Goal: Transaction & Acquisition: Purchase product/service

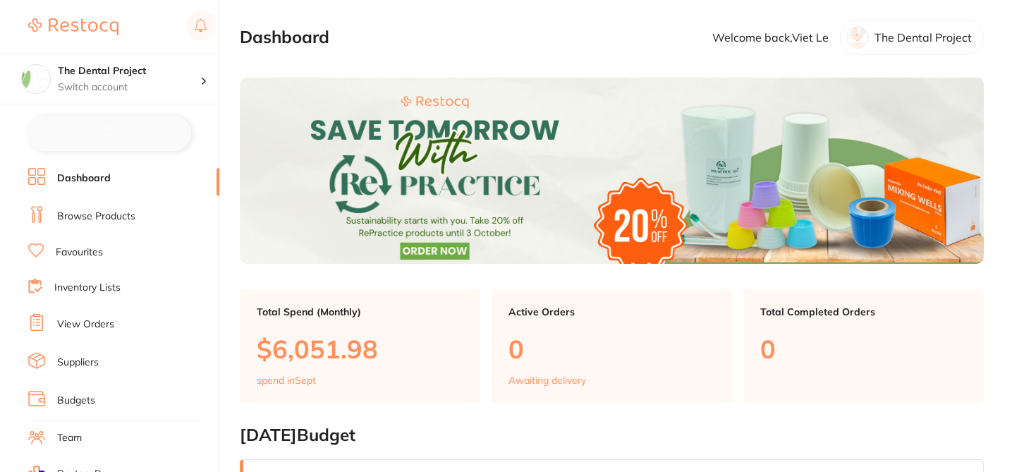
checkbox input "false"
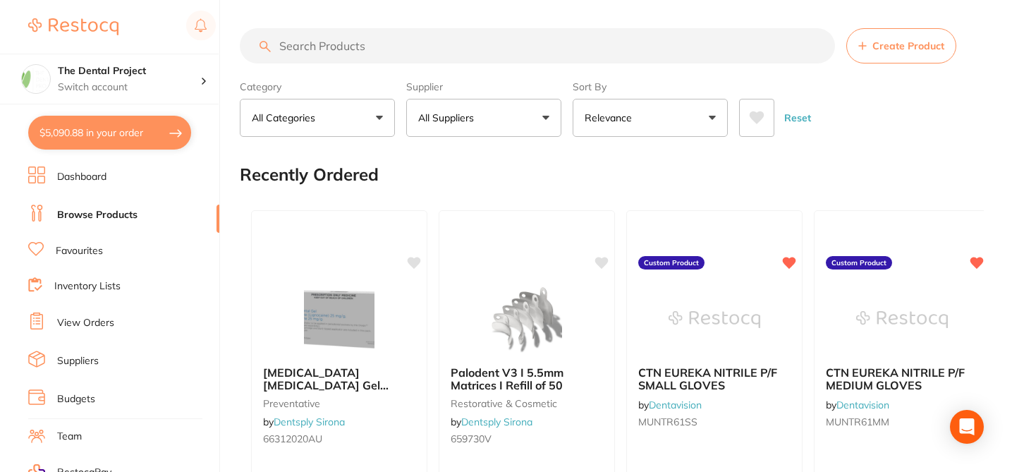
click at [315, 39] on input "search" at bounding box center [537, 45] width 595 height 35
paste input "IDSW811"
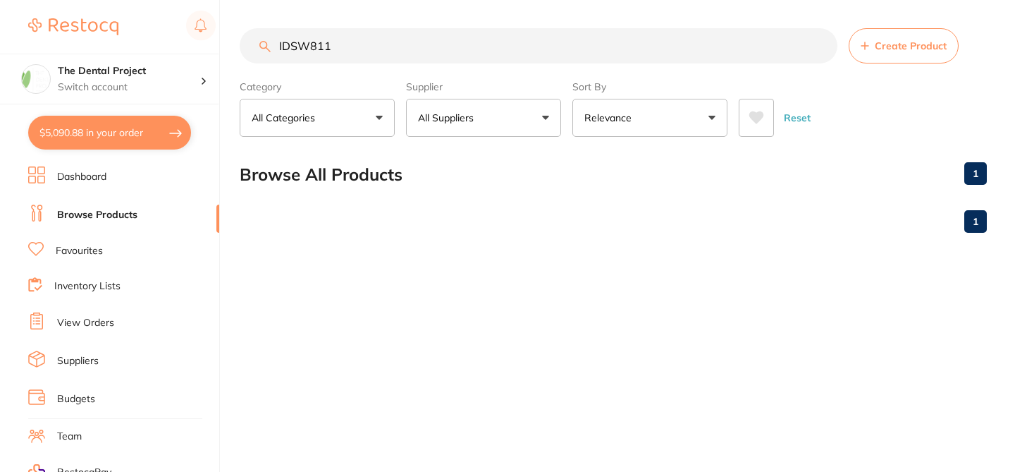
click at [300, 51] on input "IDSW811" at bounding box center [539, 45] width 598 height 35
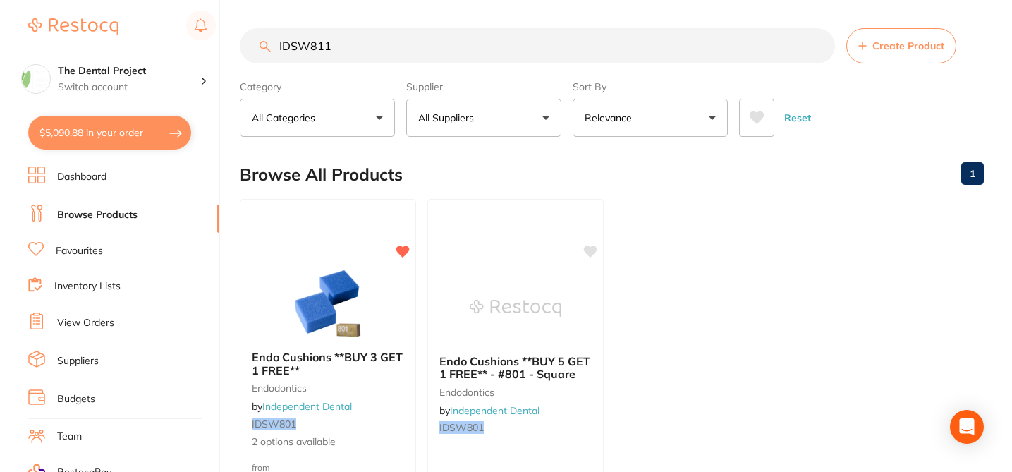
type input "IDSW811"
click at [389, 386] on small "endodontics" at bounding box center [328, 387] width 152 height 11
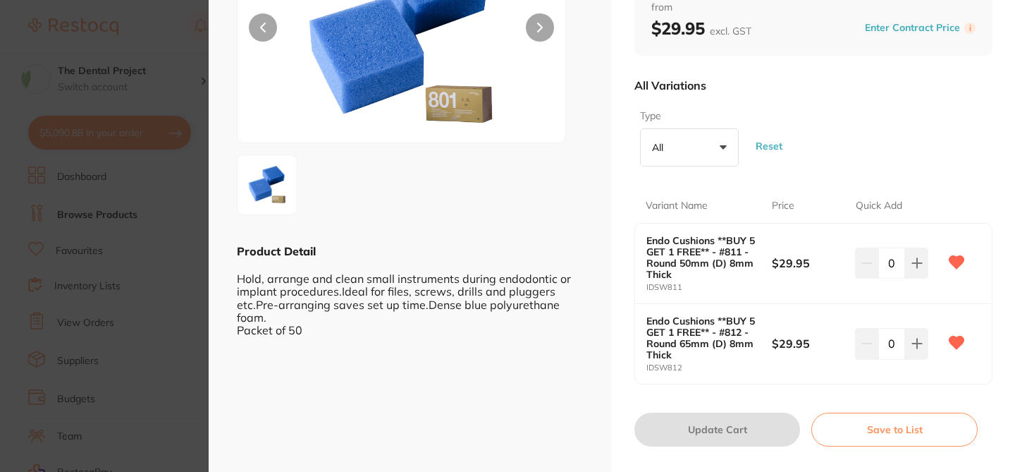
scroll to position [169, 0]
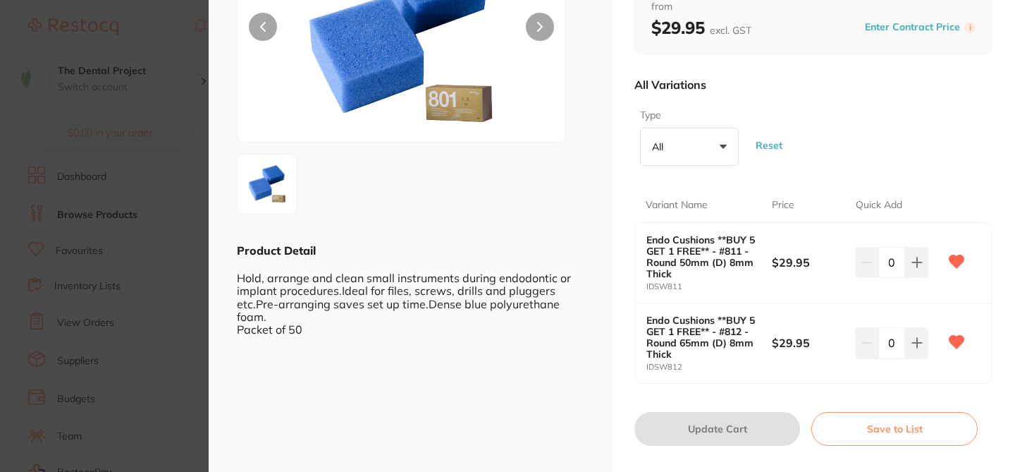
checkbox input "false"
type input "1"
checkbox input "true"
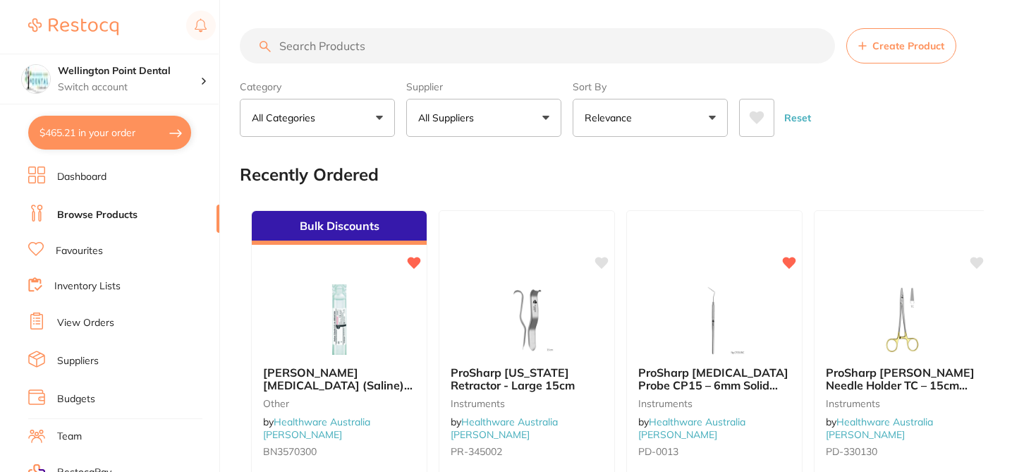
click at [301, 44] on input "search" at bounding box center [537, 45] width 595 height 35
paste input "IDSW811"
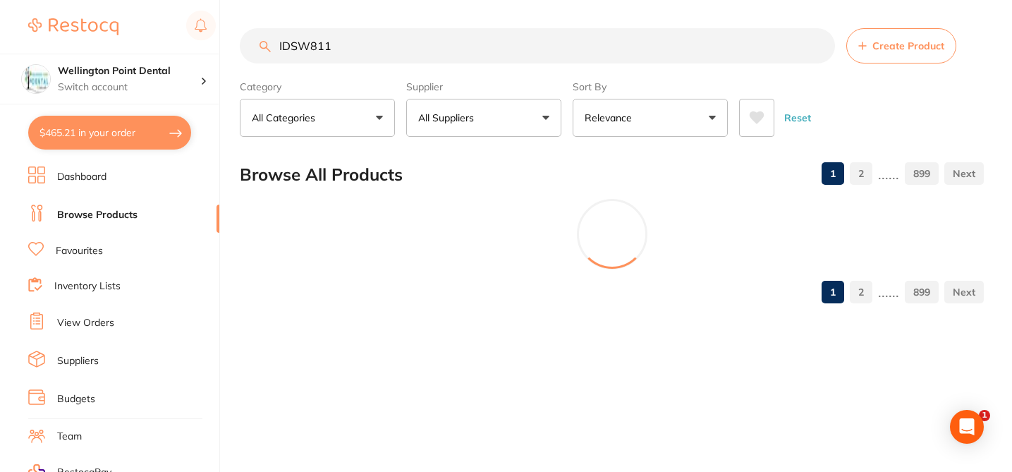
click at [297, 48] on input "IDSW811" at bounding box center [537, 45] width 595 height 35
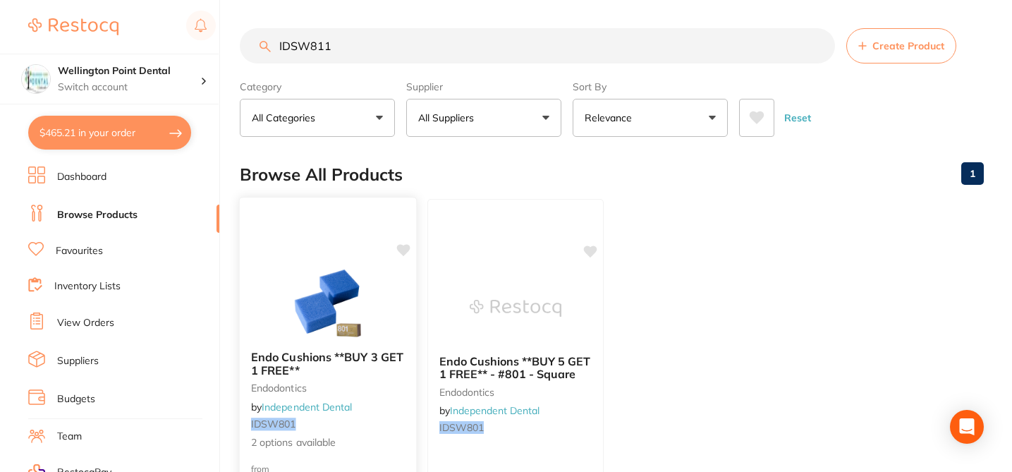
click at [381, 431] on div "Endo Cushions **BUY 3 GET 1 FREE** endodontics by Independent Dental IDSW801 2 …" at bounding box center [328, 400] width 176 height 122
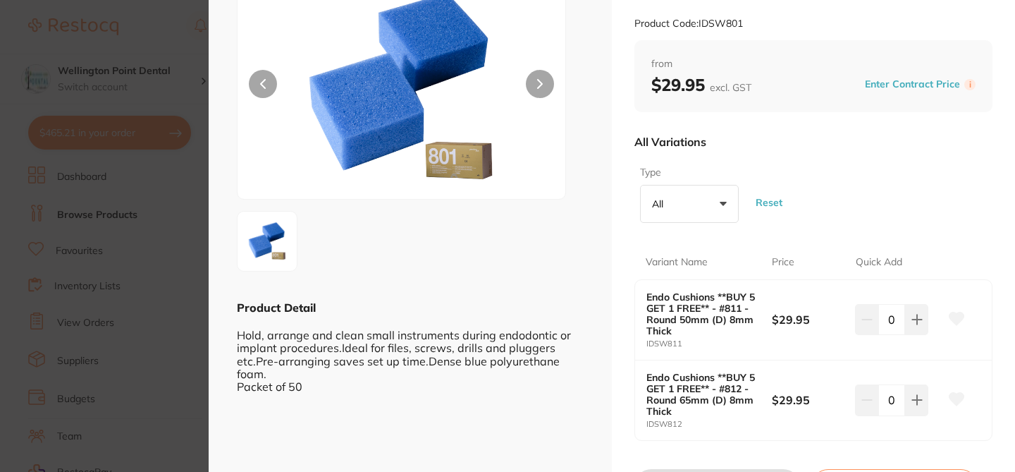
scroll to position [113, 0]
click at [957, 318] on icon at bounding box center [956, 317] width 15 height 13
click at [956, 399] on icon at bounding box center [956, 398] width 15 height 13
click at [171, 39] on section "Endo Cushions **BUY 3 GET 1 FREE** endodontics by Independent Dental Product Co…" at bounding box center [507, 236] width 1015 height 472
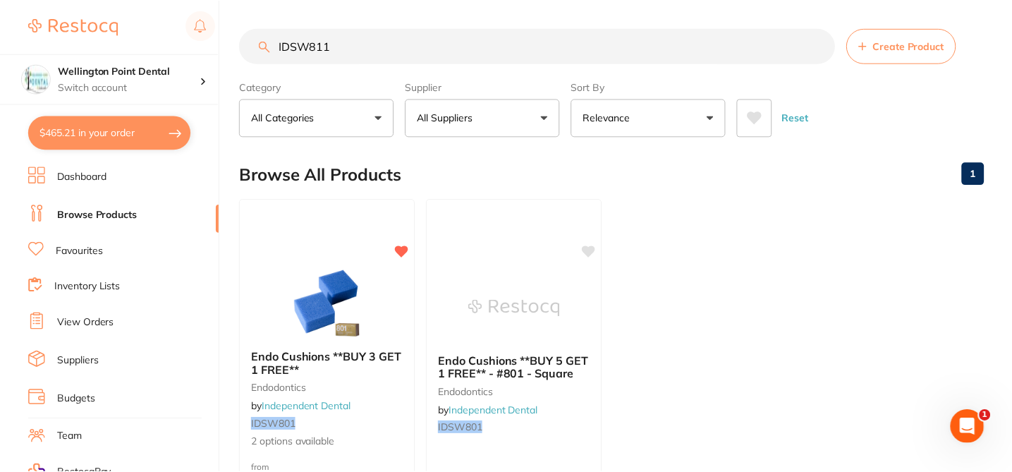
scroll to position [1, 0]
drag, startPoint x: 364, startPoint y: 54, endPoint x: 286, endPoint y: 44, distance: 78.2
click at [287, 44] on input "IDSW811" at bounding box center [537, 44] width 595 height 35
paste input "SD-416"
type input "SD-416"
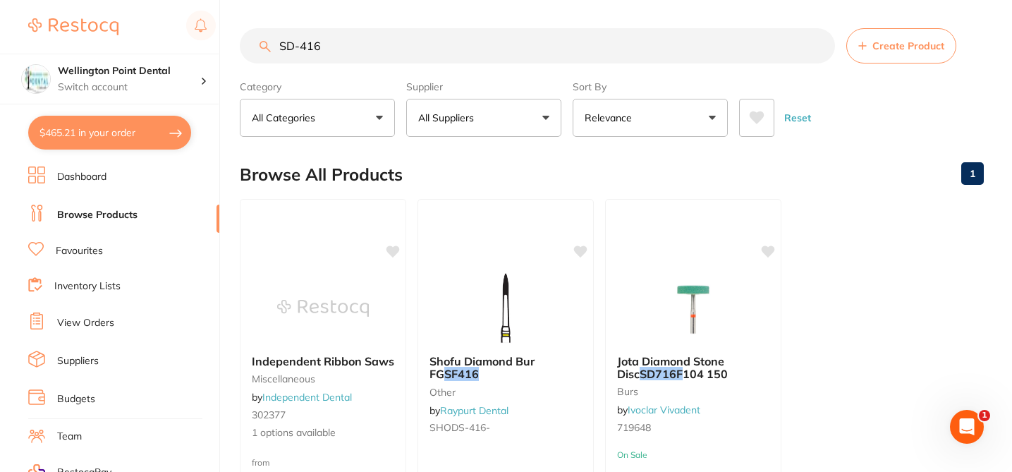
scroll to position [0, 0]
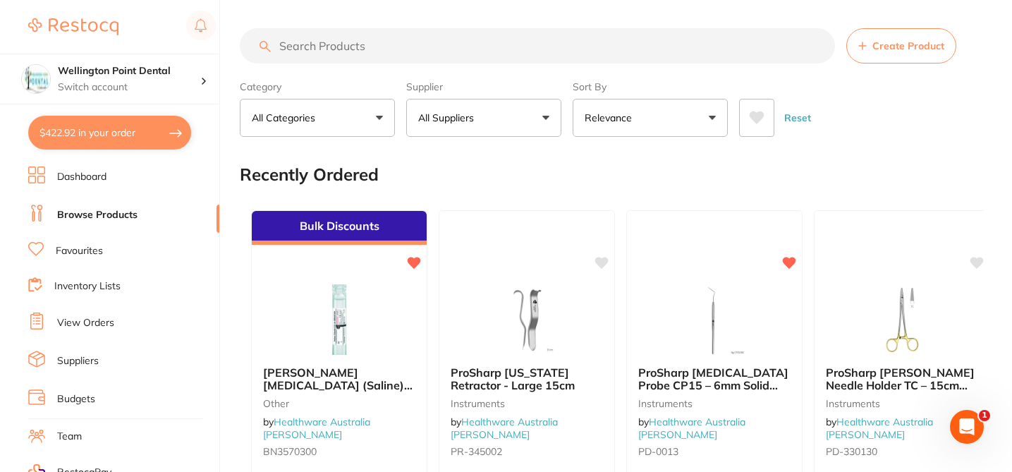
click at [298, 44] on input "search" at bounding box center [537, 45] width 595 height 35
click at [285, 44] on input "search" at bounding box center [537, 45] width 595 height 35
paste input "SD-416"
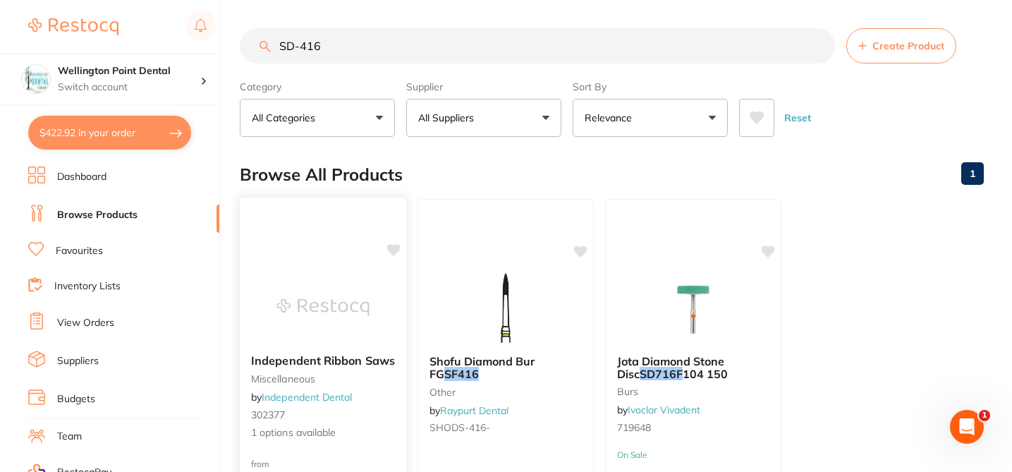
type input "SD-416"
click at [378, 402] on div "Independent Ribbon Saws miscellaneous by Independent Dental 302377 1 options av…" at bounding box center [323, 397] width 166 height 109
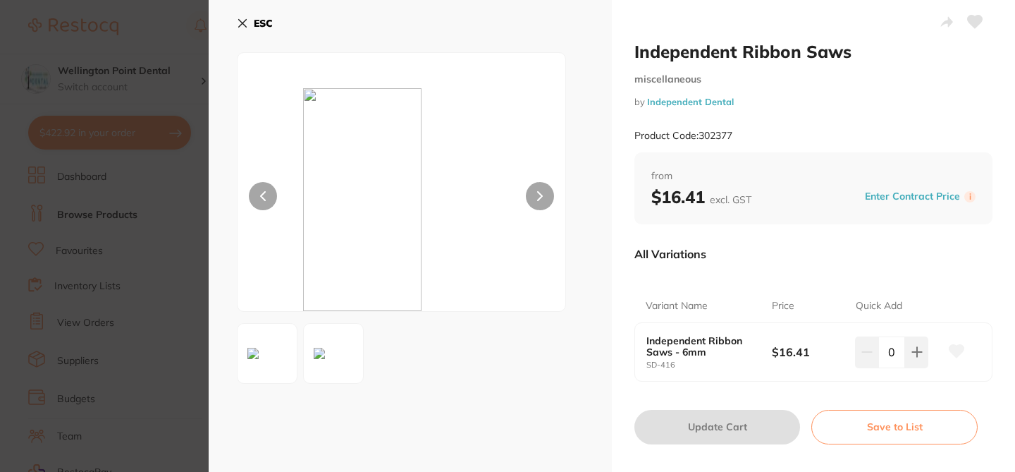
click at [954, 348] on icon at bounding box center [956, 351] width 15 height 13
checkbox input "true"
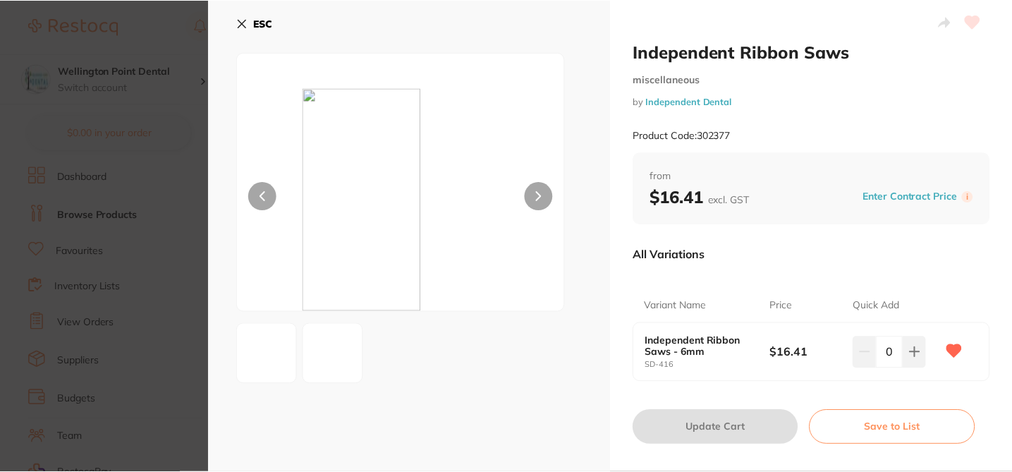
scroll to position [1, 0]
click at [240, 18] on icon at bounding box center [242, 23] width 11 height 11
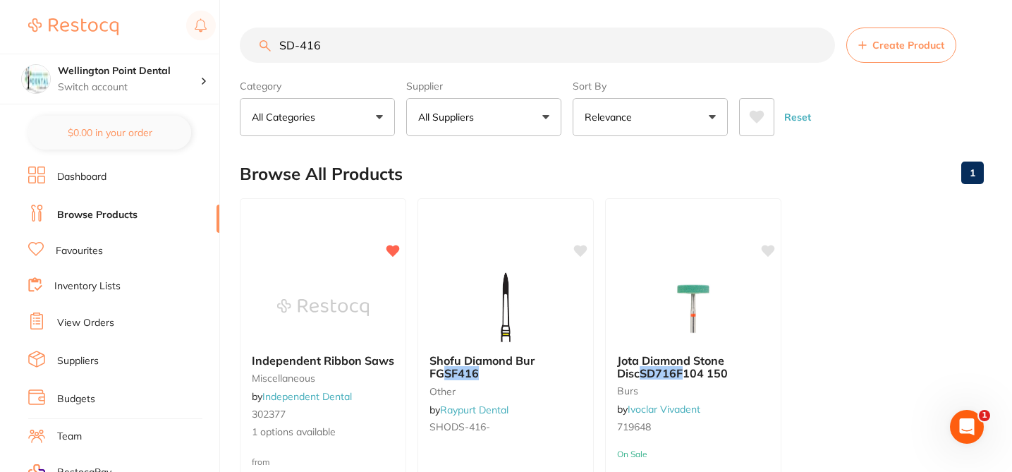
drag, startPoint x: 331, startPoint y: 42, endPoint x: 271, endPoint y: 37, distance: 60.1
click at [271, 37] on input "SD-416" at bounding box center [537, 44] width 595 height 35
paste input "Ribbel Surgical Carbon Steel Sterile Blades"
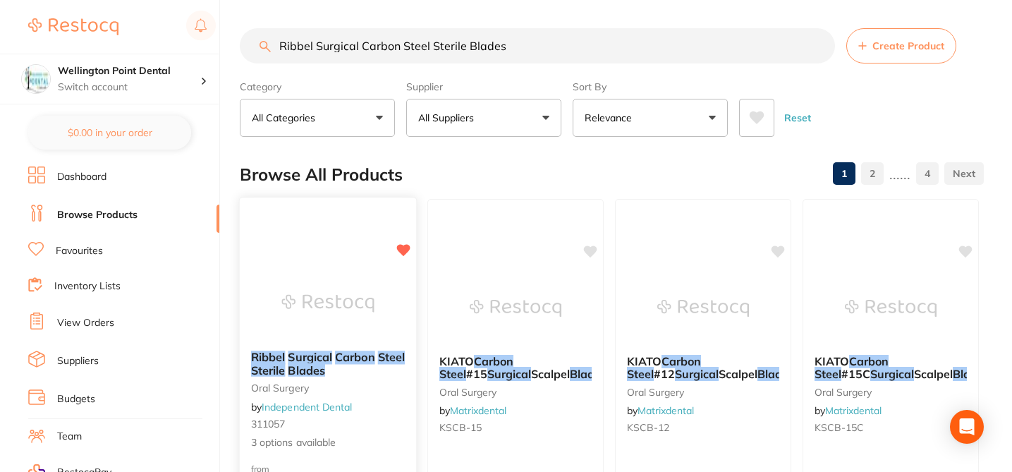
type input "Ribbel Surgical Carbon Steel Sterile Blades"
click at [388, 402] on div "Ribbel Surgical Carbon Steel Sterile Blades oral surgery by Independent Dental …" at bounding box center [328, 400] width 176 height 122
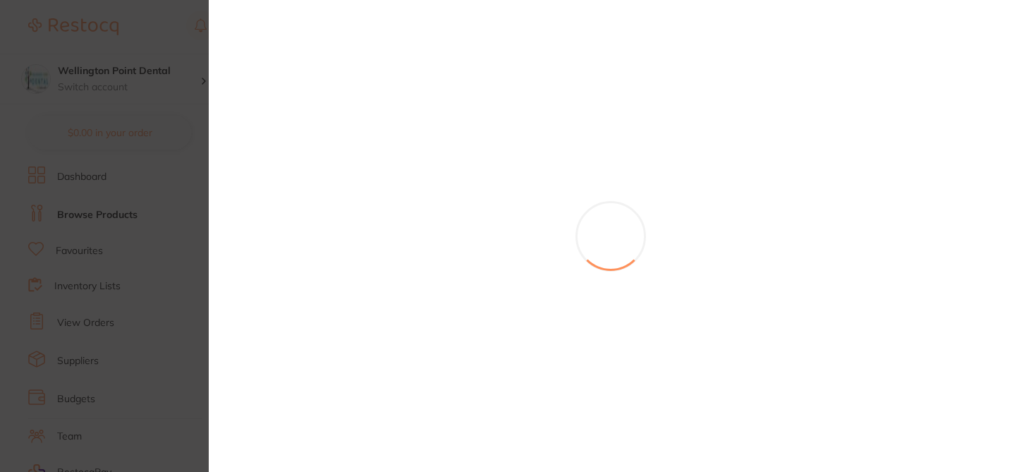
scroll to position [1, 0]
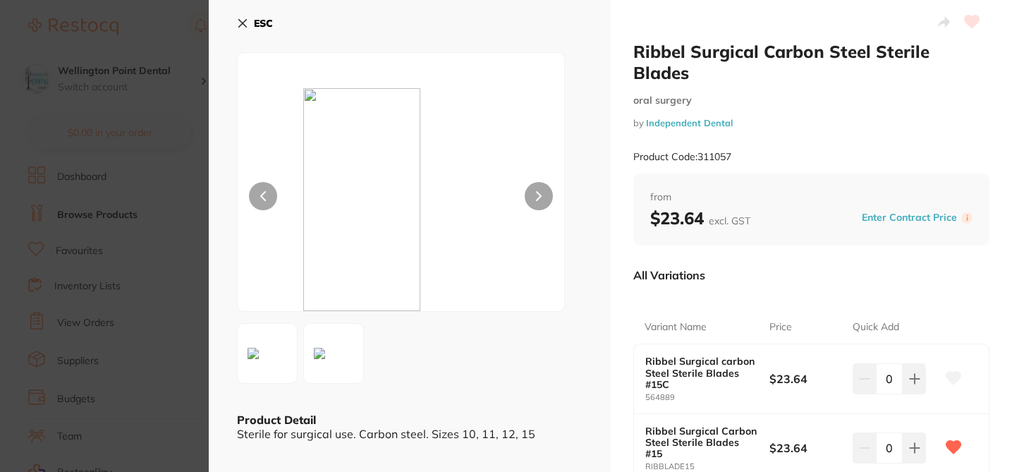
click at [946, 371] on icon at bounding box center [953, 377] width 15 height 13
click at [938, 293] on div "Variant Name Price Quick Add Ribbel Surgical carbon Steel Sterile Blades #15C 5…" at bounding box center [811, 422] width 357 height 259
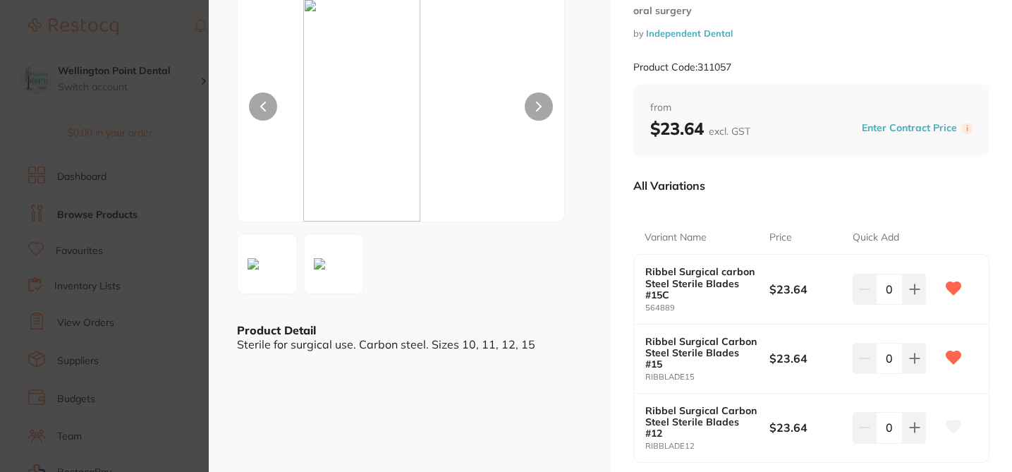
scroll to position [113, 0]
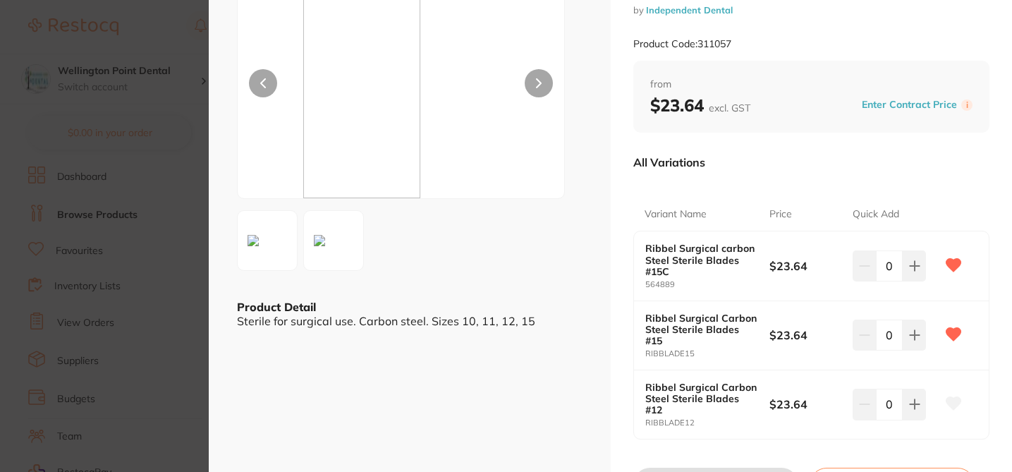
click at [950, 397] on icon at bounding box center [953, 403] width 15 height 13
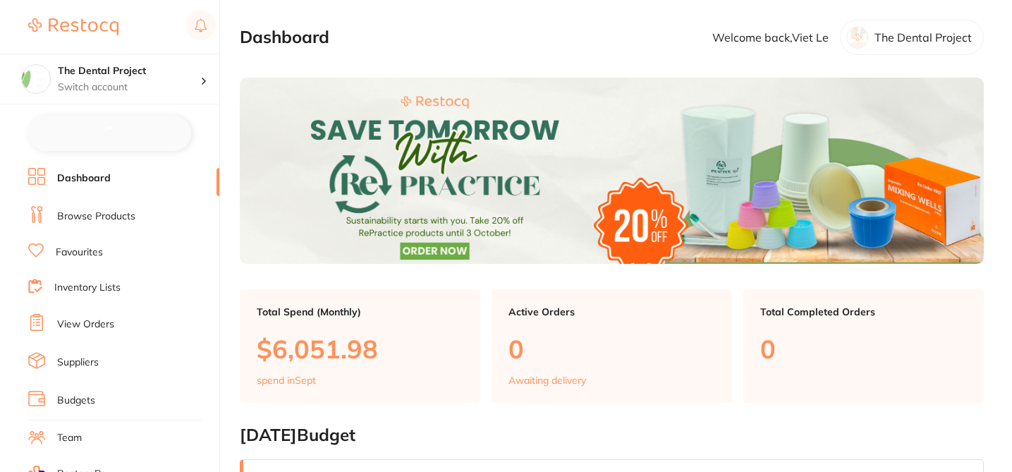
checkbox input "false"
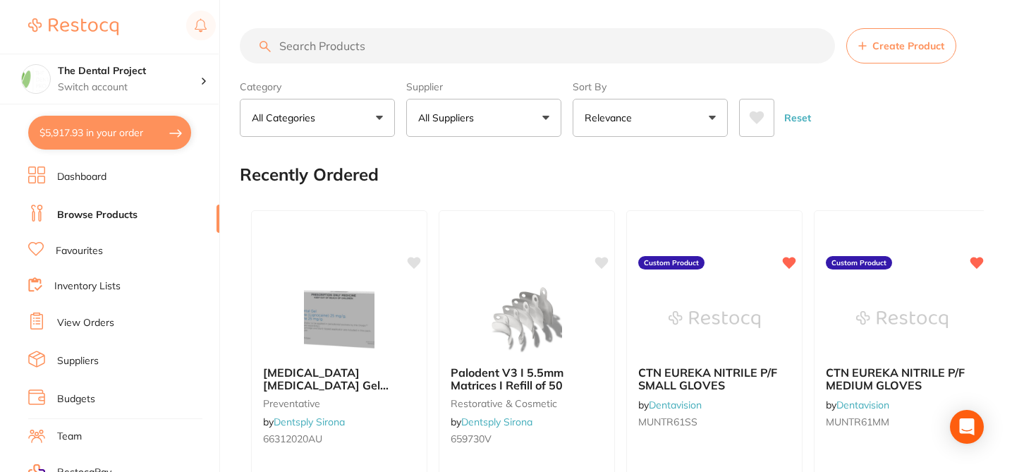
click at [305, 44] on input "search" at bounding box center [537, 45] width 595 height 35
paste input "SD-416"
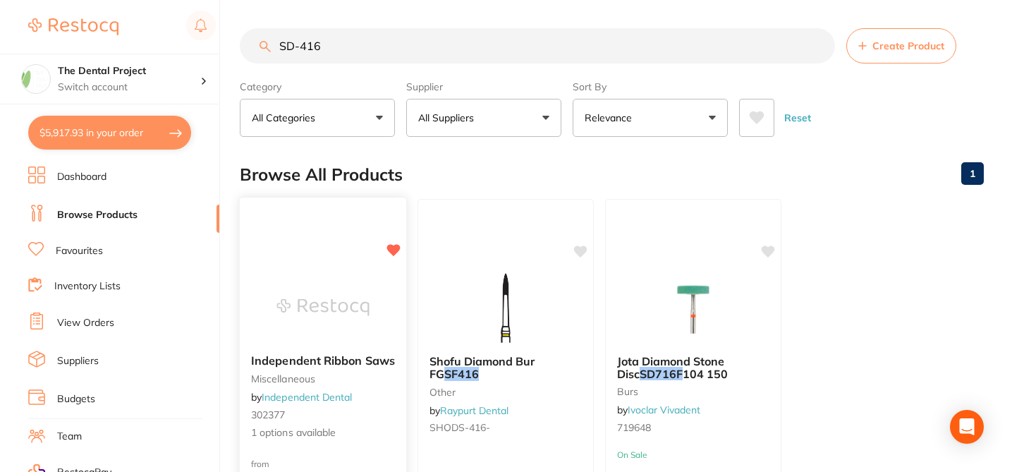
click at [389, 331] on div at bounding box center [323, 306] width 166 height 71
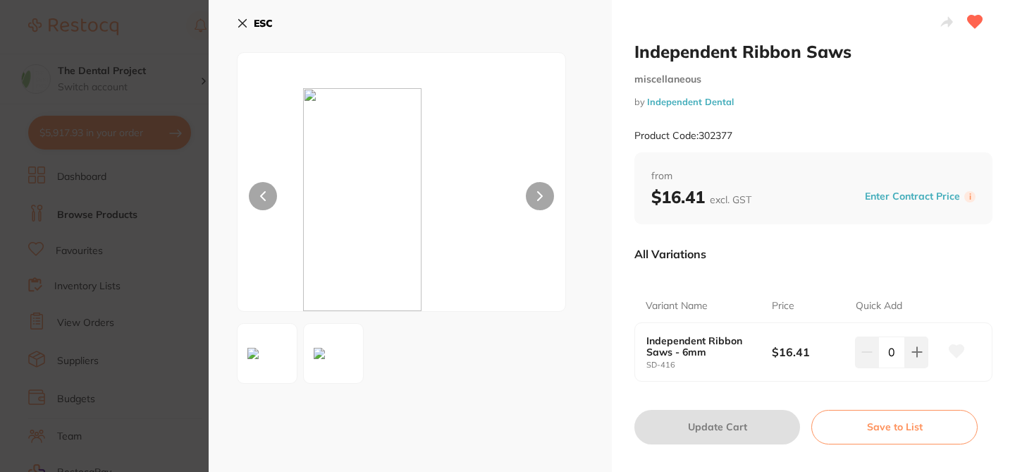
click at [952, 352] on icon at bounding box center [956, 351] width 15 height 13
click at [163, 23] on section "Independent Ribbon Saws miscellaneous by Independent Dental Product Code: 30237…" at bounding box center [507, 236] width 1015 height 472
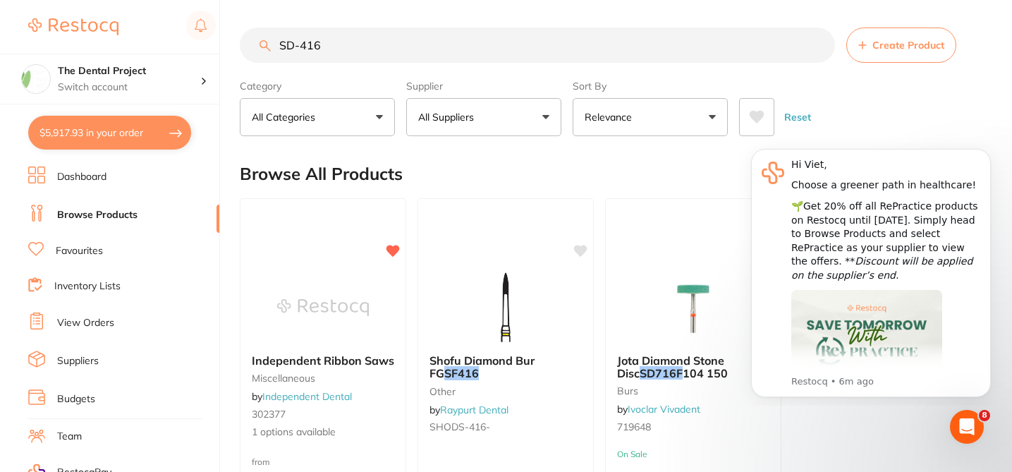
drag, startPoint x: 327, startPoint y: 45, endPoint x: 262, endPoint y: 40, distance: 65.7
click at [263, 40] on div "SD-416 Create Product" at bounding box center [612, 44] width 744 height 35
paste input "Ribbel Surgical Carbon Steel Sterile Blades"
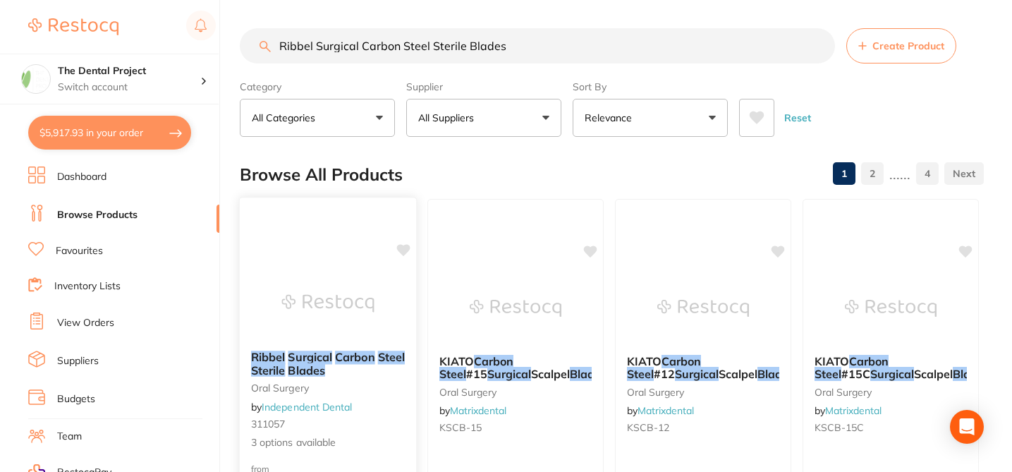
type input "Ribbel Surgical Carbon Steel Sterile Blades"
click at [393, 386] on small "oral surgery" at bounding box center [328, 387] width 154 height 11
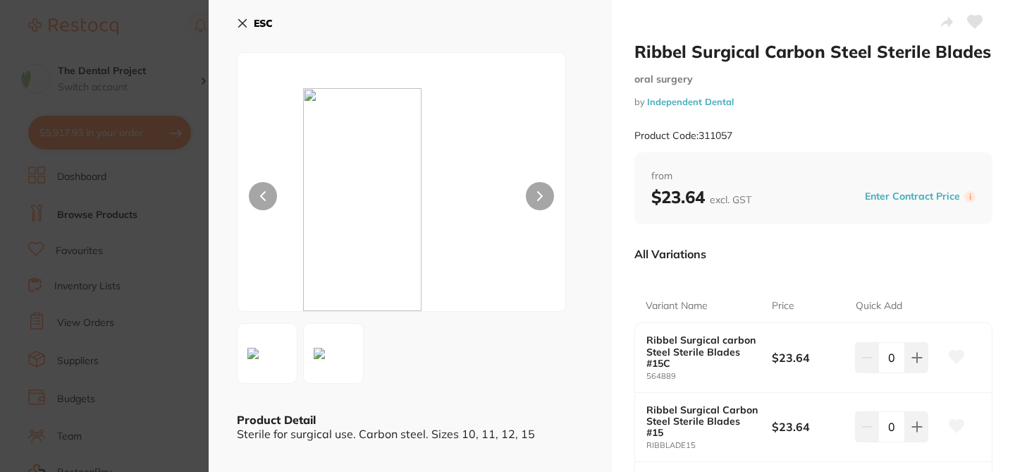
click at [789, 278] on div "Variant Name Price Quick Add Ribbel Surgical carbon Steel Sterile Blades #15C 5…" at bounding box center [813, 401] width 358 height 259
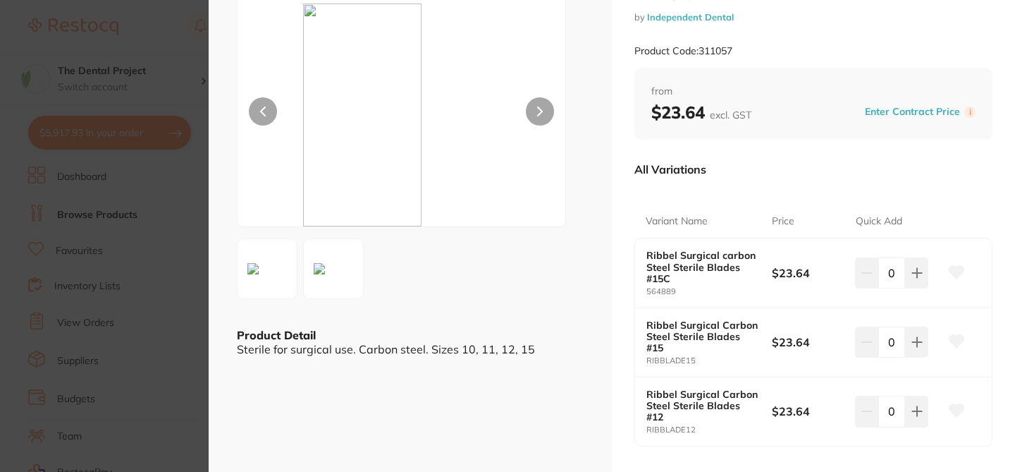
click at [955, 269] on icon at bounding box center [956, 271] width 15 height 13
click at [953, 340] on icon at bounding box center [956, 340] width 15 height 13
click at [953, 404] on icon at bounding box center [956, 410] width 15 height 13
checkbox input "true"
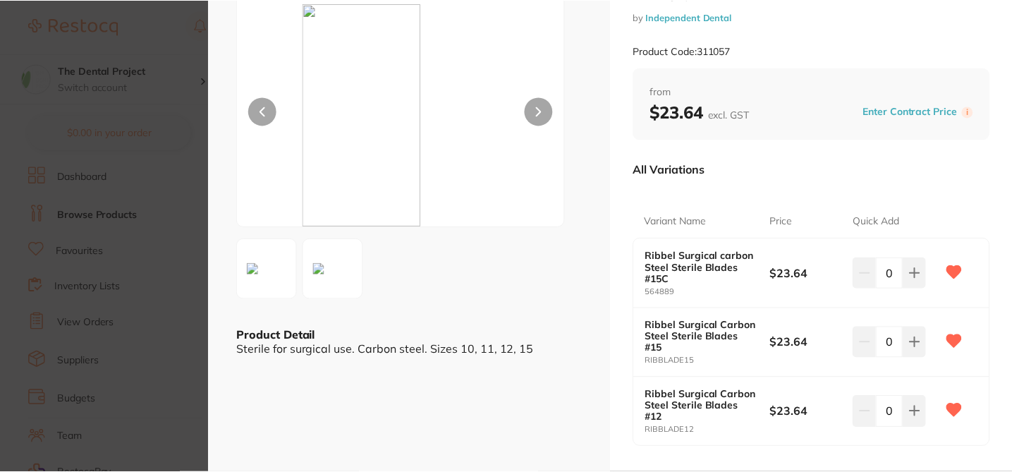
scroll to position [1, 0]
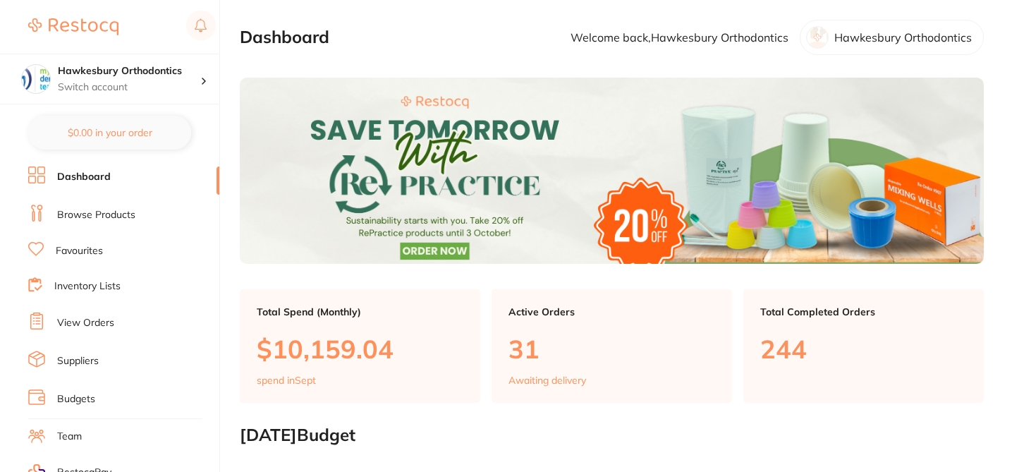
click at [117, 211] on link "Browse Products" at bounding box center [96, 215] width 78 height 14
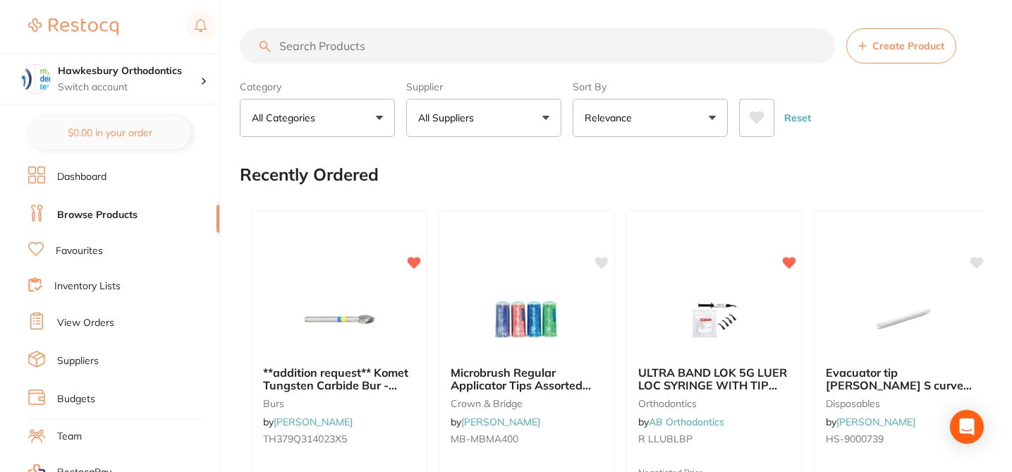
click at [495, 117] on button "All Suppliers" at bounding box center [483, 118] width 155 height 38
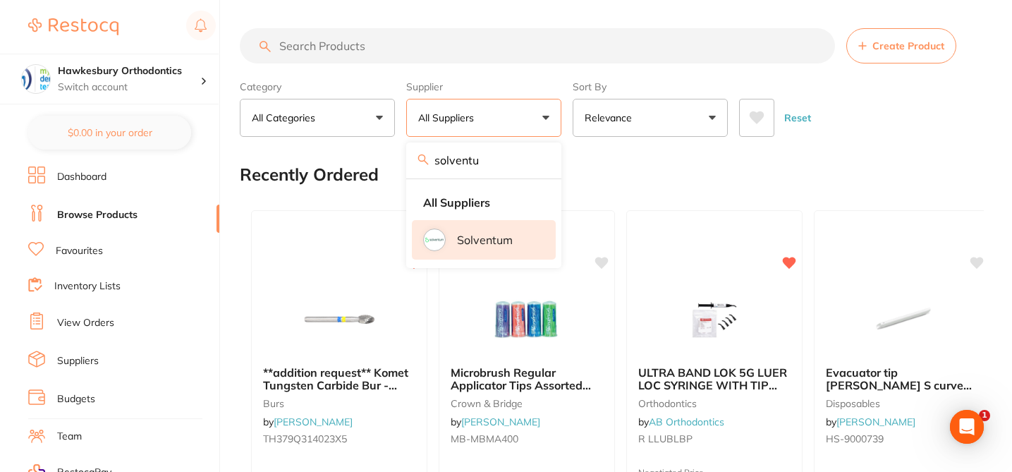
type input "solventu"
click at [491, 237] on p "Solventum" at bounding box center [485, 239] width 56 height 13
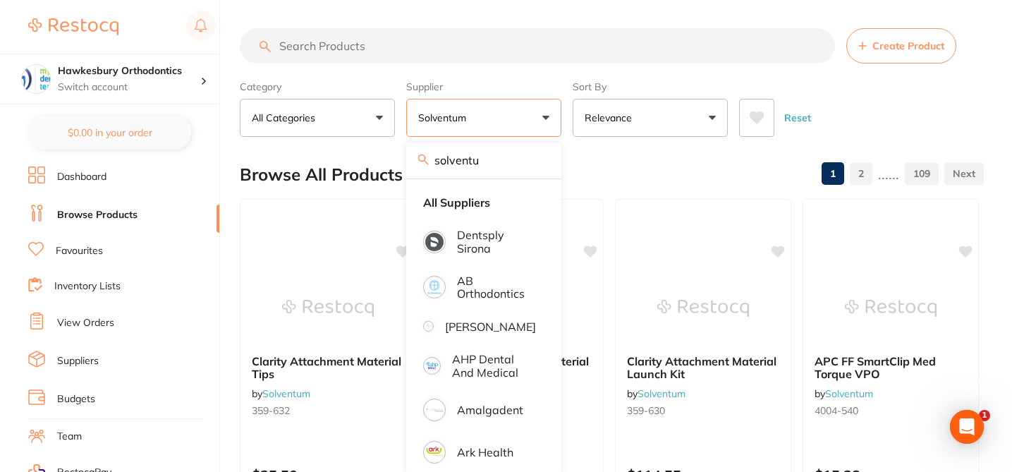
click at [590, 160] on div "Browse All Products 1 2 ...... 109" at bounding box center [612, 174] width 744 height 47
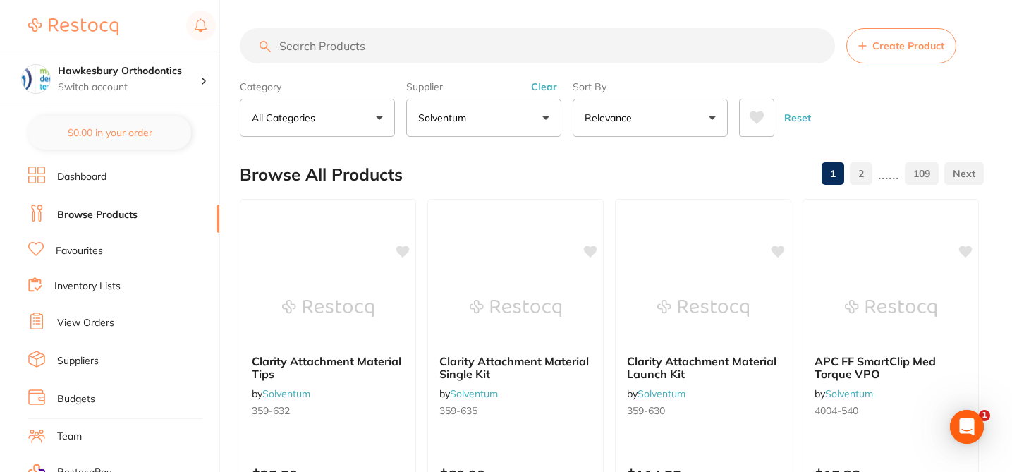
click at [324, 47] on input "search" at bounding box center [537, 45] width 595 height 35
paste input "5024-8721"
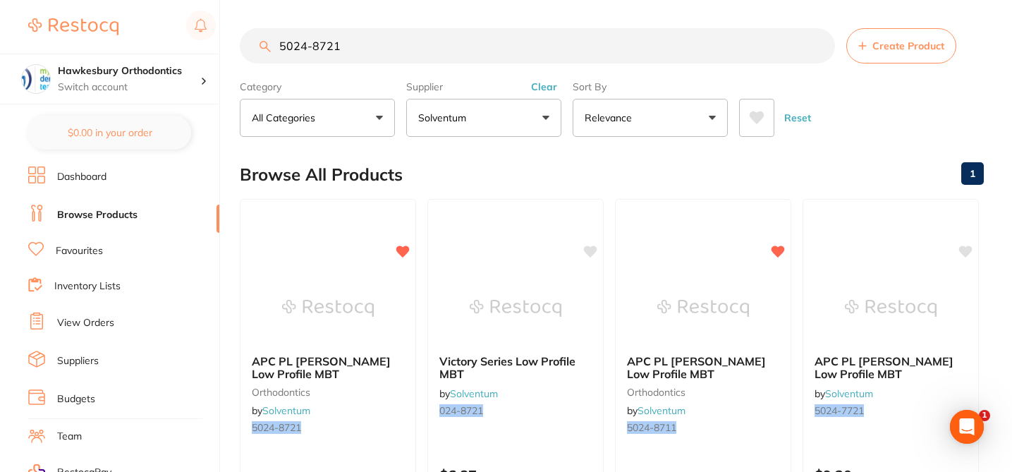
drag, startPoint x: 352, startPoint y: 56, endPoint x: 283, endPoint y: 32, distance: 72.7
click at [283, 37] on input "5024-8721" at bounding box center [537, 45] width 595 height 35
paste input "92"
click at [751, 183] on div "Browse All Products 1" at bounding box center [612, 174] width 744 height 47
drag, startPoint x: 343, startPoint y: 42, endPoint x: 266, endPoint y: 41, distance: 76.8
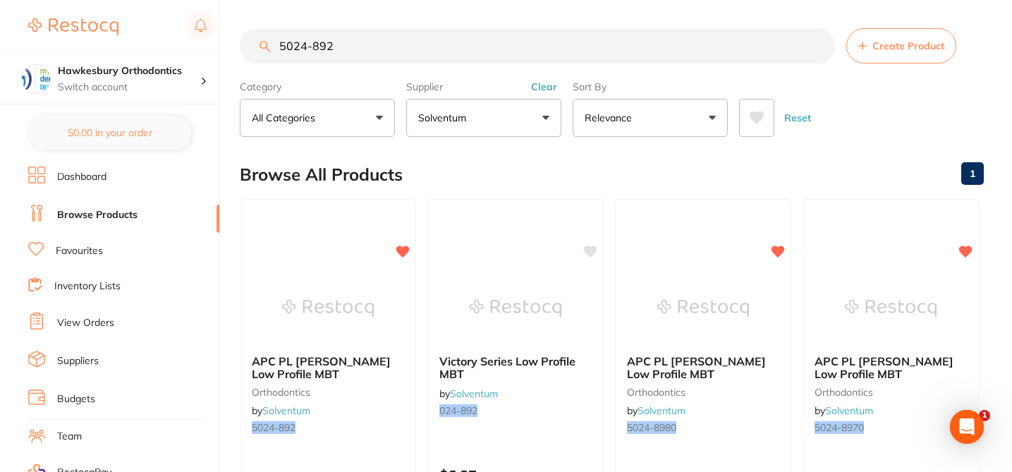
click at [266, 41] on div "5024-892 Create Product" at bounding box center [612, 45] width 744 height 35
paste input "6840"
click at [455, 173] on div "Browse All Products 1" at bounding box center [612, 174] width 744 height 47
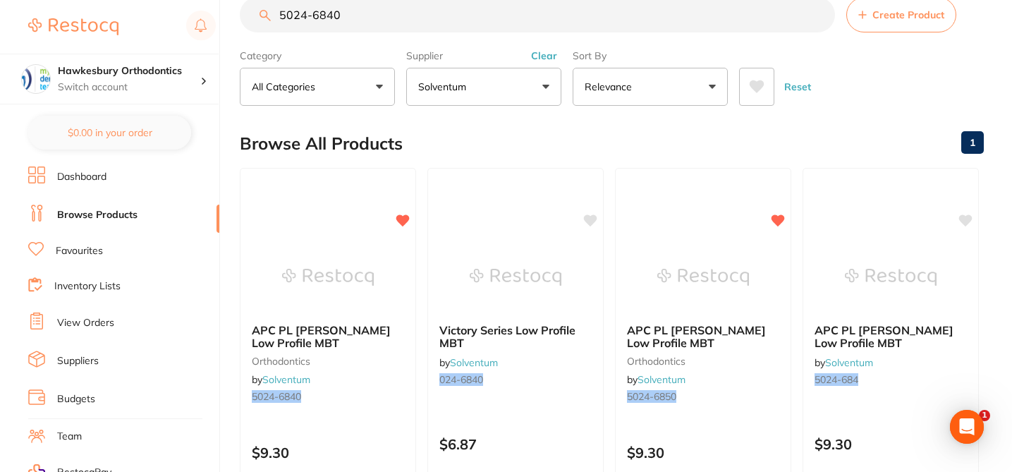
scroll to position [28, 0]
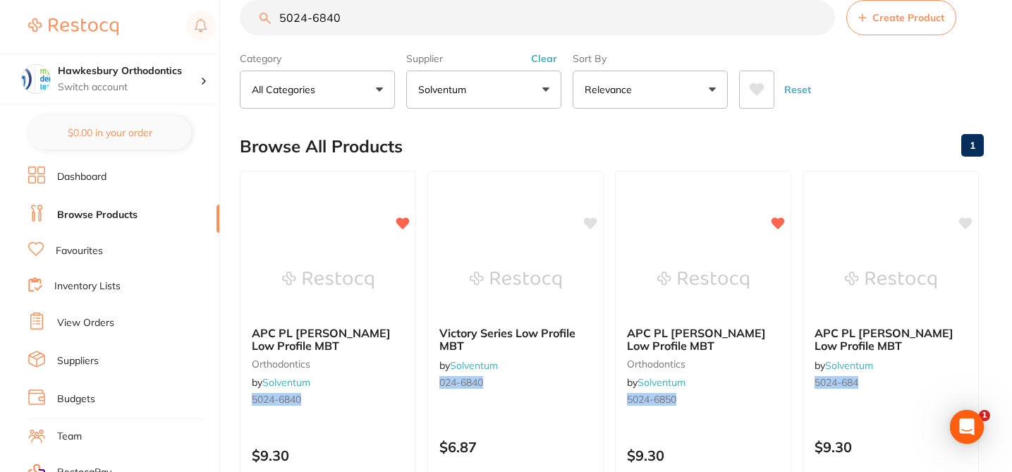
drag, startPoint x: 343, startPoint y: 27, endPoint x: 267, endPoint y: 13, distance: 77.4
click at [267, 13] on input "5024-6840" at bounding box center [537, 17] width 595 height 35
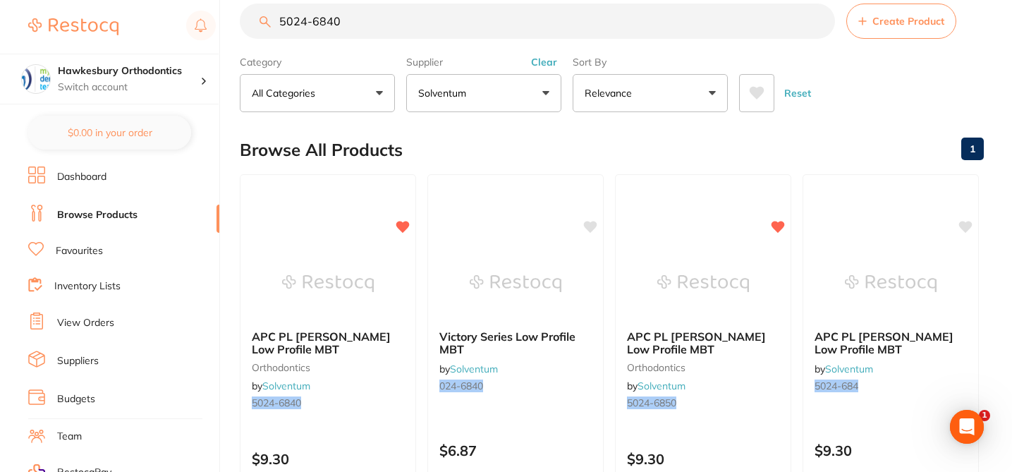
paste input "5"
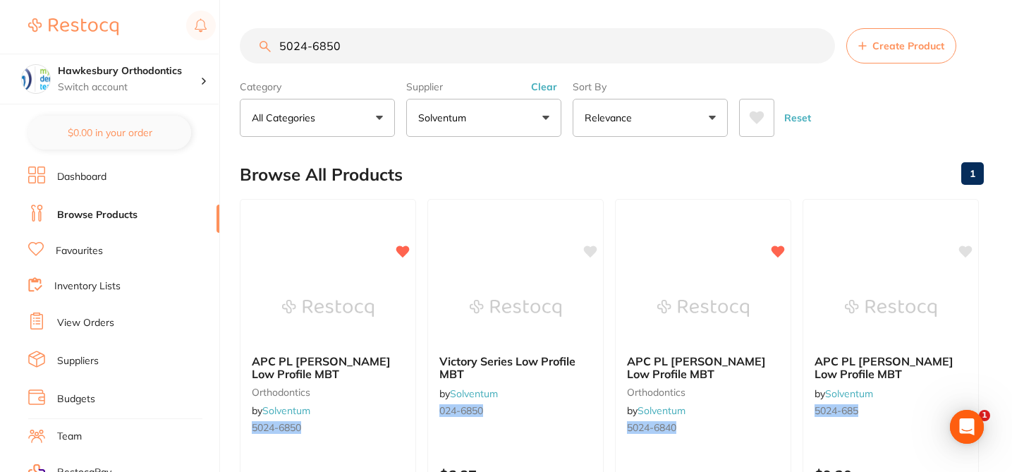
scroll to position [0, 0]
click at [481, 166] on div "Browse All Products 1" at bounding box center [612, 174] width 744 height 47
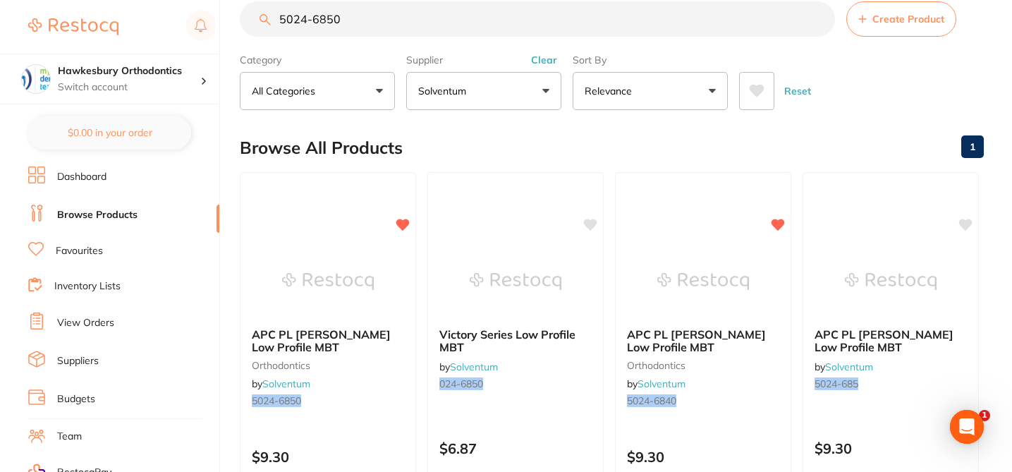
scroll to position [28, 0]
drag, startPoint x: 350, startPoint y: 17, endPoint x: 250, endPoint y: 16, distance: 100.1
click at [252, 17] on input "5024-6850" at bounding box center [537, 17] width 595 height 35
paste input "875"
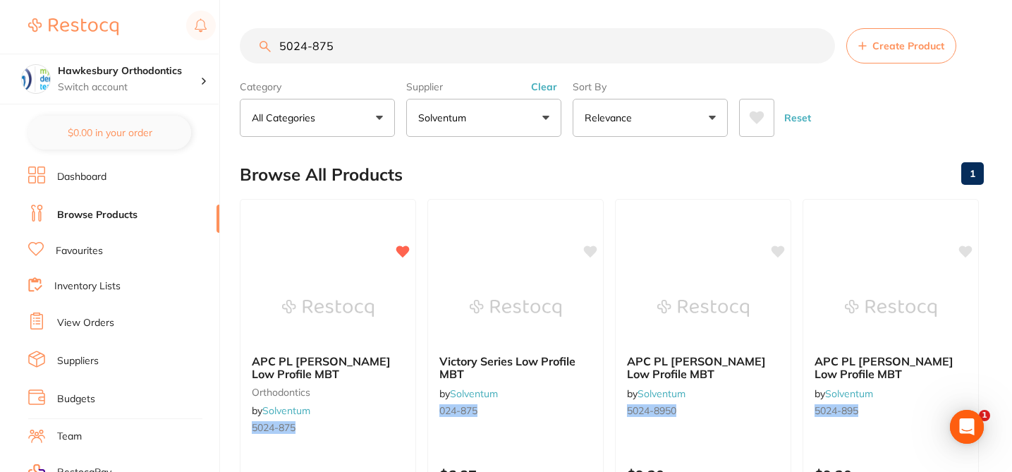
scroll to position [0, 0]
click at [964, 248] on icon at bounding box center [965, 250] width 13 height 12
click at [777, 252] on icon at bounding box center [778, 250] width 13 height 12
drag, startPoint x: 338, startPoint y: 49, endPoint x: 264, endPoint y: 44, distance: 73.5
click at [264, 44] on div "5024-875 Create Product" at bounding box center [612, 45] width 744 height 35
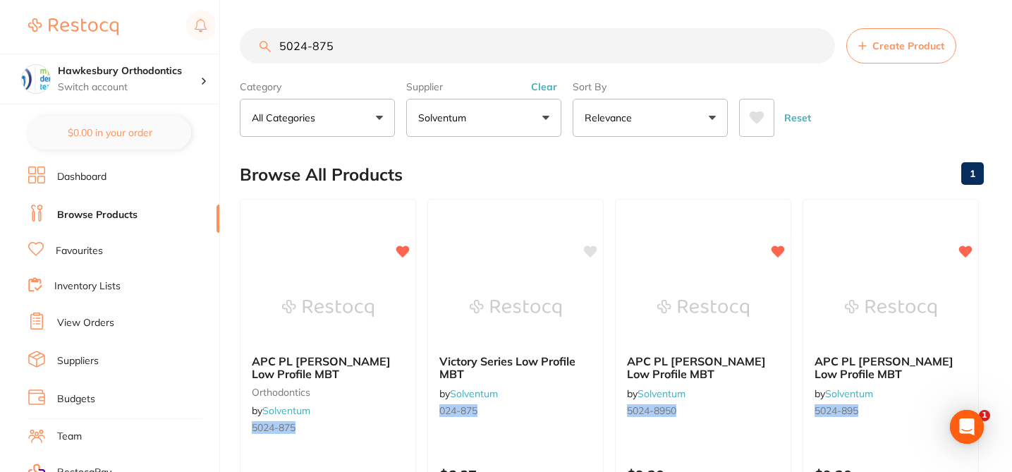
paste input "9090"
drag, startPoint x: 338, startPoint y: 50, endPoint x: 267, endPoint y: 39, distance: 72.1
click at [273, 39] on input "5024-9090" at bounding box center [537, 45] width 595 height 35
paste input "877"
drag, startPoint x: 341, startPoint y: 49, endPoint x: 250, endPoint y: 32, distance: 92.4
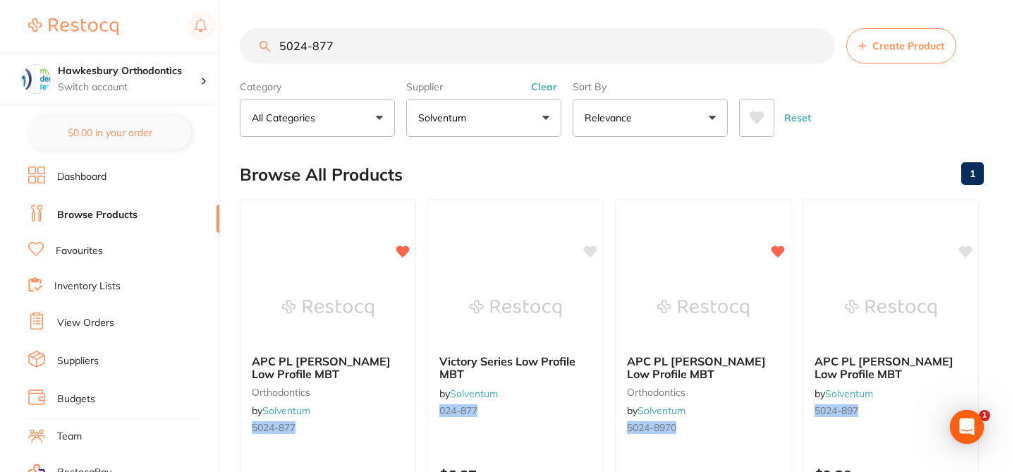
click at [251, 33] on input "5024-877" at bounding box center [537, 45] width 595 height 35
paste input "8"
drag, startPoint x: 350, startPoint y: 42, endPoint x: 270, endPoint y: 37, distance: 79.8
click at [270, 43] on div "5024-878 Create Product" at bounding box center [612, 45] width 744 height 35
paste input "6"
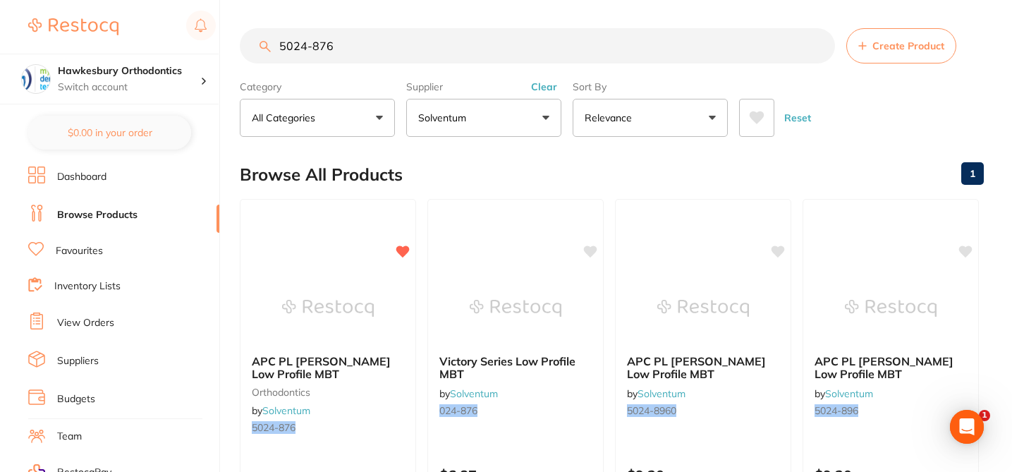
drag, startPoint x: 350, startPoint y: 53, endPoint x: 251, endPoint y: 34, distance: 100.5
click at [250, 35] on input "5024-876" at bounding box center [537, 45] width 595 height 35
paste input "3"
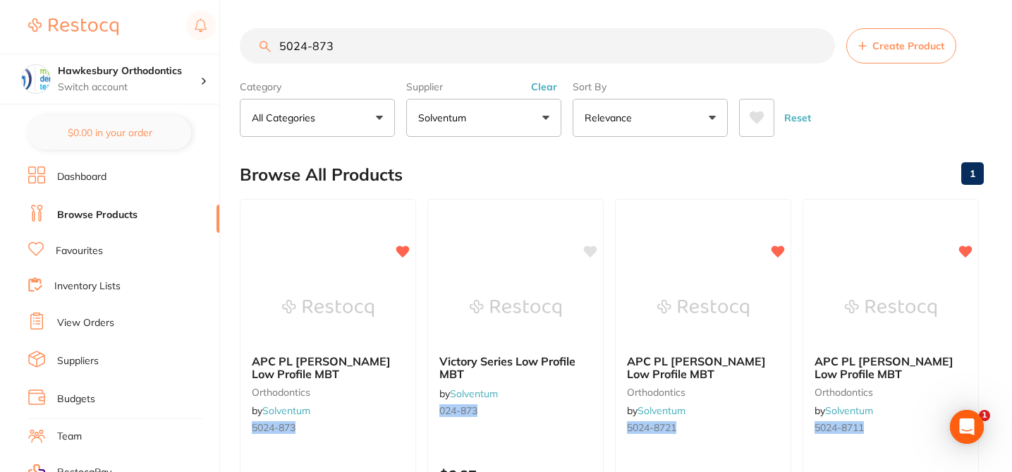
drag, startPoint x: 342, startPoint y: 47, endPoint x: 262, endPoint y: 42, distance: 80.5
click at [262, 42] on div "5024-873 Create Product" at bounding box center [612, 45] width 744 height 35
paste input "4"
click at [443, 151] on div "Browse All Products 1" at bounding box center [612, 174] width 744 height 47
drag, startPoint x: 347, startPoint y: 48, endPoint x: 252, endPoint y: 39, distance: 94.9
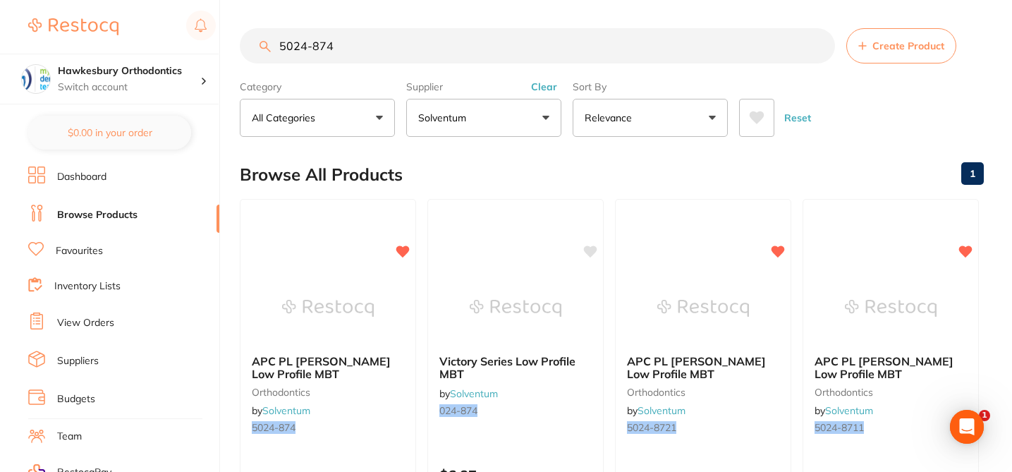
click at [253, 47] on input "5024-874" at bounding box center [537, 45] width 595 height 35
paste input "21"
type input "5024-8721"
click at [394, 405] on div "APC PL Vict Srs Low Profile MBT orthodontics by Solventum 5024-8721" at bounding box center [328, 397] width 176 height 108
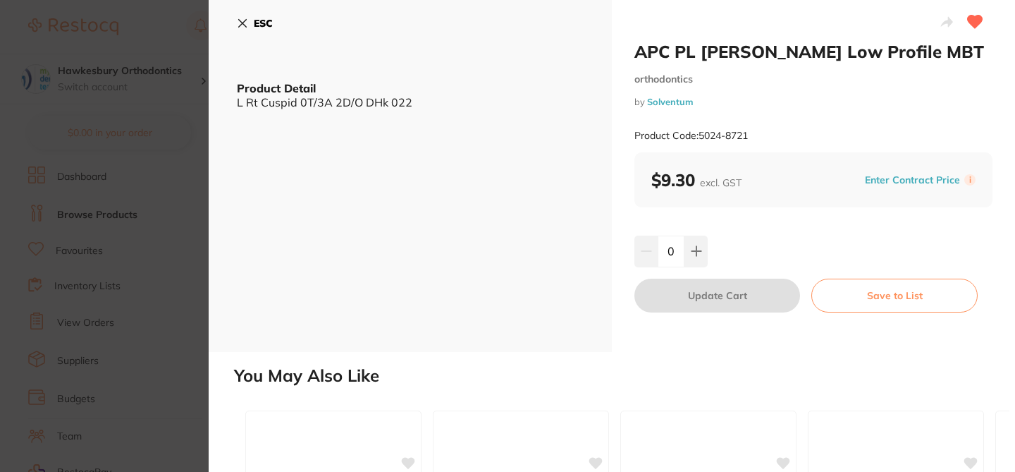
click at [864, 177] on button "Enter Contract Price" at bounding box center [913, 179] width 104 height 13
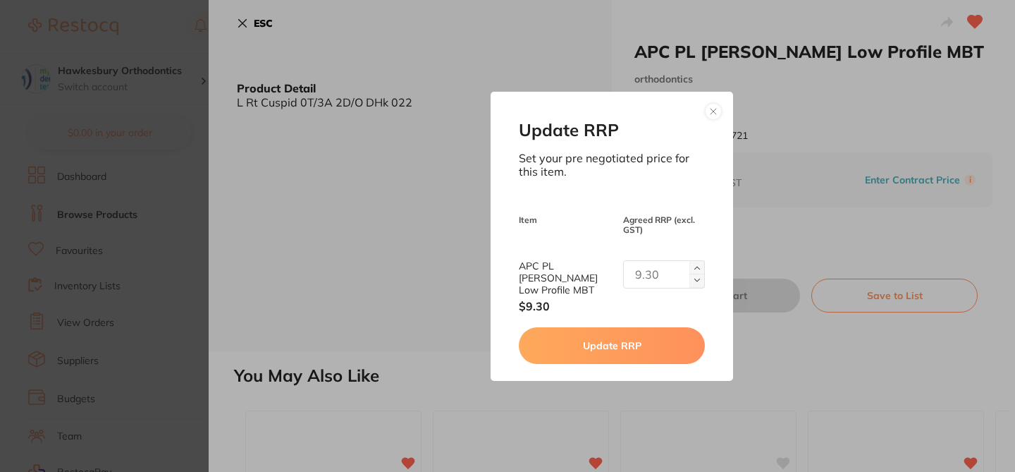
click at [648, 278] on input "text" at bounding box center [664, 274] width 82 height 28
paste input "text"
type input "5.65"
click at [600, 340] on button "Update RRP" at bounding box center [611, 345] width 185 height 37
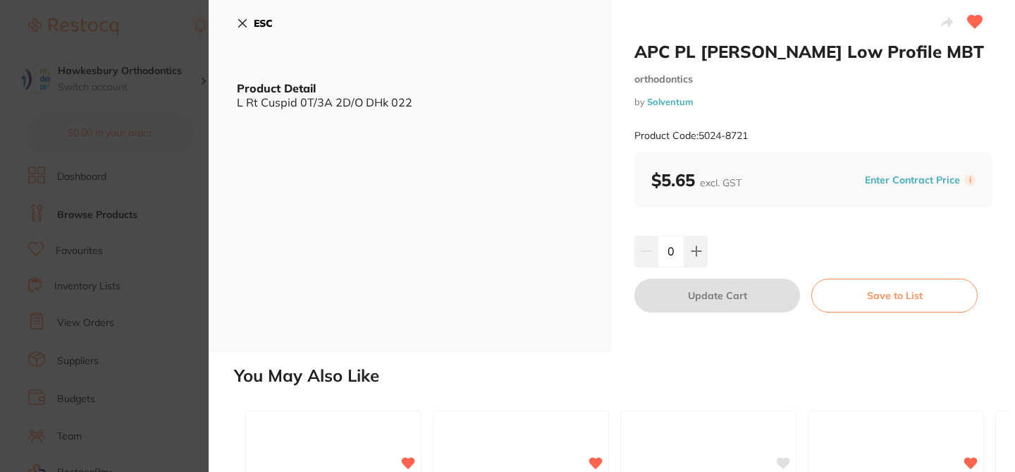
click at [245, 19] on icon at bounding box center [242, 23] width 11 height 11
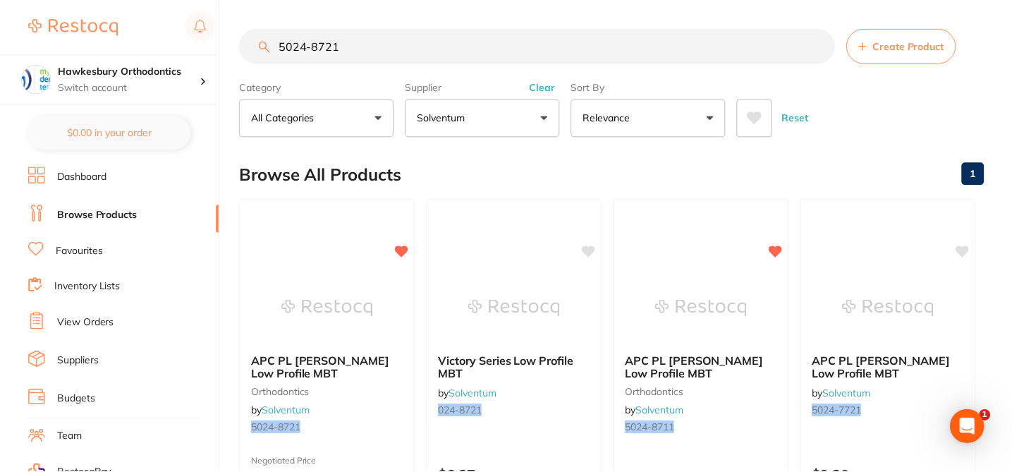
scroll to position [23, 0]
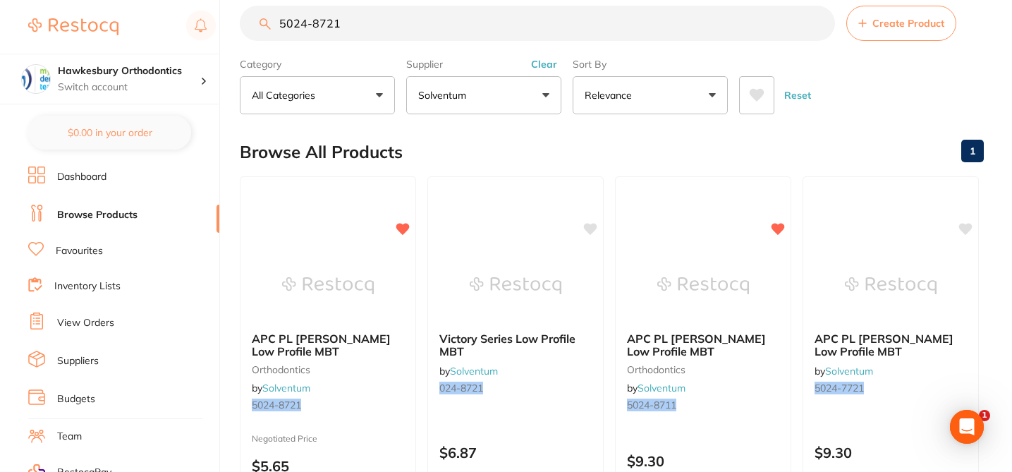
drag, startPoint x: 326, startPoint y: 23, endPoint x: 264, endPoint y: 20, distance: 61.4
click at [264, 20] on div "5024-8721 Create Product" at bounding box center [612, 23] width 744 height 35
drag, startPoint x: 348, startPoint y: 26, endPoint x: 240, endPoint y: 21, distance: 107.3
click at [240, 22] on input "5024-8721" at bounding box center [537, 23] width 595 height 35
paste input "92"
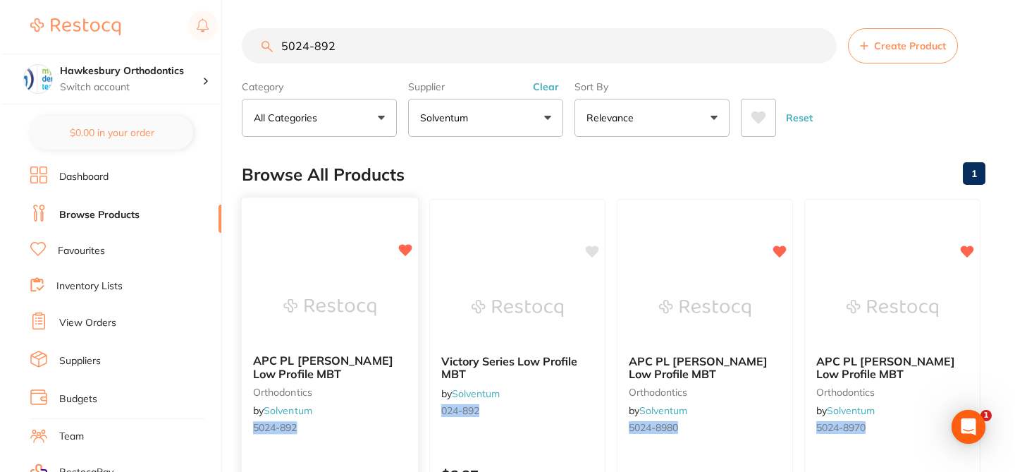
scroll to position [0, 0]
type input "5024-892"
click at [393, 410] on div "APC PL Vict Srs Low Profile MBT orthodontics by Solventum 5024-892" at bounding box center [328, 397] width 176 height 108
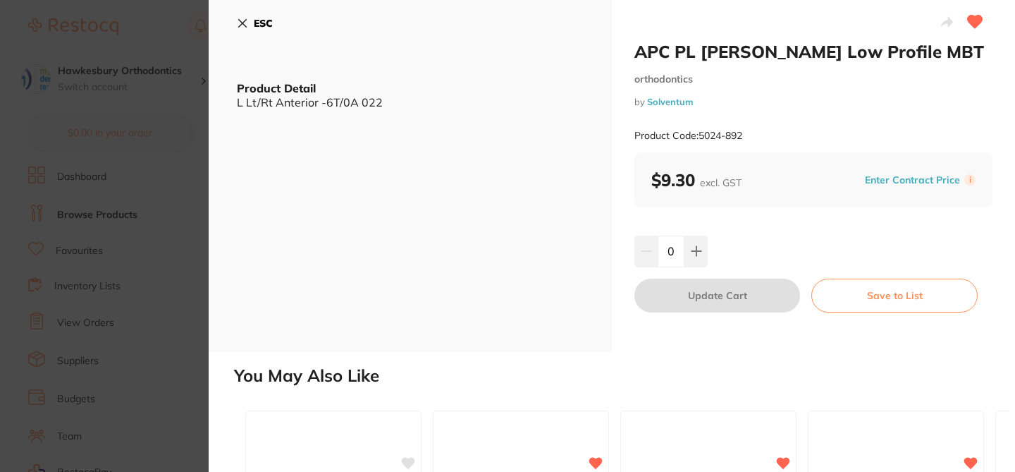
click at [892, 179] on button "Enter Contract Price" at bounding box center [913, 179] width 104 height 13
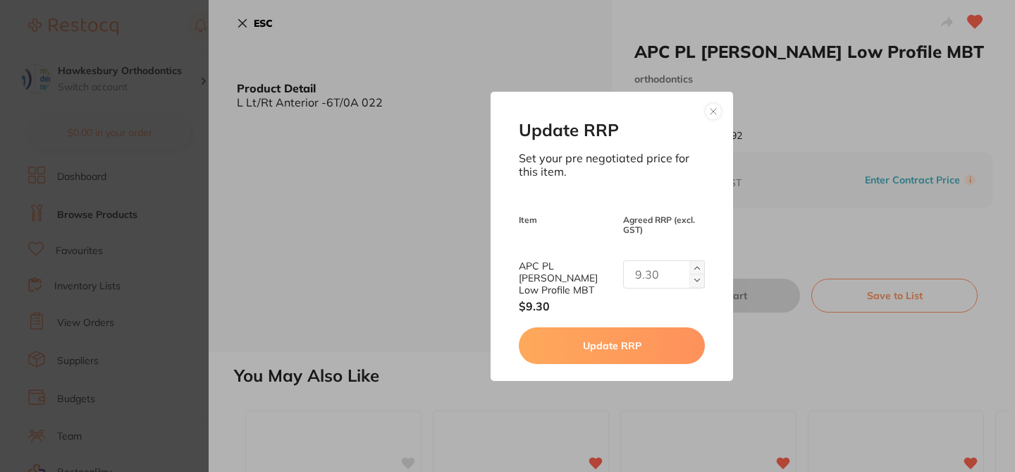
click at [653, 278] on input "text" at bounding box center [664, 274] width 82 height 28
type input "5.65"
click at [586, 342] on button "Update RRP" at bounding box center [611, 345] width 185 height 37
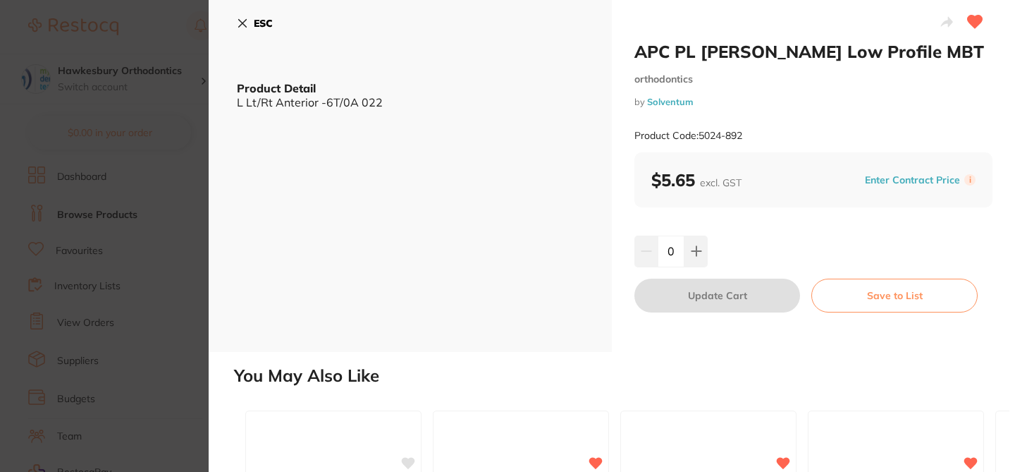
click at [242, 20] on icon at bounding box center [242, 23] width 11 height 11
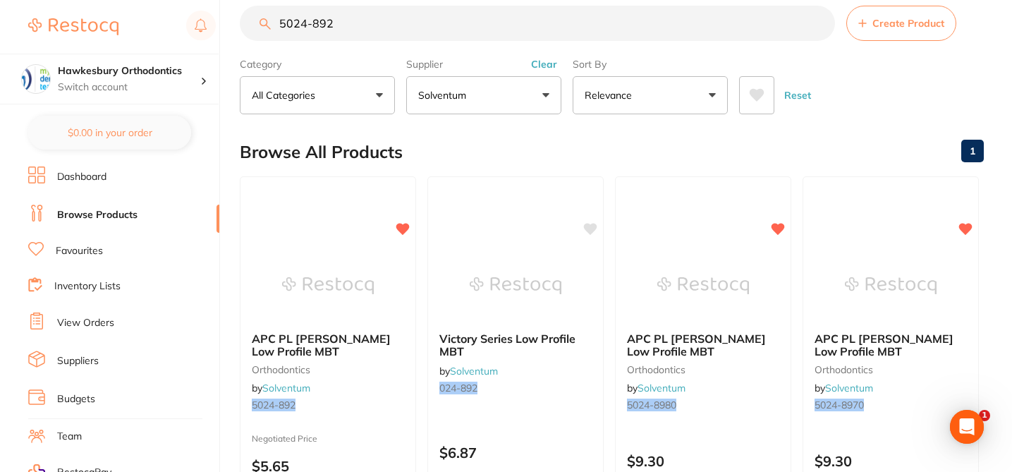
drag, startPoint x: 343, startPoint y: 23, endPoint x: 259, endPoint y: 20, distance: 84.6
click at [260, 20] on div "5024-892 Create Product" at bounding box center [612, 23] width 744 height 35
paste input "6840"
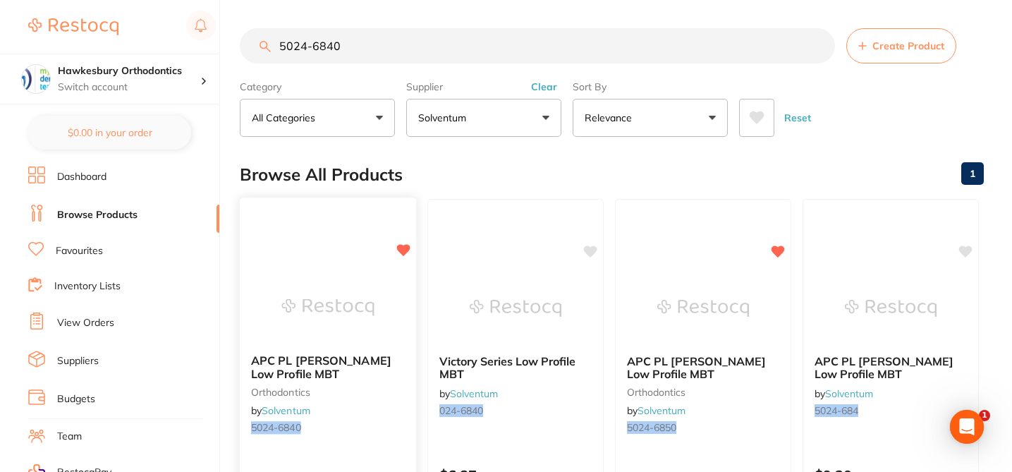
type input "5024-6840"
click at [374, 405] on div "APC PL Vict Srs Low Profile MBT orthodontics by Solventum 5024-6840" at bounding box center [328, 397] width 176 height 108
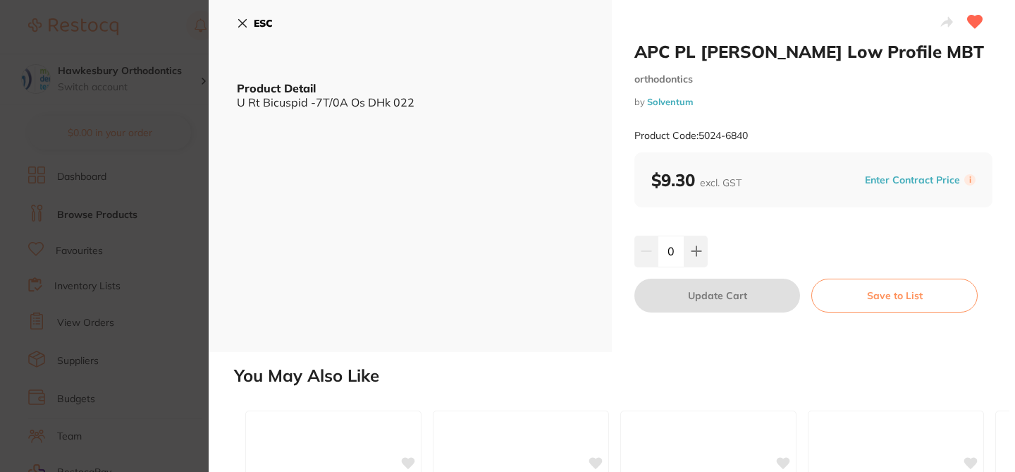
click at [882, 181] on button "Enter Contract Price" at bounding box center [913, 179] width 104 height 13
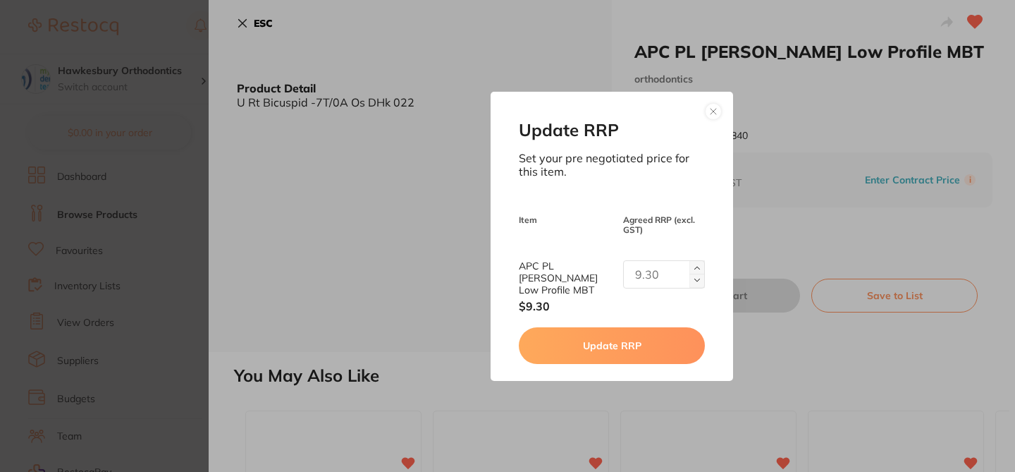
click at [646, 281] on input "text" at bounding box center [664, 274] width 82 height 28
type input "5.65"
click at [626, 348] on button "Update RRP" at bounding box center [611, 345] width 185 height 37
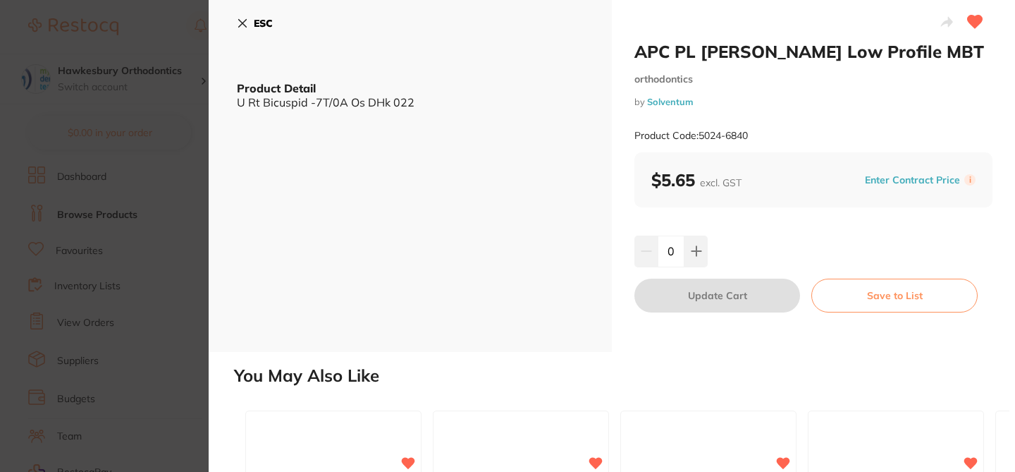
click at [243, 27] on icon at bounding box center [242, 23] width 11 height 11
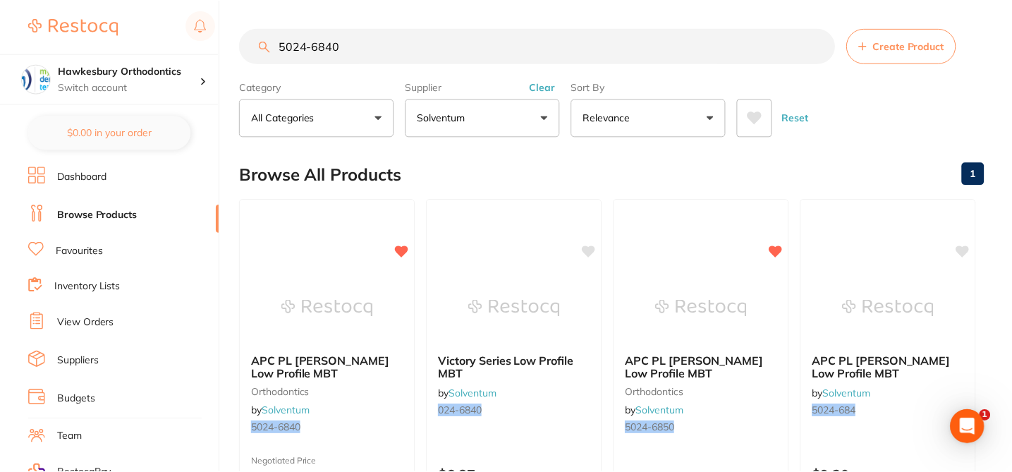
scroll to position [23, 0]
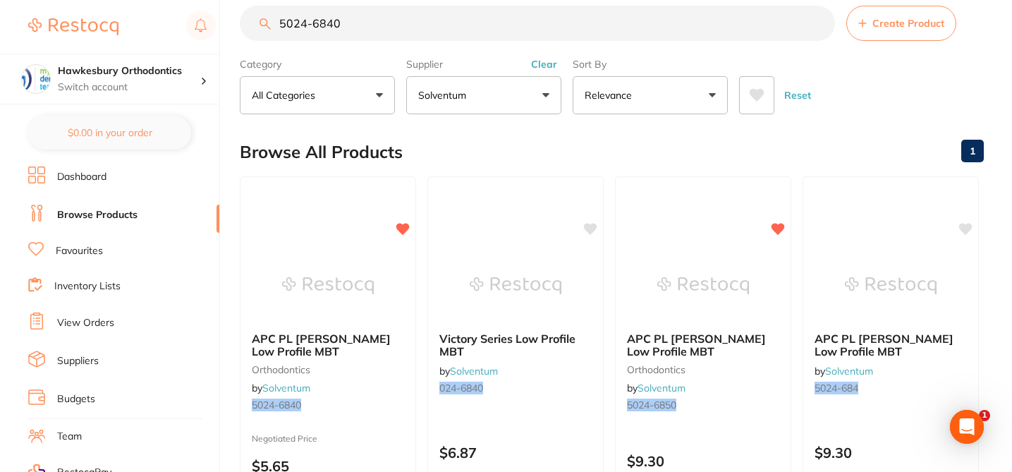
drag, startPoint x: 348, startPoint y: 27, endPoint x: 259, endPoint y: 24, distance: 89.6
click at [262, 25] on div "5024-6840 Create Product" at bounding box center [612, 23] width 744 height 35
paste input "5"
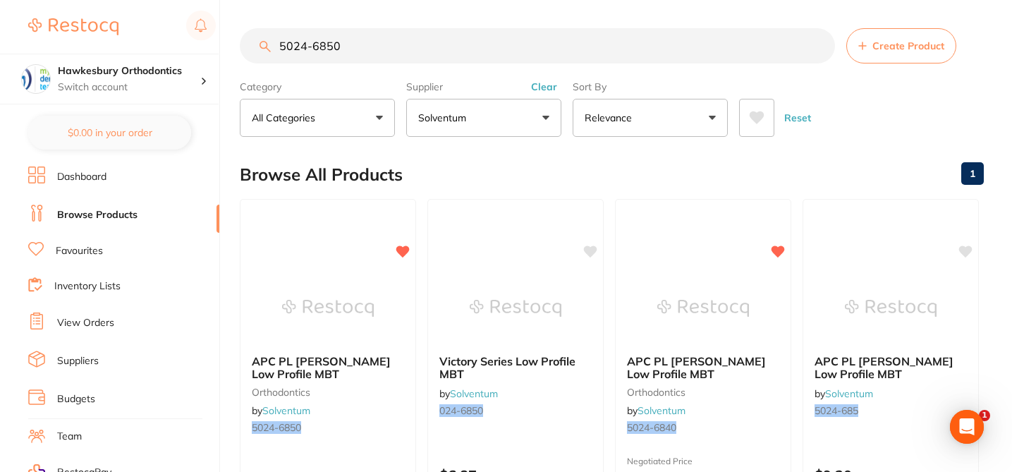
scroll to position [0, 0]
type input "5024-6850"
click at [461, 171] on div "Browse All Products 1" at bounding box center [612, 174] width 744 height 47
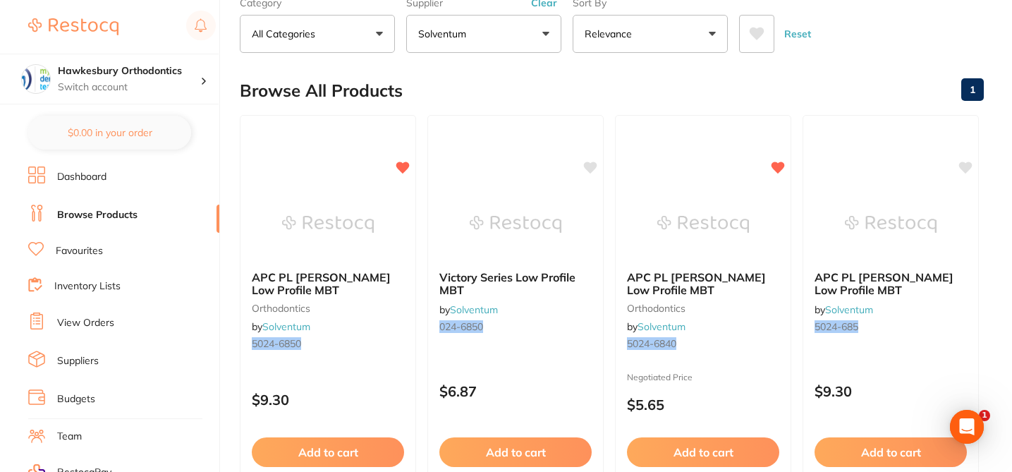
scroll to position [85, 0]
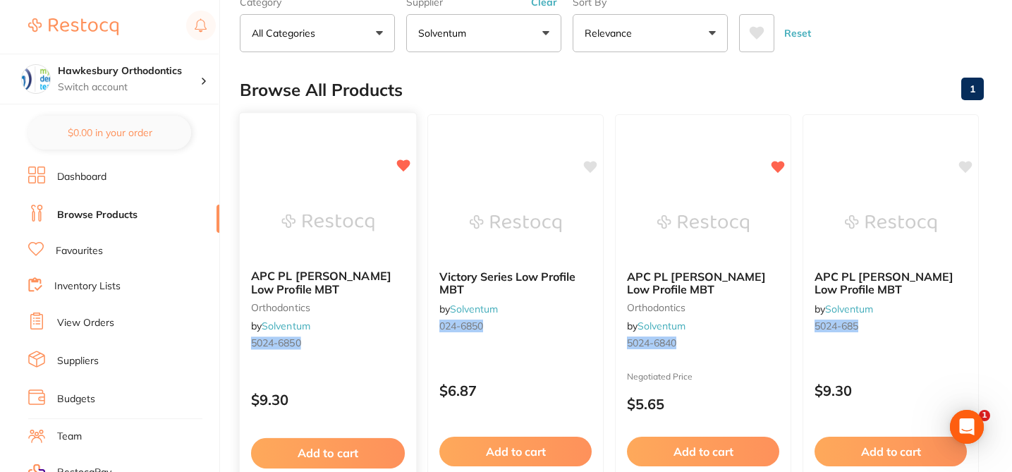
click at [354, 331] on div "APC PL Vict Srs Low Profile MBT orthodontics by Solventum 5024-6850" at bounding box center [328, 312] width 176 height 108
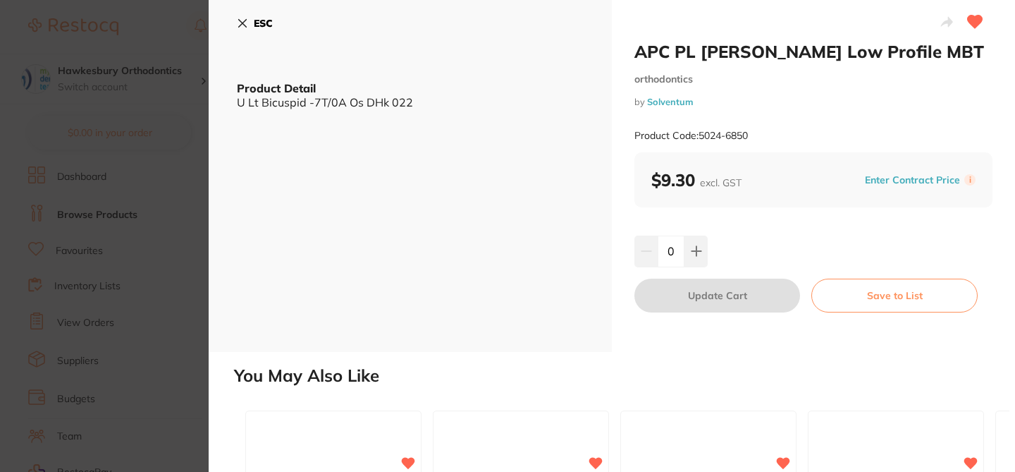
click at [877, 178] on button "Enter Contract Price" at bounding box center [913, 179] width 104 height 13
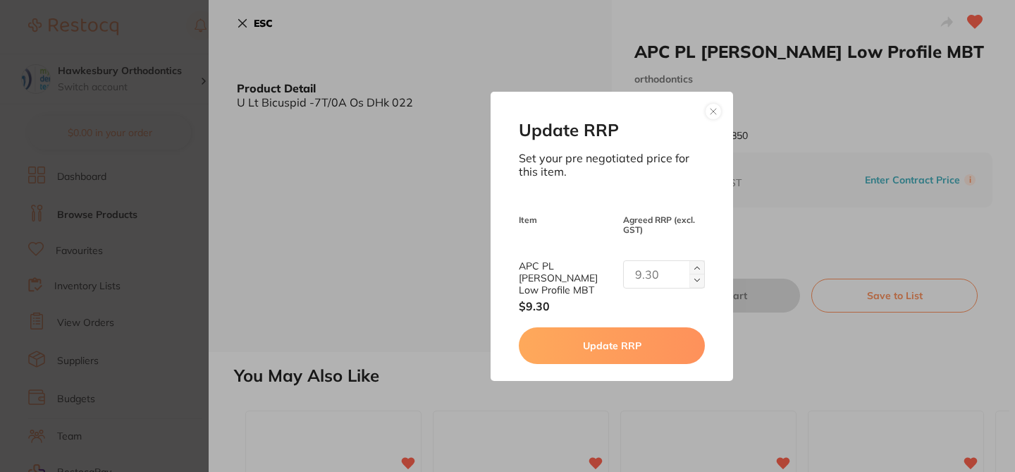
click at [650, 288] on input "text" at bounding box center [664, 274] width 82 height 28
type input "5.65"
click at [634, 343] on button "Update RRP" at bounding box center [611, 345] width 185 height 37
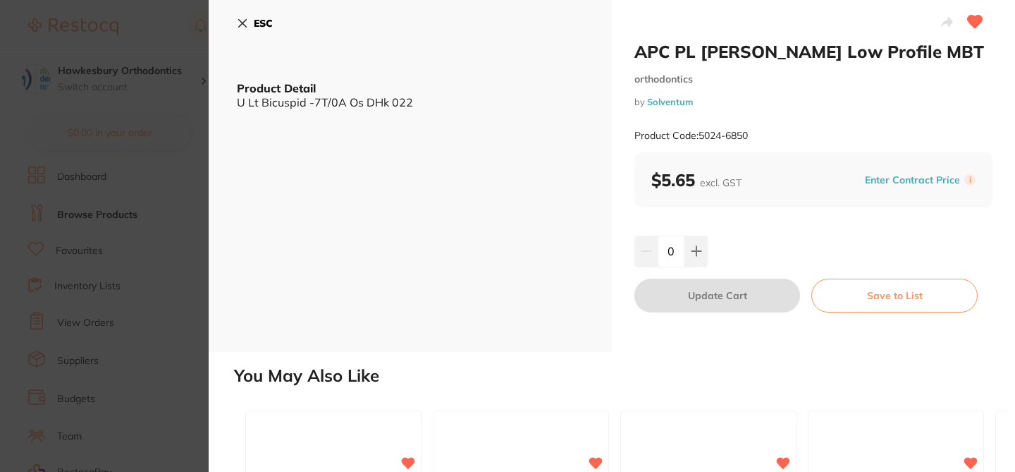
click at [243, 23] on icon at bounding box center [243, 24] width 8 height 8
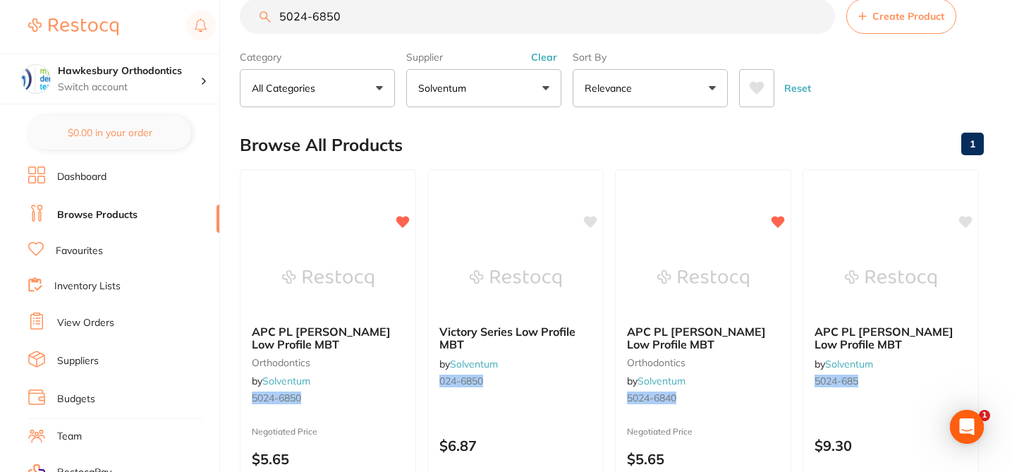
scroll to position [28, 0]
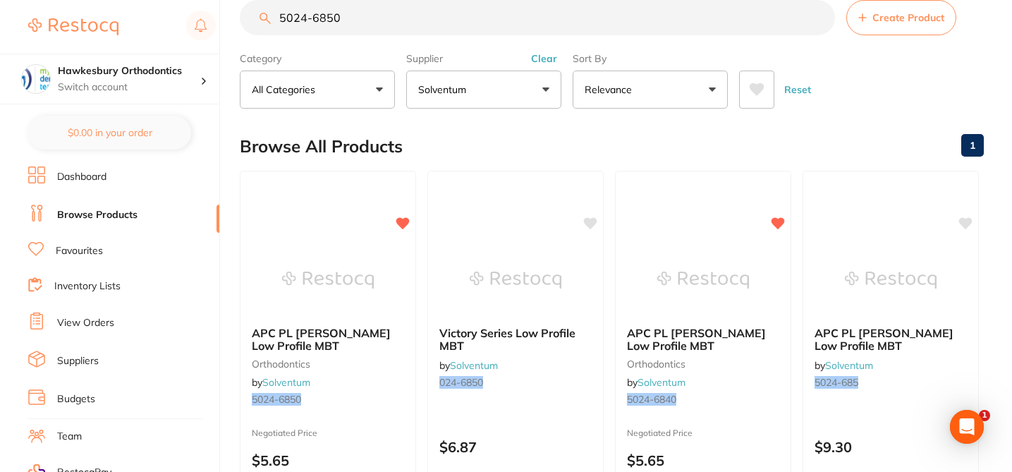
drag, startPoint x: 344, startPoint y: 22, endPoint x: 279, endPoint y: 17, distance: 65.0
click at [279, 20] on input "5024-6850" at bounding box center [537, 17] width 595 height 35
paste input "875"
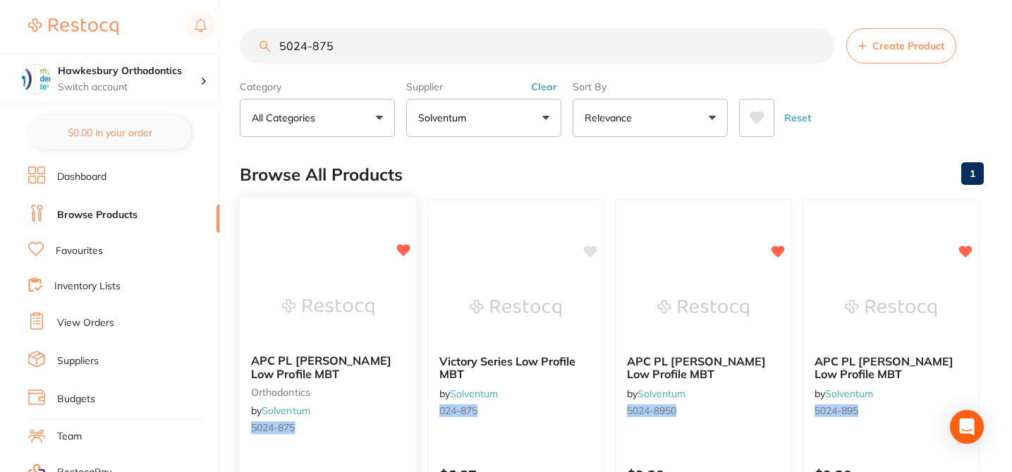
type input "5024-875"
click at [393, 404] on div "APC PL Vict Srs Low Profile MBT orthodontics by Solventum 5024-875" at bounding box center [328, 397] width 176 height 108
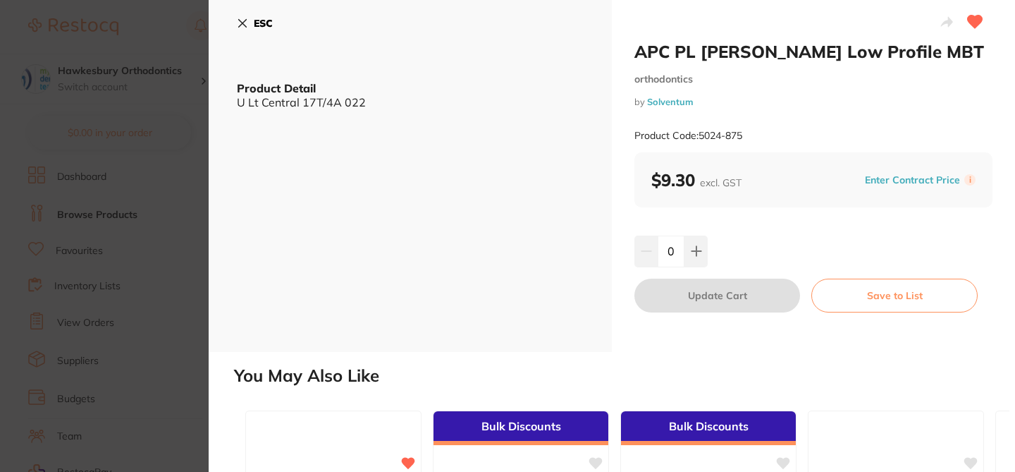
click at [888, 178] on button "Enter Contract Price" at bounding box center [913, 179] width 104 height 13
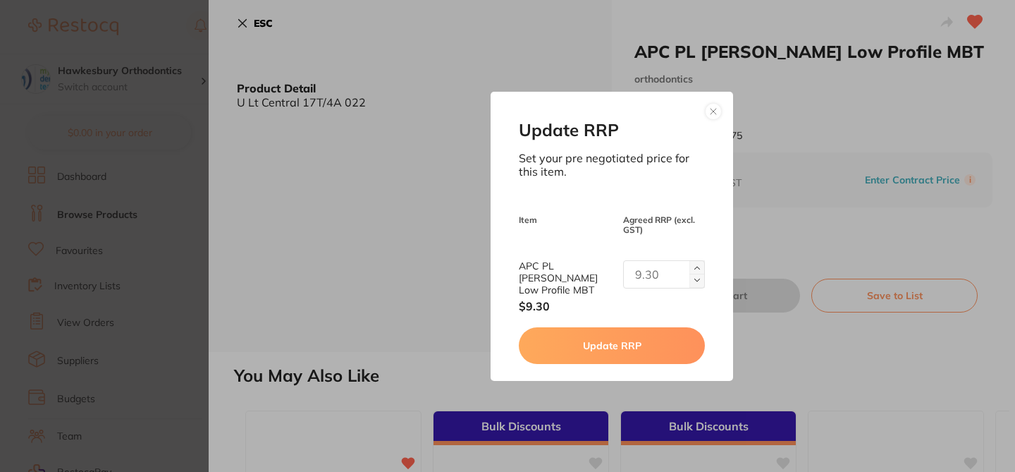
click at [651, 269] on input "text" at bounding box center [664, 274] width 82 height 28
type input "5.65"
click at [625, 332] on button "Update RRP" at bounding box center [611, 345] width 185 height 37
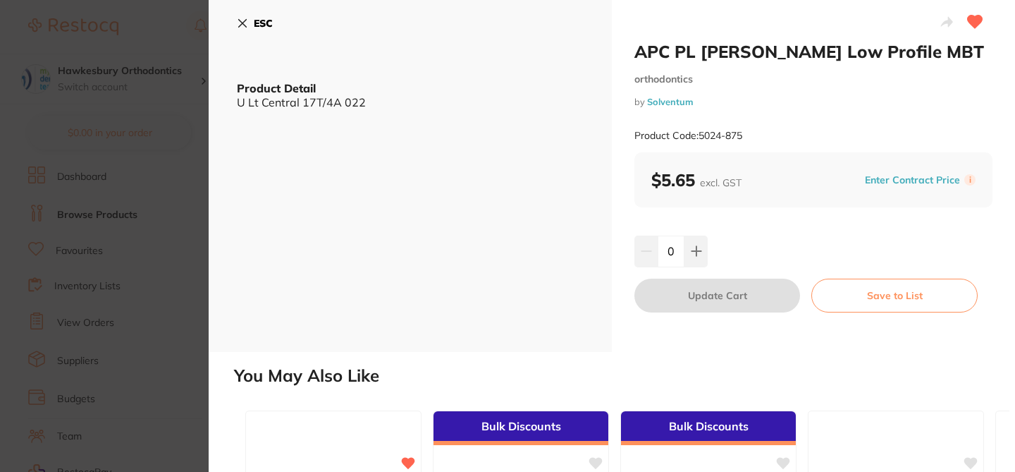
click at [242, 19] on icon at bounding box center [242, 23] width 11 height 11
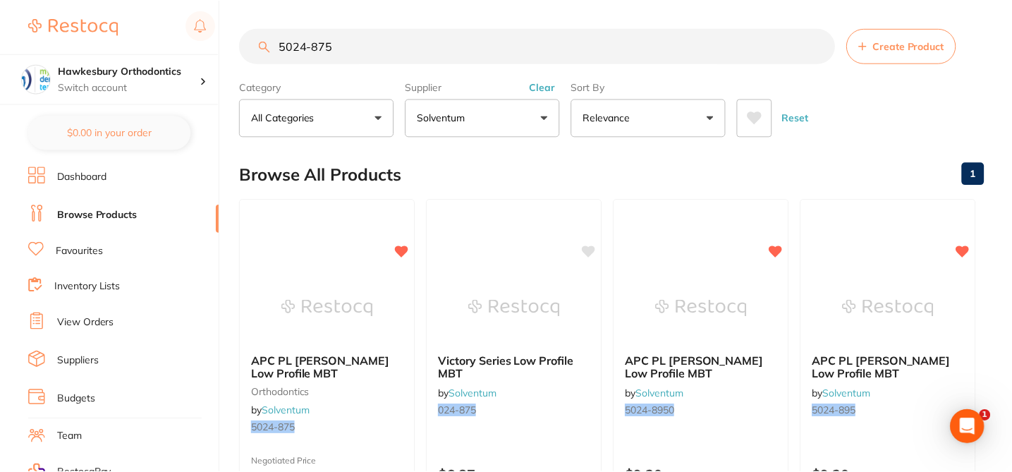
scroll to position [28, 0]
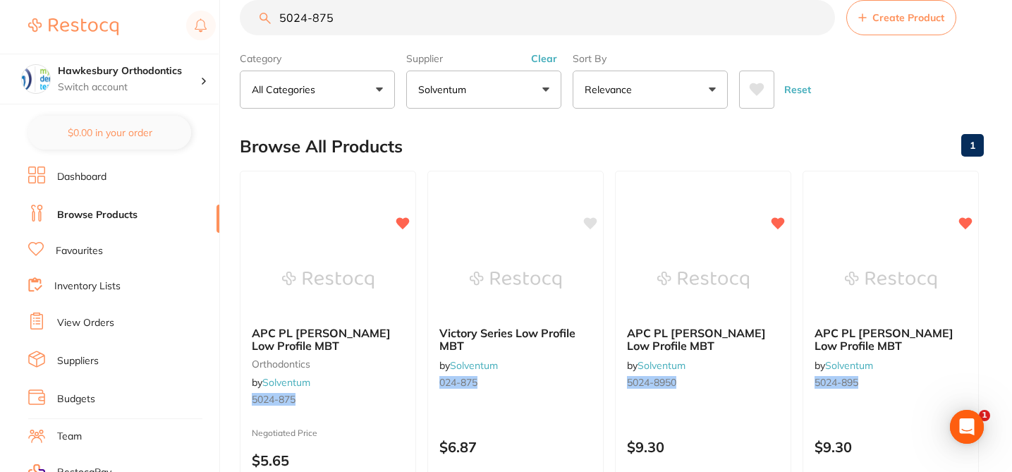
drag, startPoint x: 354, startPoint y: 16, endPoint x: 263, endPoint y: 14, distance: 90.9
click at [264, 17] on div "5024-875 Create Product" at bounding box center [612, 17] width 744 height 35
paste input "9090"
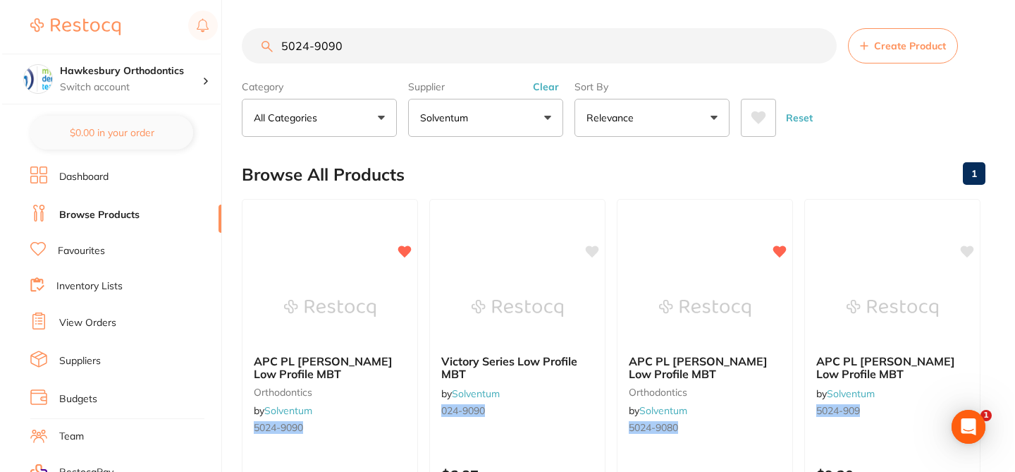
scroll to position [0, 0]
type input "5024-9090"
click at [408, 395] on div "APC PL Vict Srs Low Profile MBT orthodontics by Solventum 5024-9090" at bounding box center [328, 397] width 176 height 108
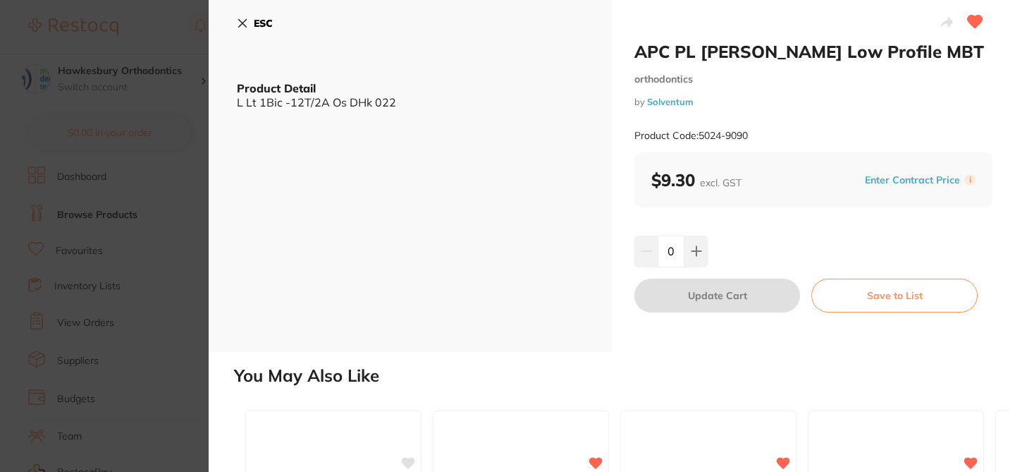
click at [869, 180] on button "Enter Contract Price" at bounding box center [913, 179] width 104 height 13
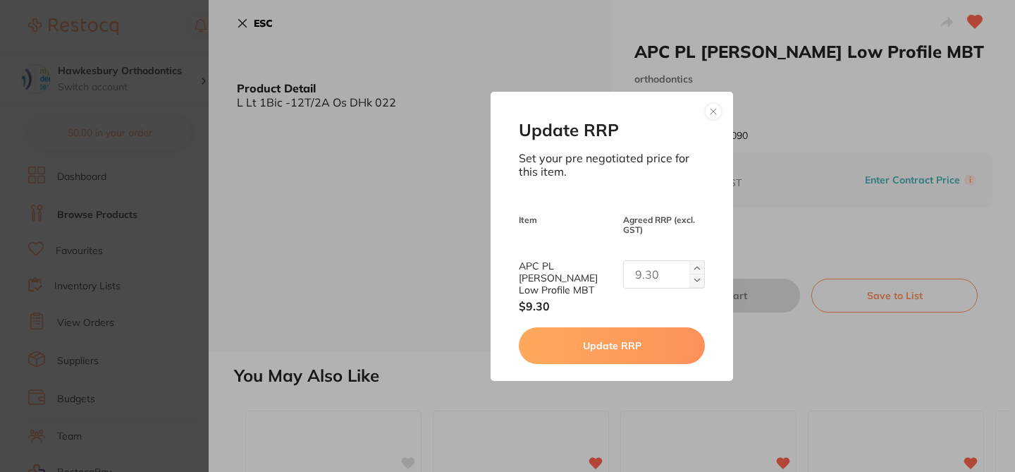
click at [648, 268] on input "text" at bounding box center [664, 274] width 82 height 28
type input "5.65"
click at [615, 341] on button "Update RRP" at bounding box center [611, 345] width 185 height 37
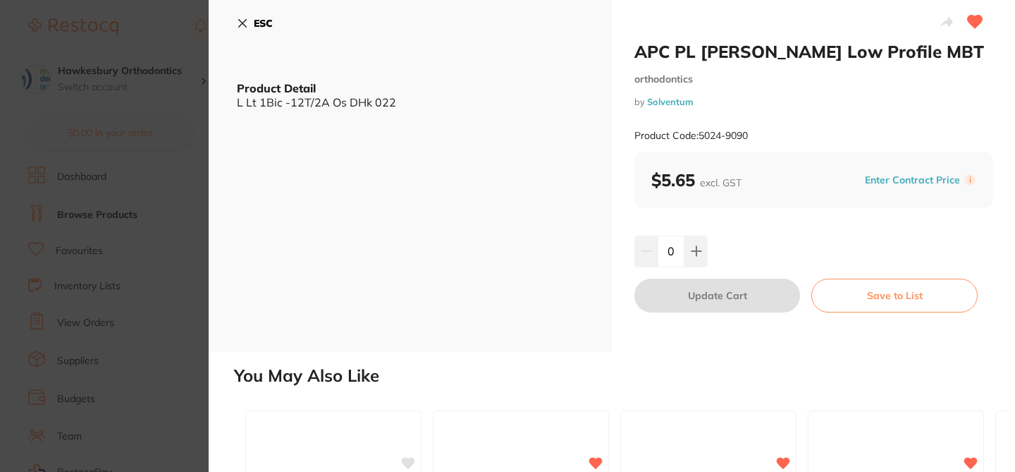
click at [240, 25] on icon at bounding box center [243, 24] width 8 height 8
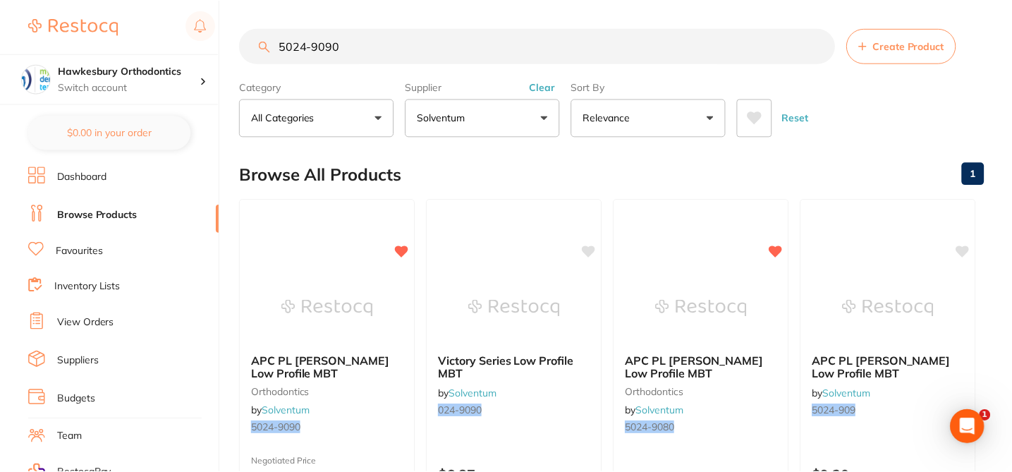
scroll to position [28, 0]
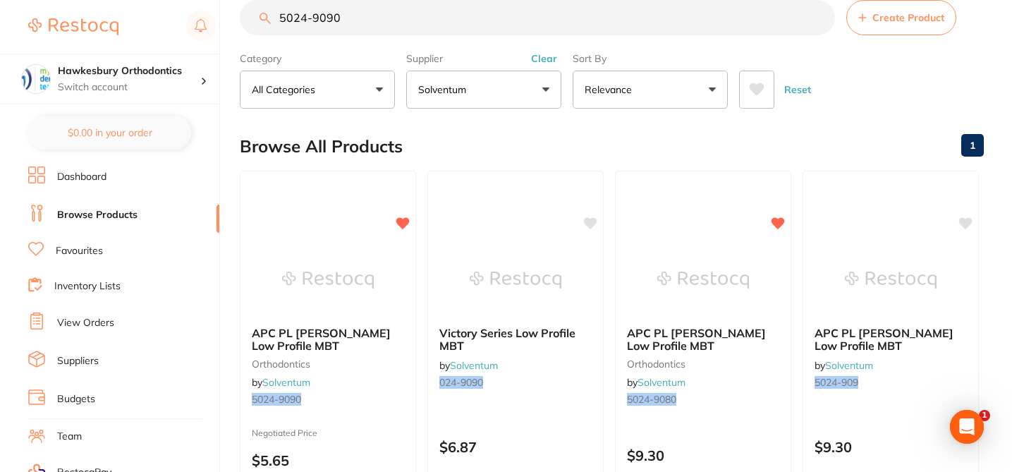
drag, startPoint x: 324, startPoint y: 20, endPoint x: 283, endPoint y: 16, distance: 40.3
click at [274, 16] on input "5024-9090" at bounding box center [537, 17] width 595 height 35
drag, startPoint x: 362, startPoint y: 25, endPoint x: 257, endPoint y: 15, distance: 105.6
click at [257, 15] on input "5024-9090" at bounding box center [537, 17] width 595 height 35
paste input "877"
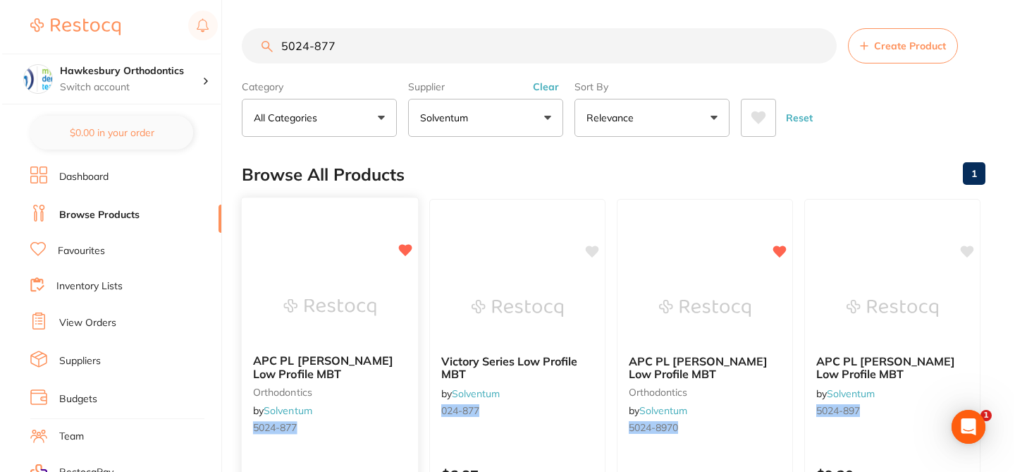
scroll to position [0, 0]
type input "5024-877"
click at [380, 416] on div "APC PL Vict Srs Low Profile MBT orthodontics by Solventum 5024-877" at bounding box center [328, 397] width 176 height 108
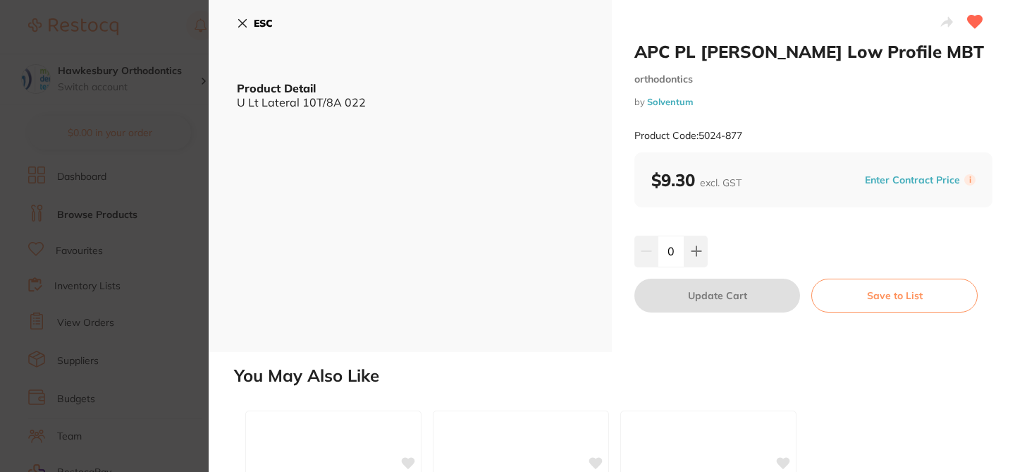
click at [875, 177] on button "Enter Contract Price" at bounding box center [913, 179] width 104 height 13
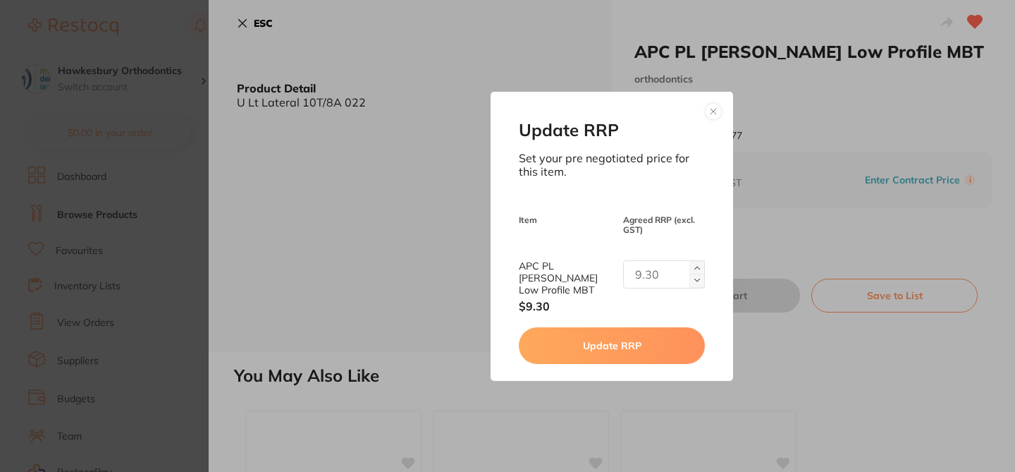
click at [650, 276] on input "text" at bounding box center [664, 274] width 82 height 28
type input "5.65"
click at [596, 335] on button "Update RRP" at bounding box center [611, 345] width 185 height 37
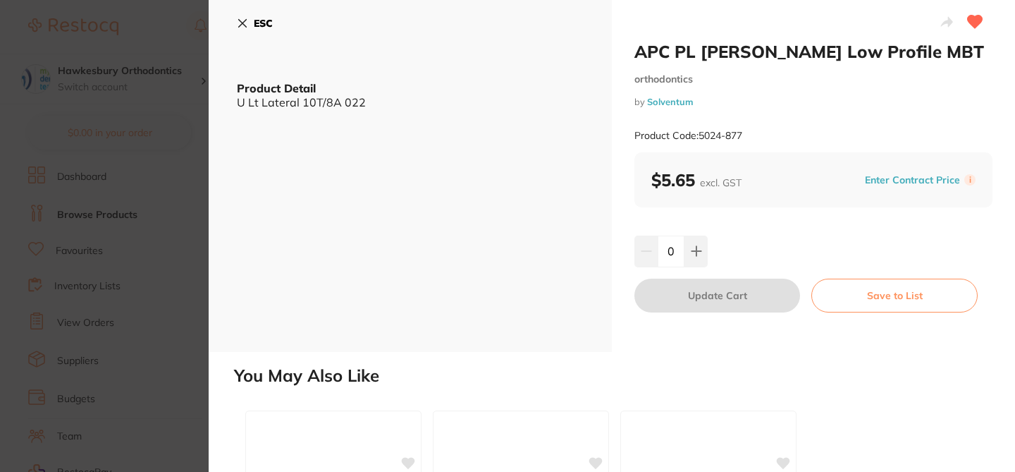
click at [245, 24] on icon at bounding box center [242, 23] width 11 height 11
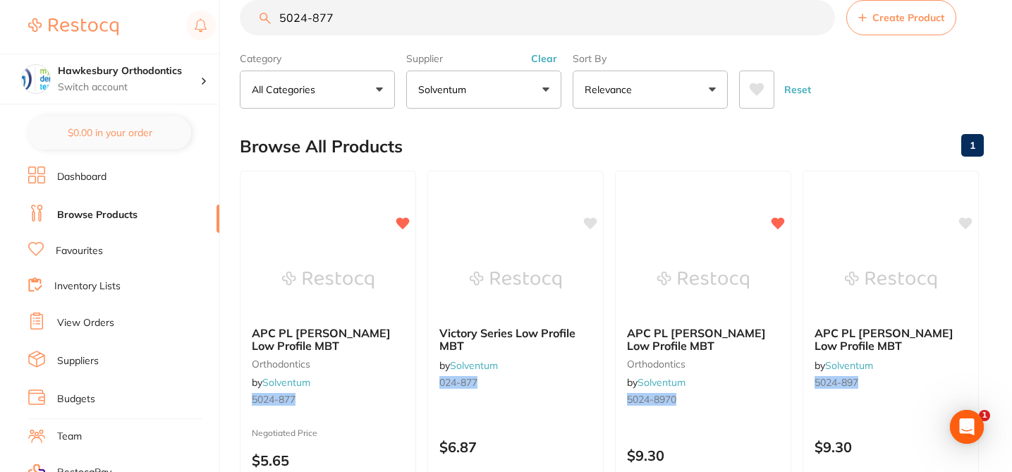
click at [345, 11] on input "5024-877" at bounding box center [537, 17] width 595 height 35
click at [460, 14] on input "5024-877" at bounding box center [537, 17] width 595 height 35
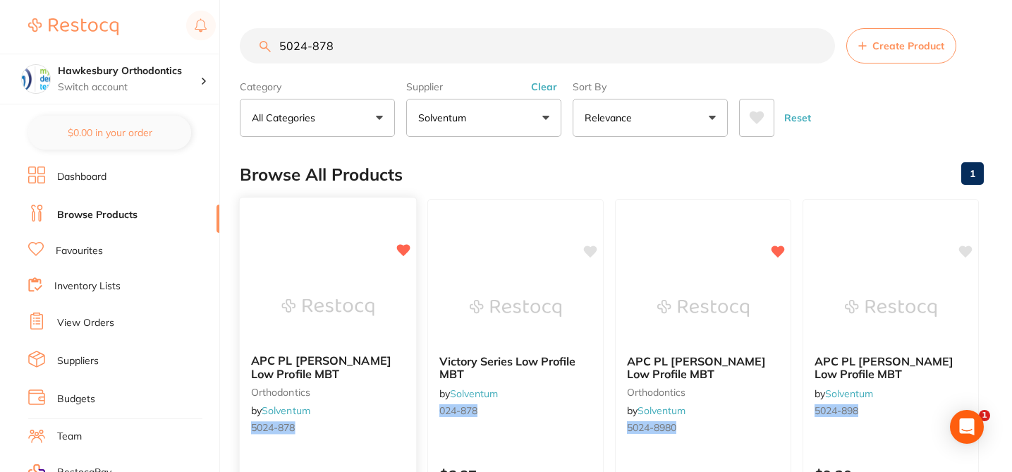
type input "5024-878"
click at [386, 389] on small "orthodontics" at bounding box center [328, 391] width 154 height 11
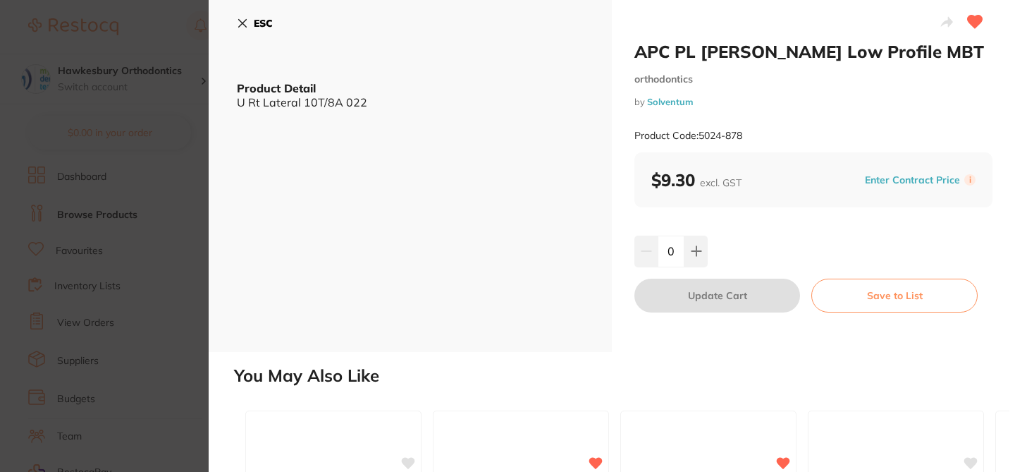
click at [892, 181] on button "Enter Contract Price" at bounding box center [913, 179] width 104 height 13
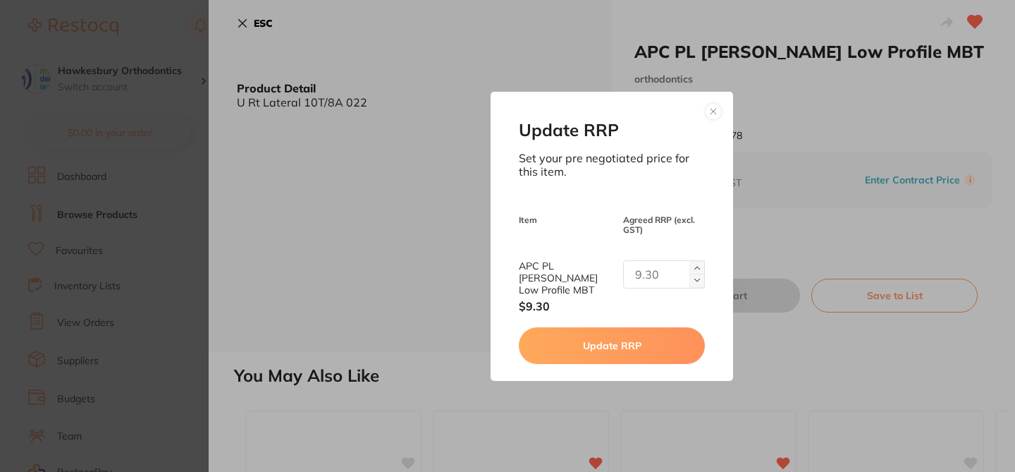
click at [655, 288] on input "text" at bounding box center [664, 274] width 82 height 28
type input "5.65"
click at [634, 334] on button "Update RRP" at bounding box center [611, 345] width 185 height 37
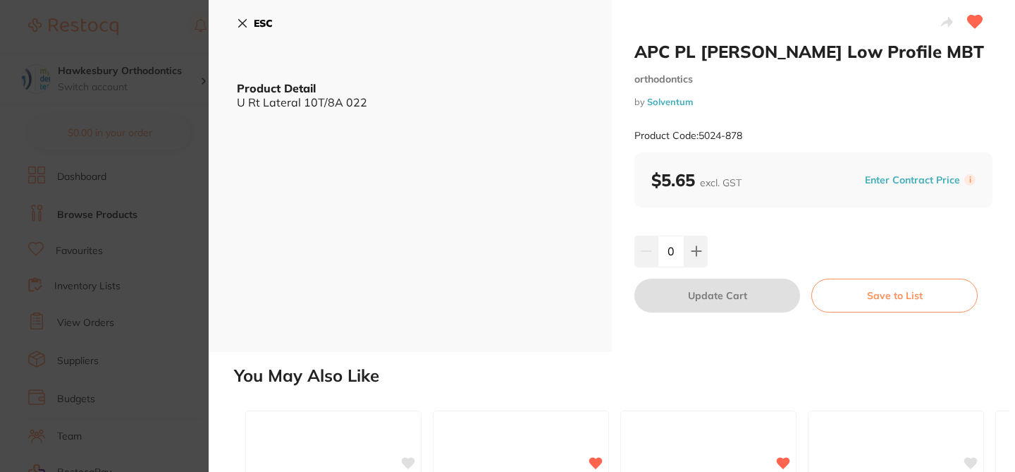
click at [247, 20] on icon at bounding box center [242, 23] width 11 height 11
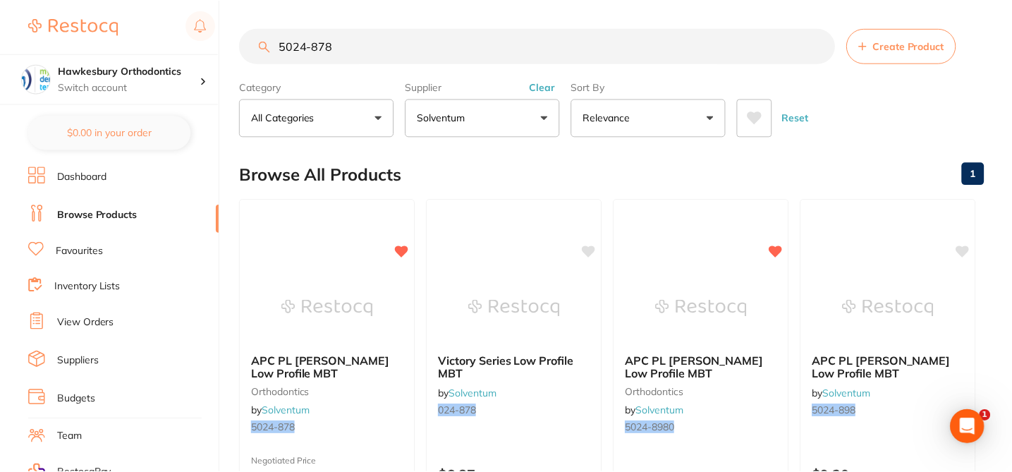
scroll to position [28, 0]
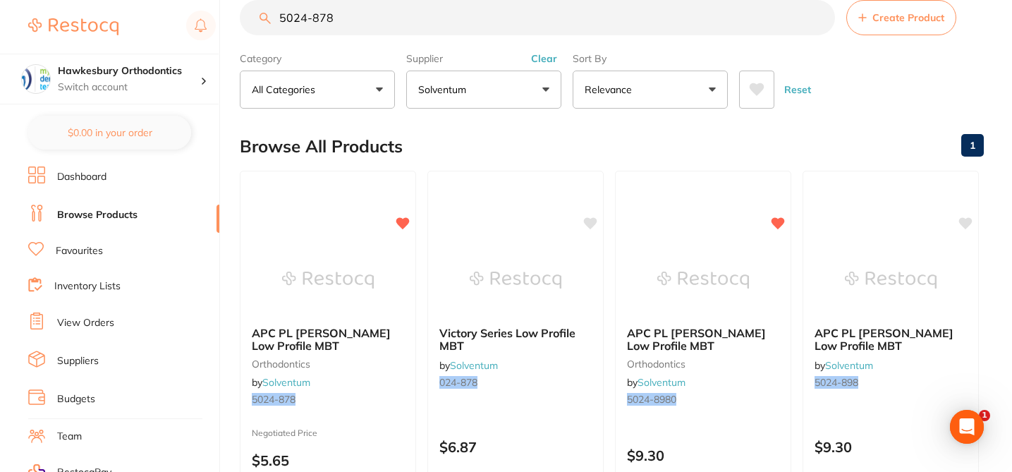
drag, startPoint x: 341, startPoint y: 20, endPoint x: 273, endPoint y: 11, distance: 69.1
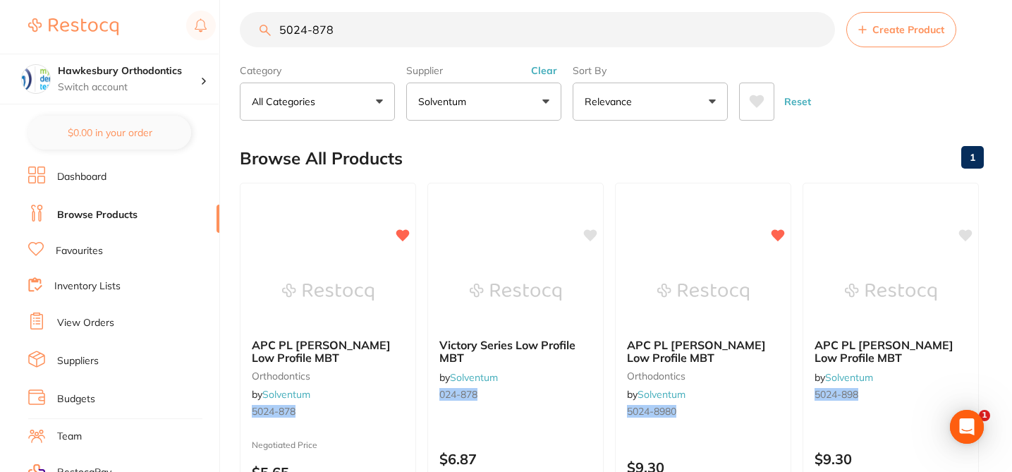
paste input "6"
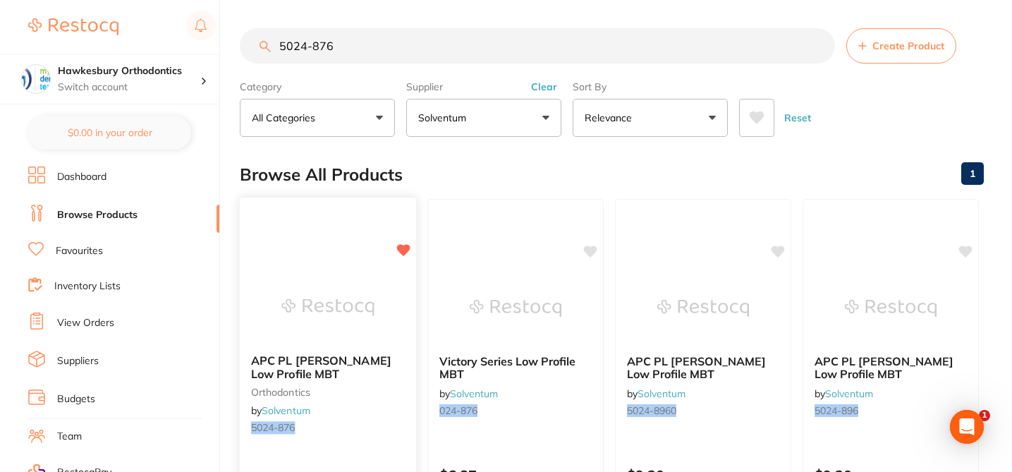
type input "5024-876"
click at [603, 173] on div "Browse All Products 1" at bounding box center [612, 174] width 744 height 47
click at [361, 309] on img at bounding box center [327, 306] width 92 height 71
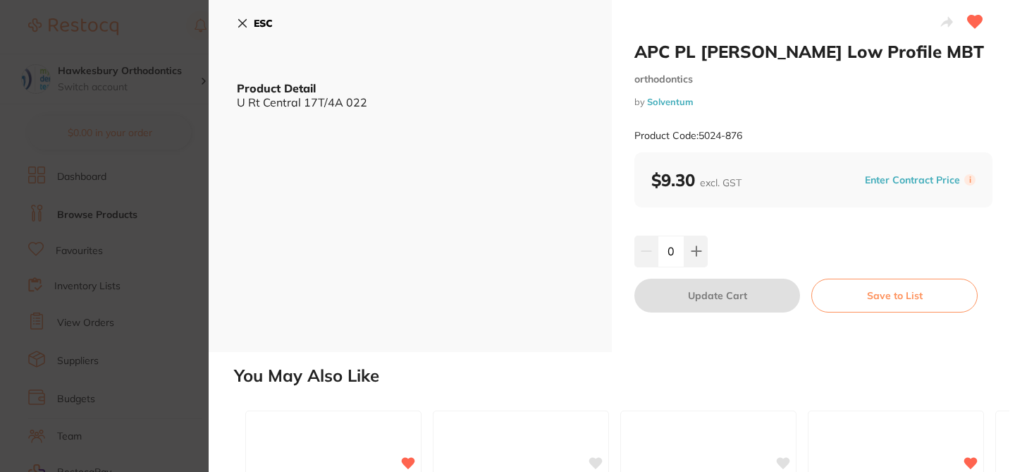
click at [886, 178] on button "Enter Contract Price" at bounding box center [913, 179] width 104 height 13
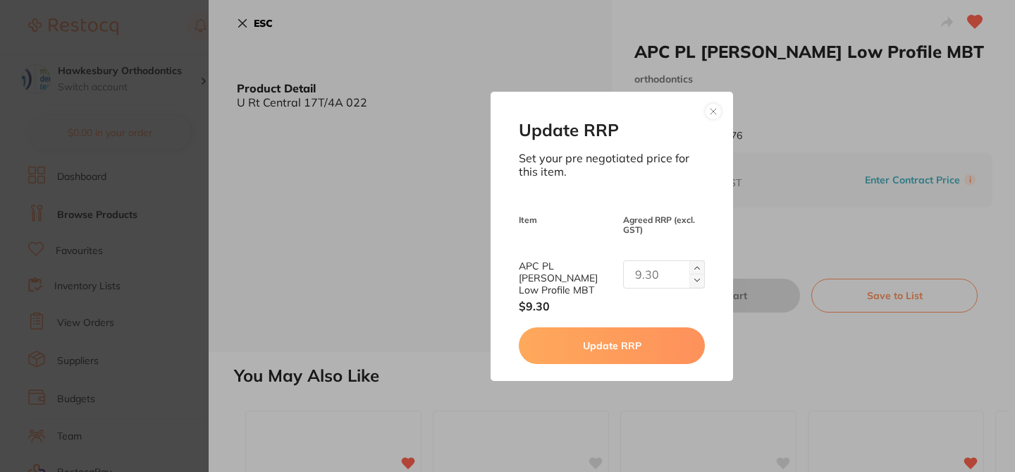
click at [643, 271] on input "text" at bounding box center [664, 274] width 82 height 28
type input "5.65"
click at [641, 335] on button "Update RRP" at bounding box center [611, 345] width 185 height 37
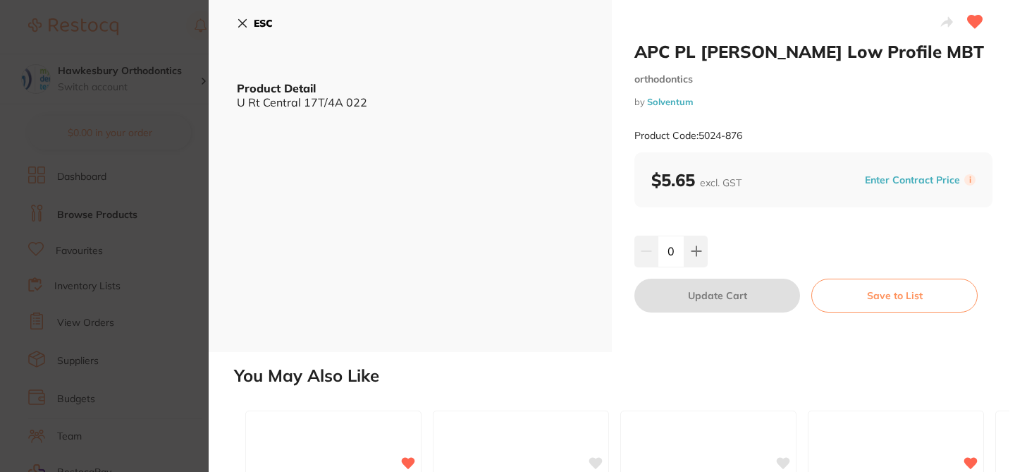
click at [246, 23] on icon at bounding box center [242, 23] width 11 height 11
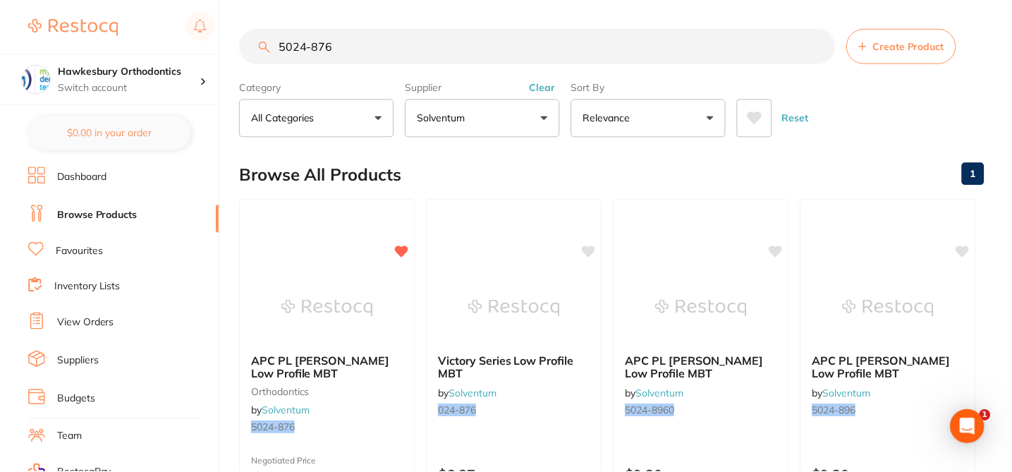
scroll to position [2, 0]
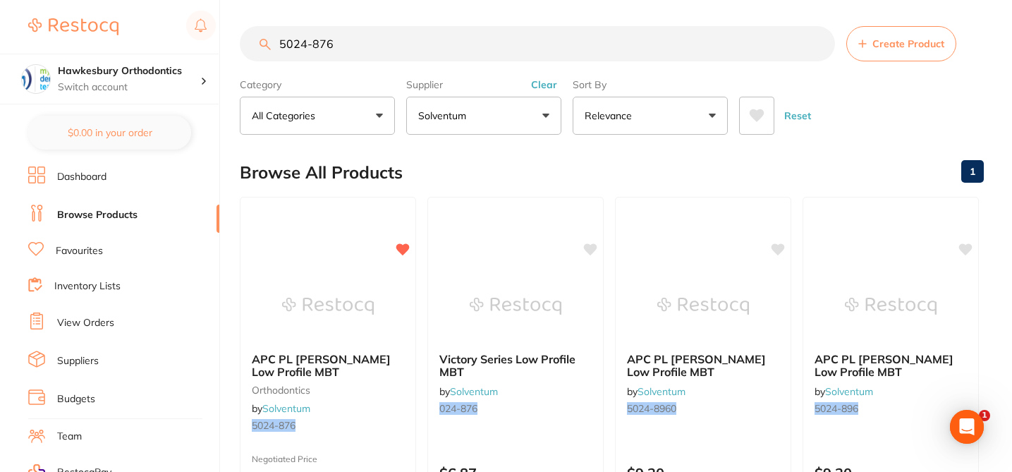
click at [339, 45] on input "5024-876" at bounding box center [537, 43] width 595 height 35
drag, startPoint x: 339, startPoint y: 46, endPoint x: 279, endPoint y: 45, distance: 59.9
click at [279, 45] on input "5024-876" at bounding box center [537, 43] width 595 height 35
paste input "3"
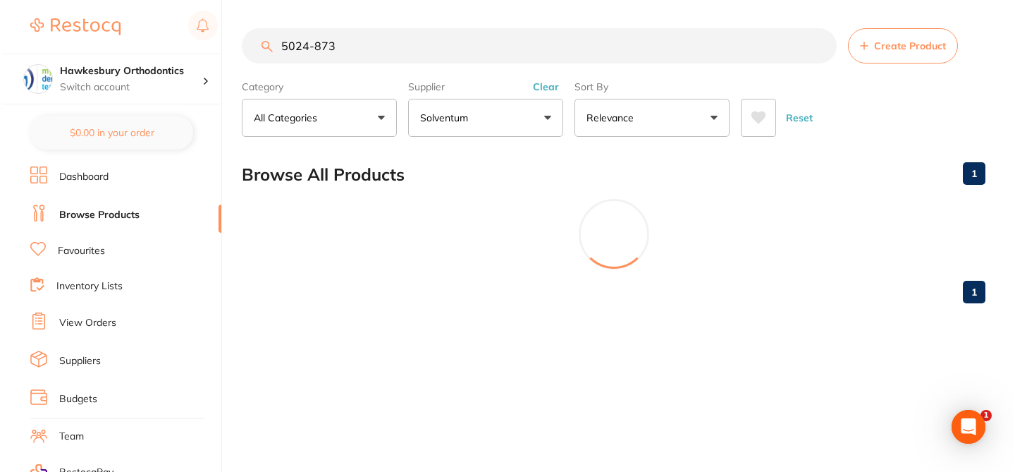
scroll to position [0, 0]
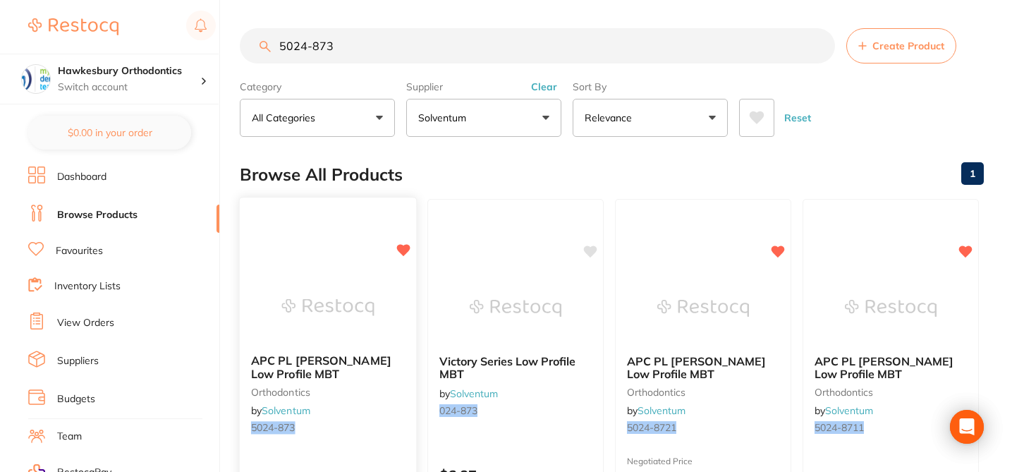
type input "5024-873"
click at [398, 408] on div "APC PL Vict Srs Low Profile MBT orthodontics by Solventum 5024-873" at bounding box center [328, 397] width 176 height 108
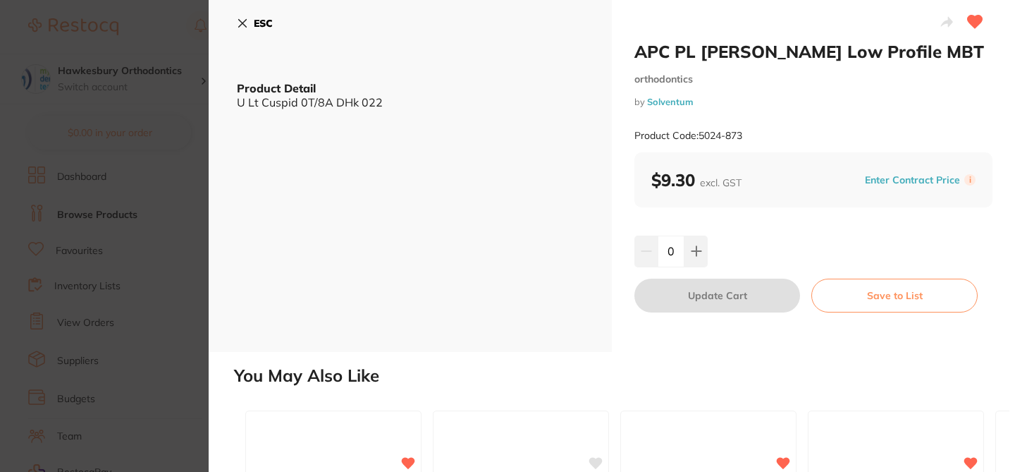
click at [877, 183] on button "Enter Contract Price" at bounding box center [913, 179] width 104 height 13
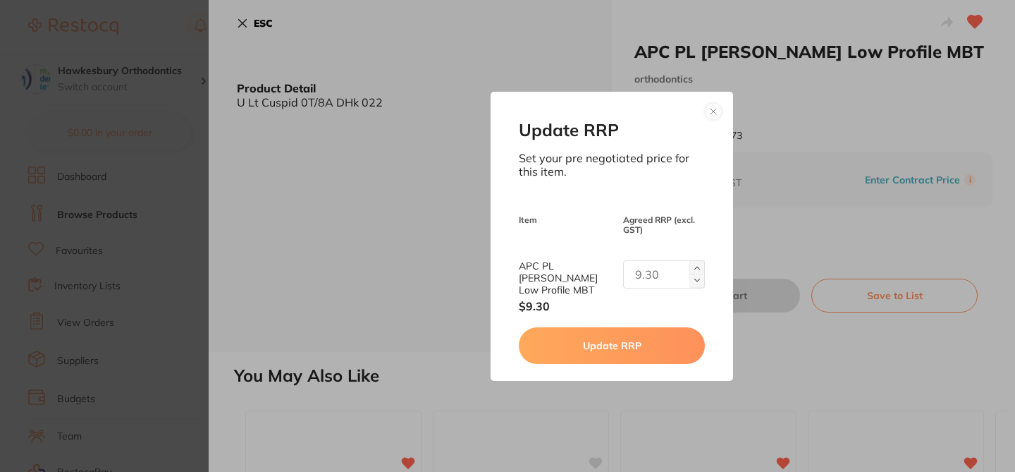
click at [640, 274] on input "text" at bounding box center [664, 274] width 82 height 28
type input "5.65"
click at [625, 340] on button "Update RRP" at bounding box center [611, 345] width 185 height 37
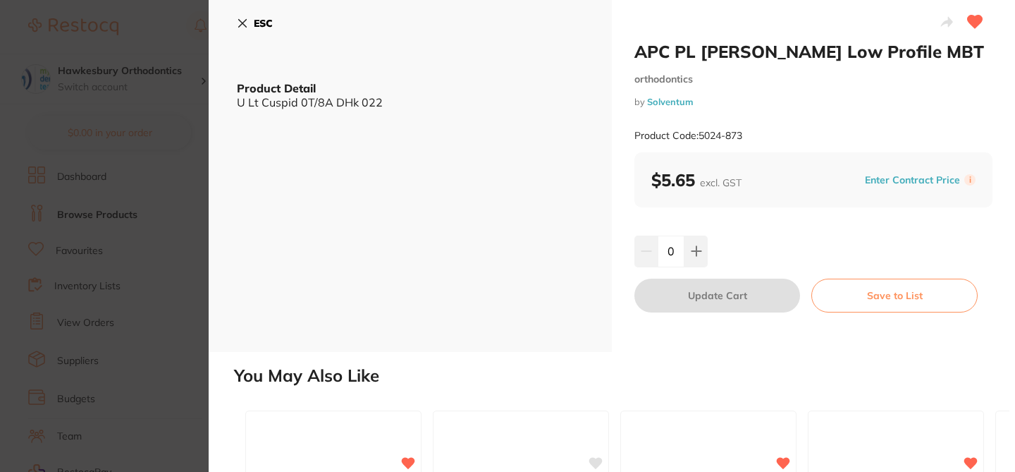
click at [245, 24] on icon at bounding box center [242, 23] width 11 height 11
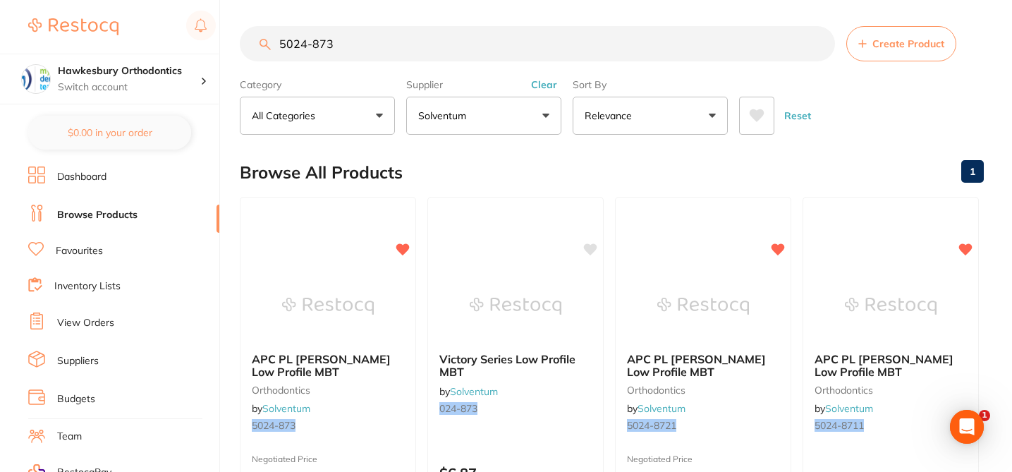
drag, startPoint x: 347, startPoint y: 42, endPoint x: 278, endPoint y: 37, distance: 68.6
click at [278, 37] on input "5024-873" at bounding box center [537, 43] width 595 height 35
paste input "4"
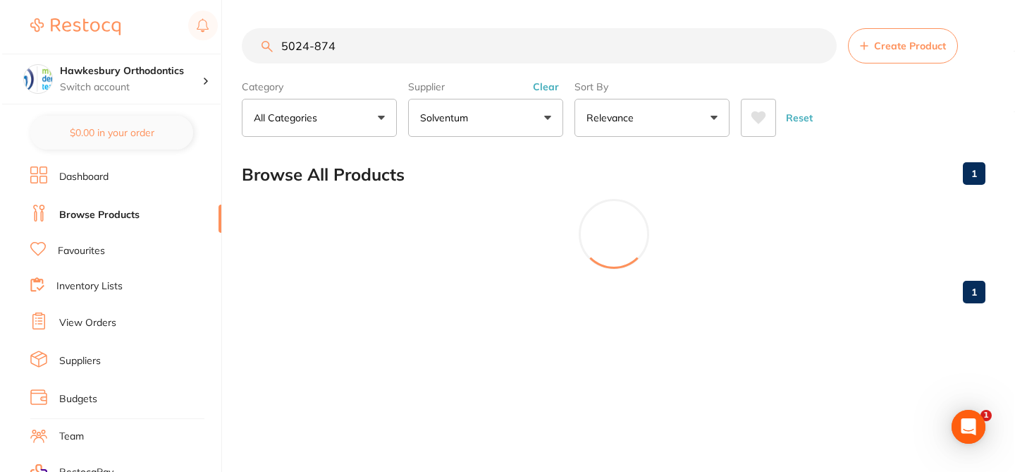
scroll to position [0, 0]
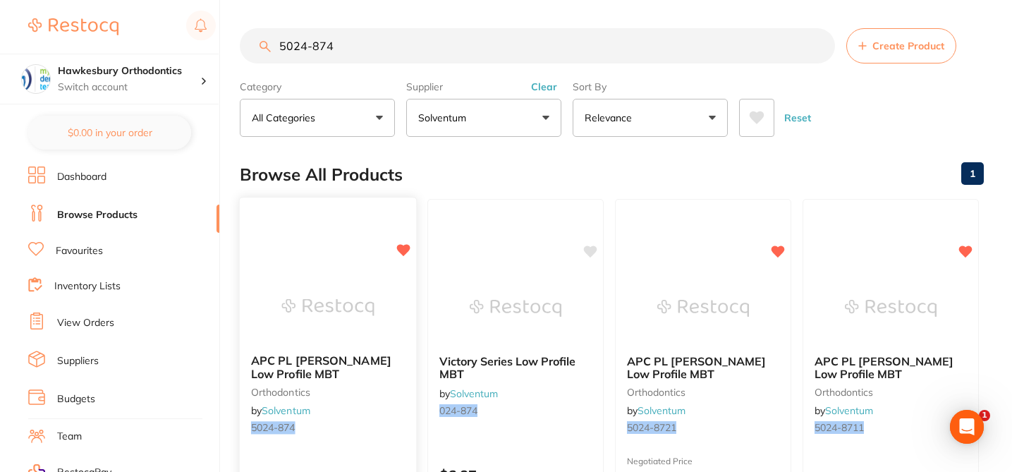
type input "5024-874"
click at [393, 298] on div at bounding box center [328, 306] width 176 height 71
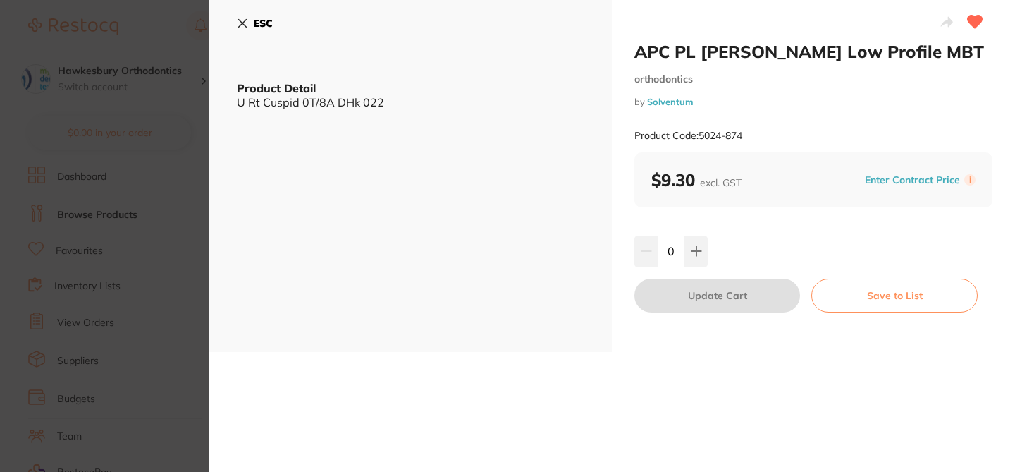
click at [879, 178] on button "Enter Contract Price" at bounding box center [913, 179] width 104 height 13
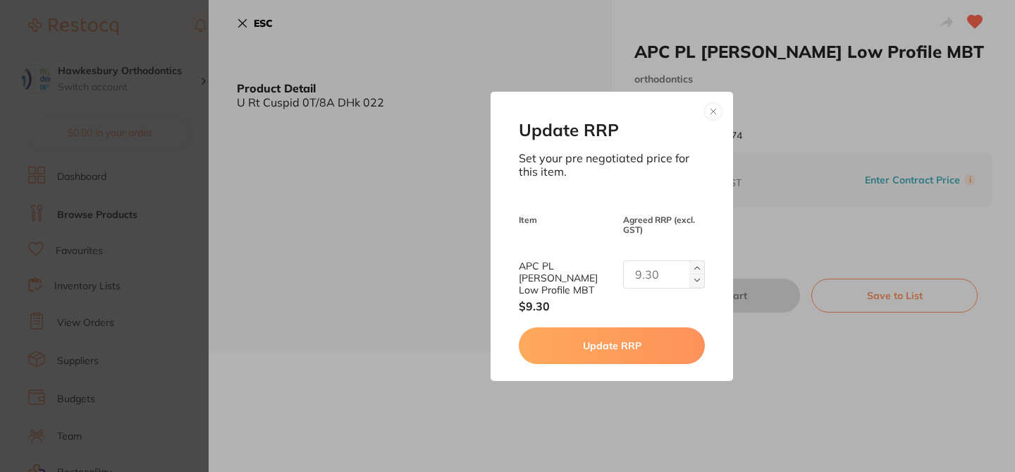
click at [648, 288] on input "text" at bounding box center [664, 274] width 82 height 28
type input "5.65"
click at [622, 353] on button "Update RRP" at bounding box center [611, 345] width 185 height 37
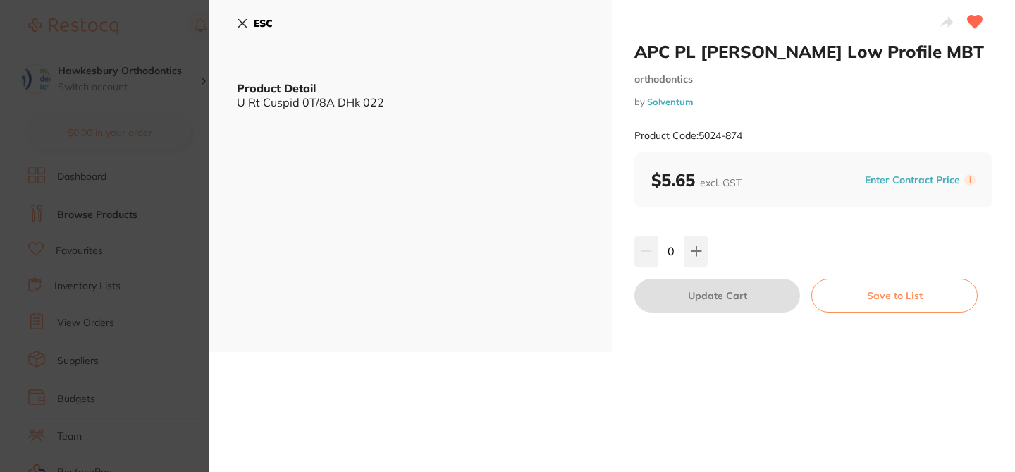
click at [247, 21] on icon at bounding box center [242, 23] width 11 height 11
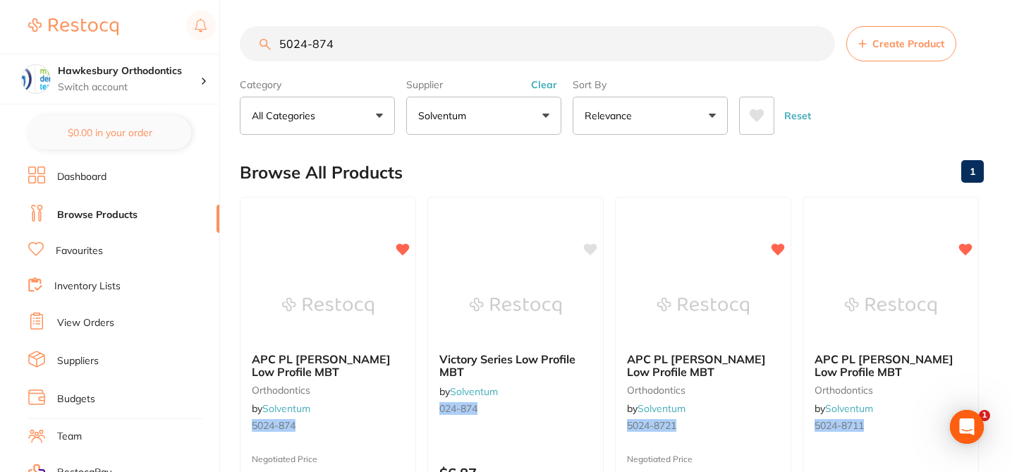
scroll to position [11, 0]
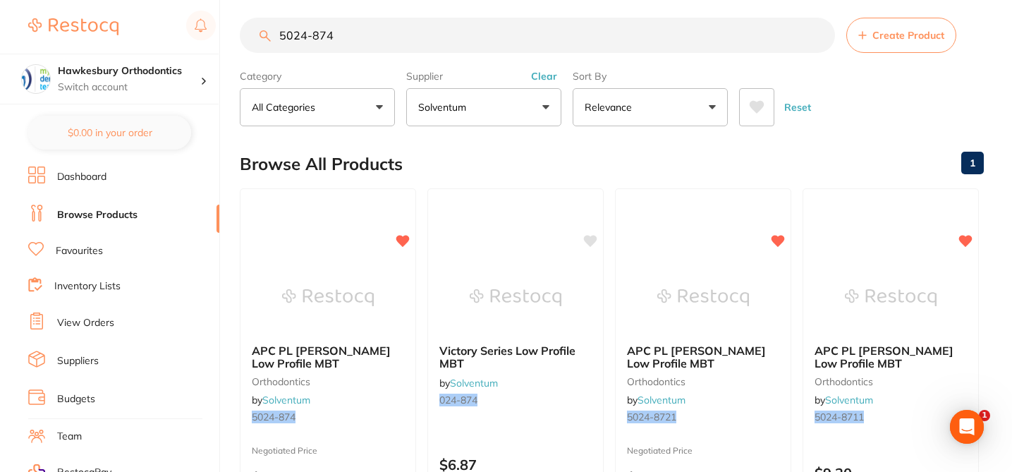
drag, startPoint x: 341, startPoint y: 34, endPoint x: 260, endPoint y: 30, distance: 81.1
click at [261, 34] on div "5024-874 Create Product" at bounding box center [612, 35] width 744 height 35
paste input "980"
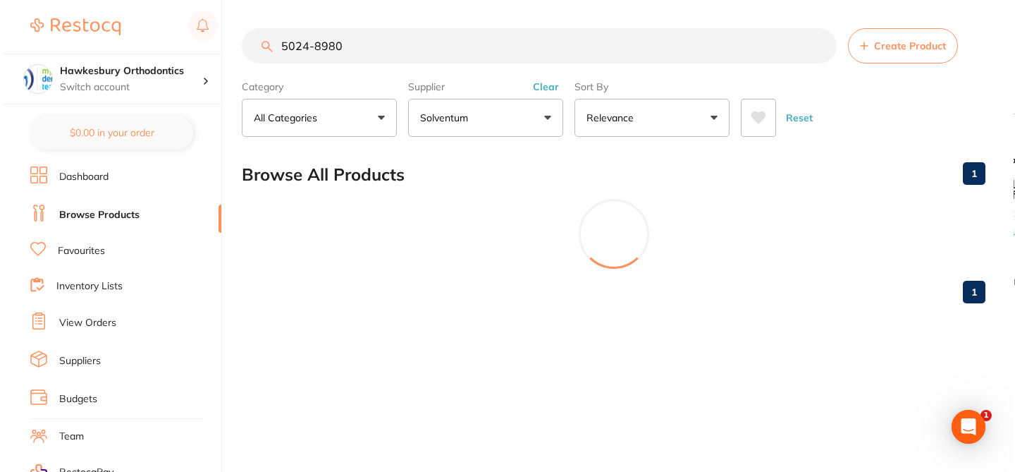
scroll to position [0, 0]
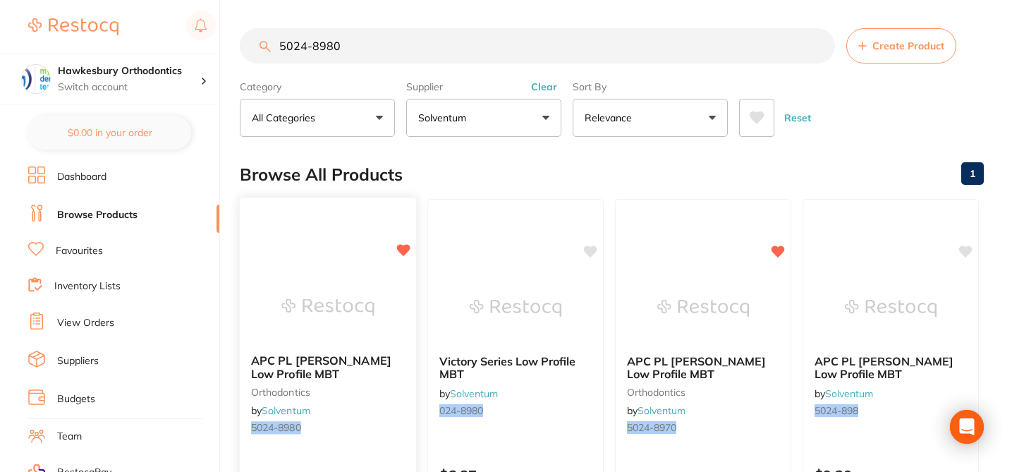
type input "5024-8980"
click at [380, 391] on small "orthodontics" at bounding box center [328, 391] width 154 height 11
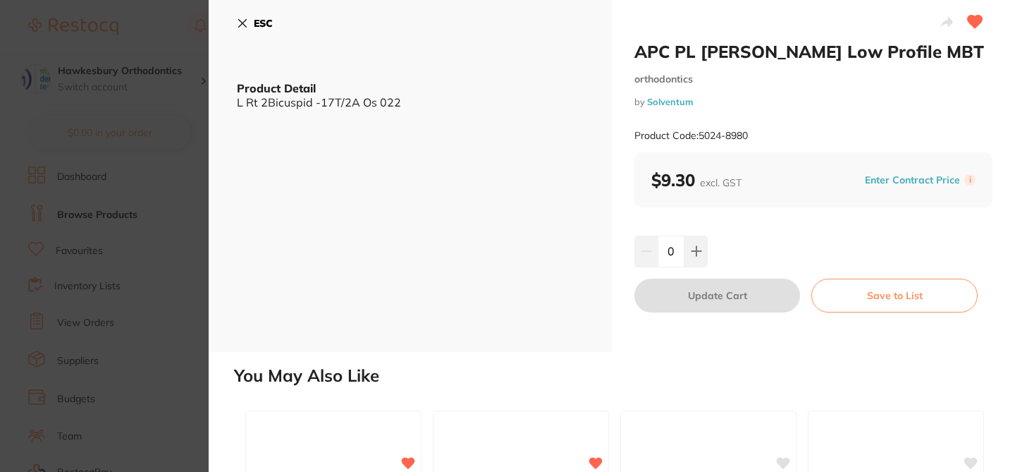
click at [876, 183] on button "Enter Contract Price" at bounding box center [913, 179] width 104 height 13
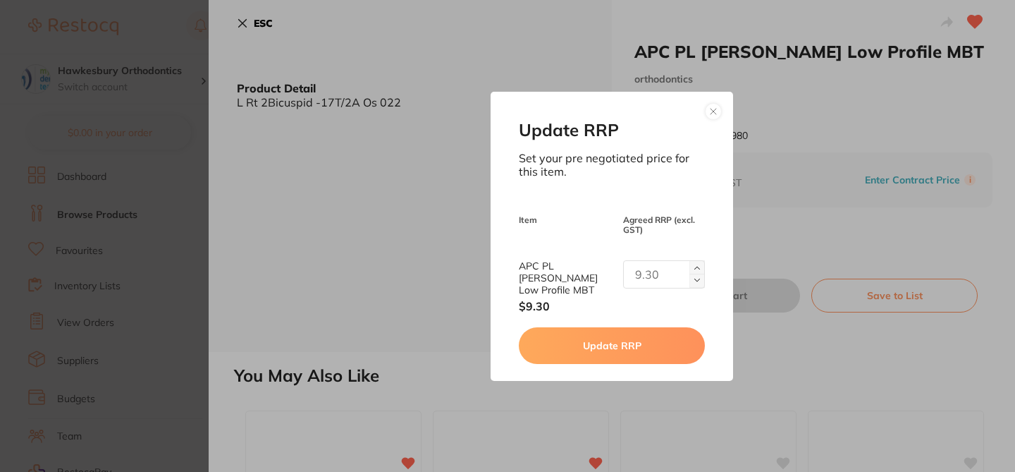
click at [646, 267] on input "text" at bounding box center [664, 274] width 82 height 28
type input "5.65"
click at [625, 343] on button "Update RRP" at bounding box center [611, 345] width 185 height 37
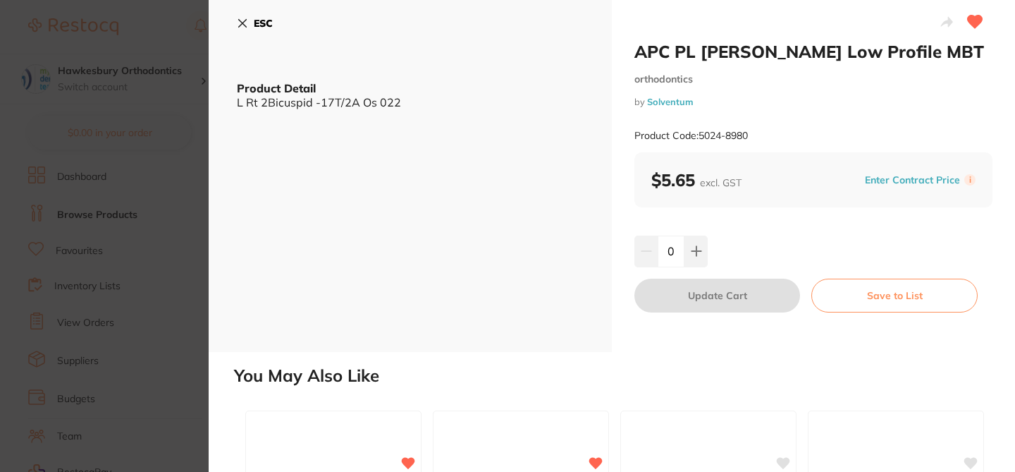
click at [242, 18] on icon at bounding box center [242, 23] width 11 height 11
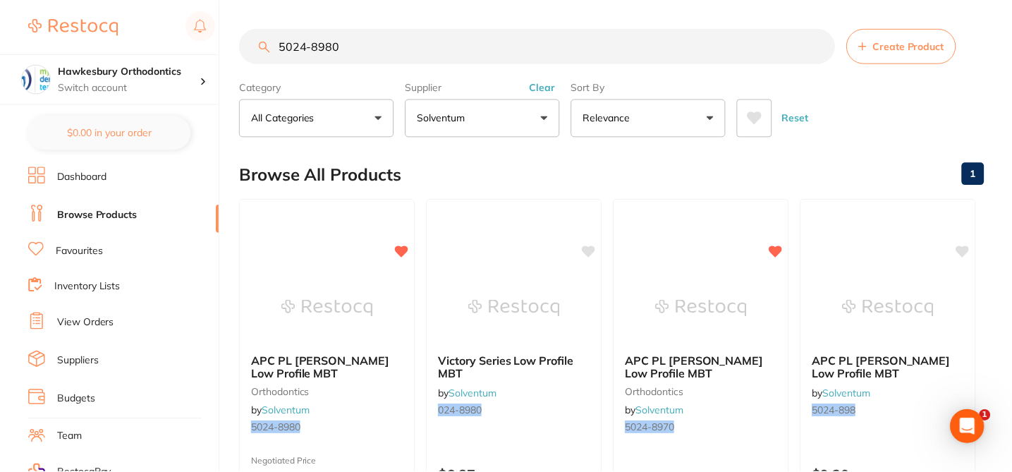
scroll to position [11, 0]
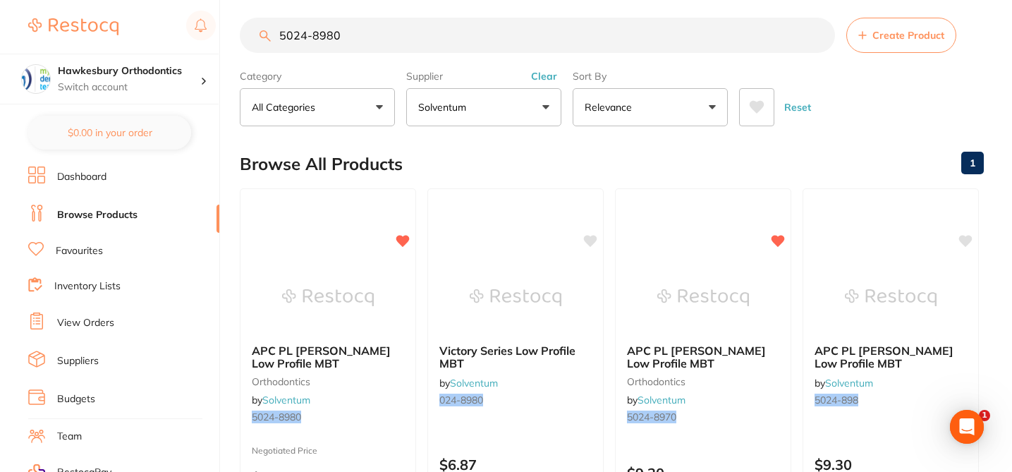
drag, startPoint x: 369, startPoint y: 35, endPoint x: 271, endPoint y: 30, distance: 98.8
click at [271, 30] on input "5024-8980" at bounding box center [537, 35] width 595 height 35
paste input "90"
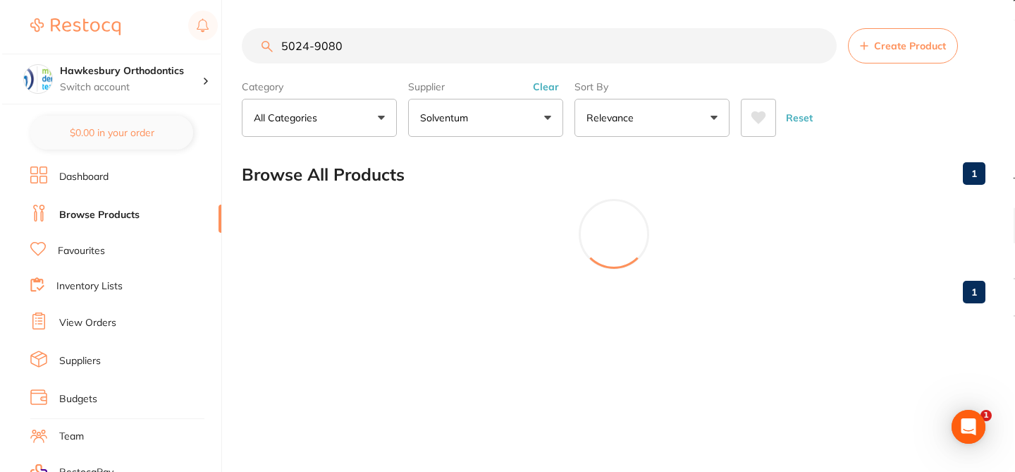
scroll to position [0, 0]
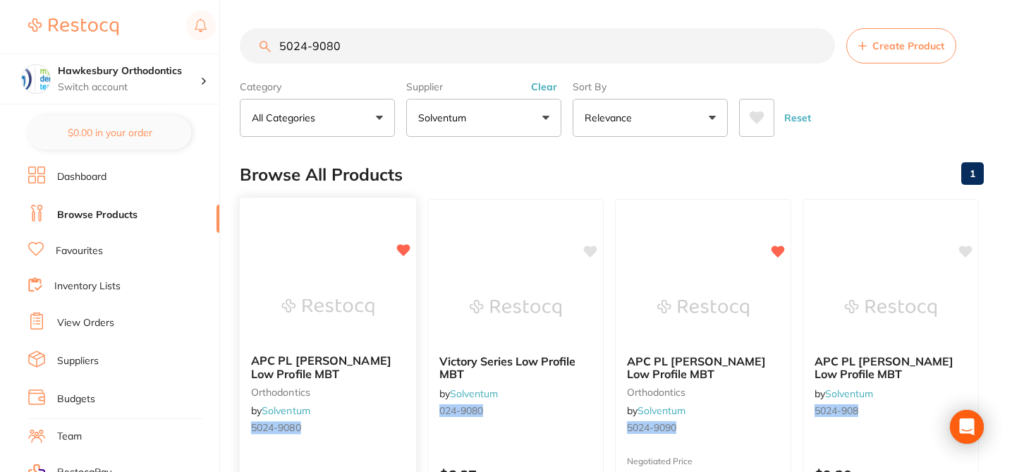
type input "5024-9080"
click at [364, 295] on img at bounding box center [327, 306] width 92 height 71
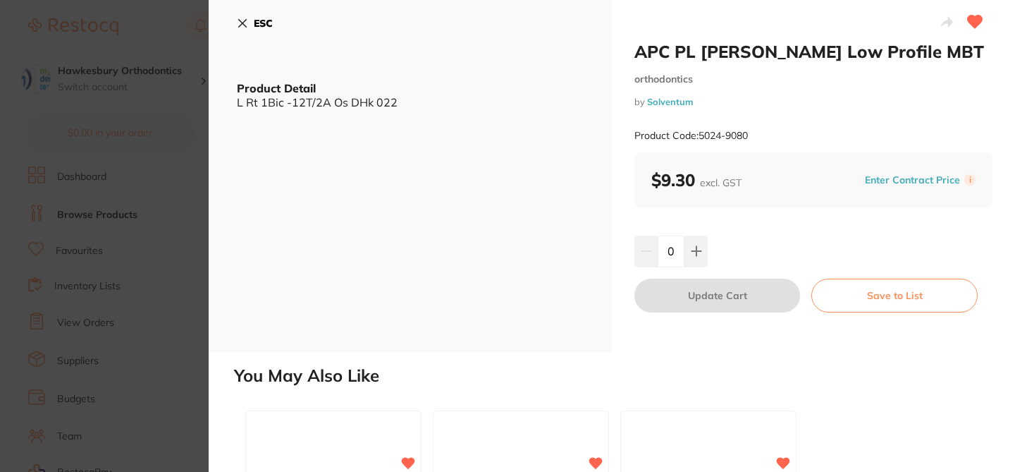
click at [905, 178] on button "Enter Contract Price" at bounding box center [913, 179] width 104 height 13
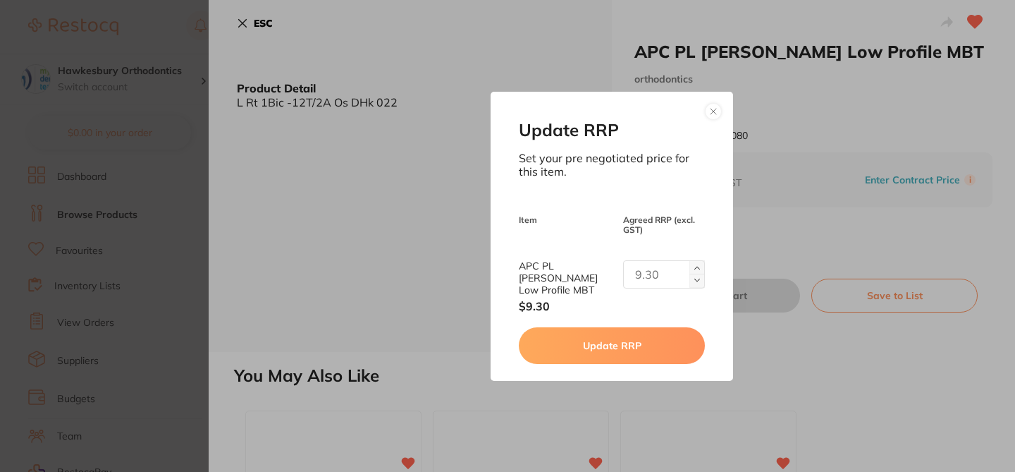
click at [660, 282] on input "text" at bounding box center [664, 274] width 82 height 28
type input "5.65"
click at [646, 341] on button "Update RRP" at bounding box center [611, 345] width 185 height 37
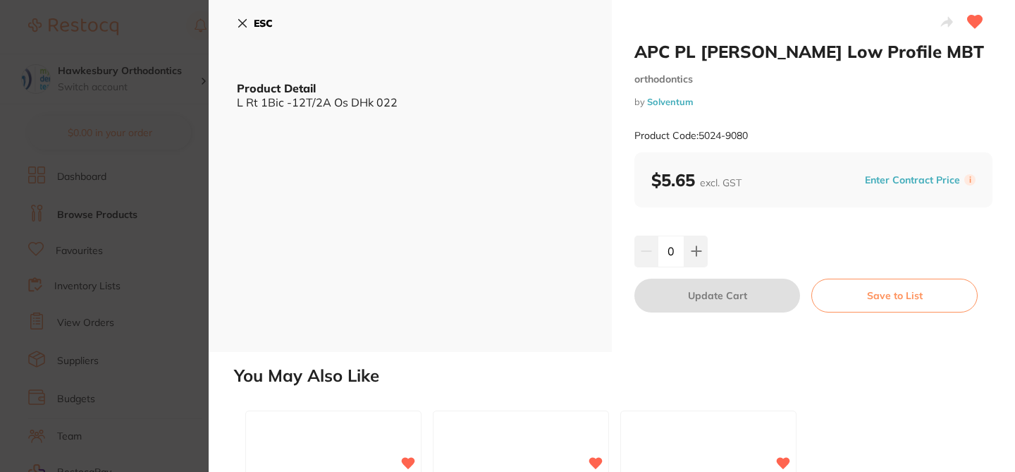
click at [244, 20] on icon at bounding box center [242, 23] width 11 height 11
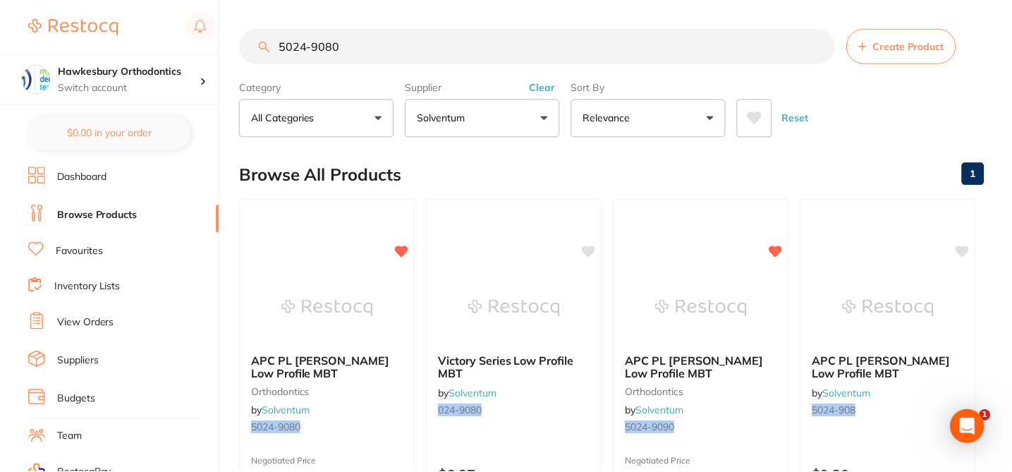
scroll to position [11, 0]
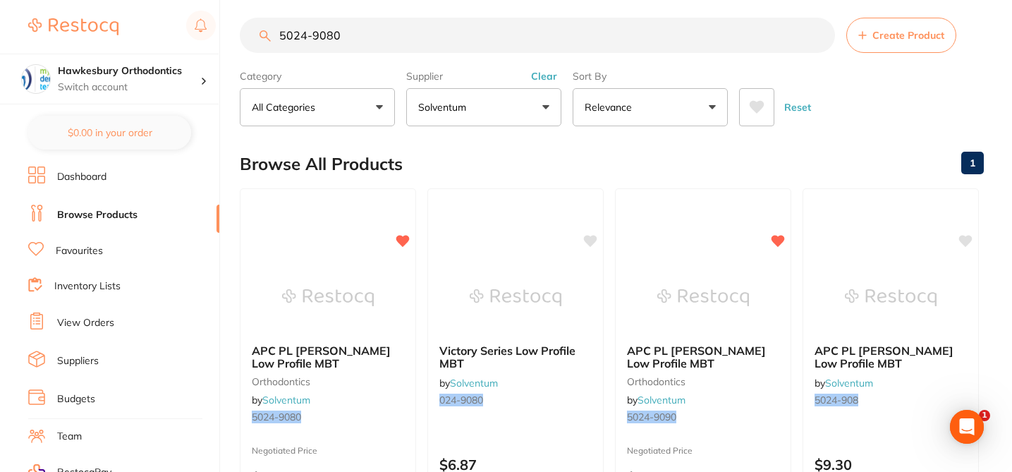
drag, startPoint x: 344, startPoint y: 37, endPoint x: 260, endPoint y: 25, distance: 84.7
click at [260, 25] on input "5024-9080" at bounding box center [537, 35] width 595 height 35
paste input "897"
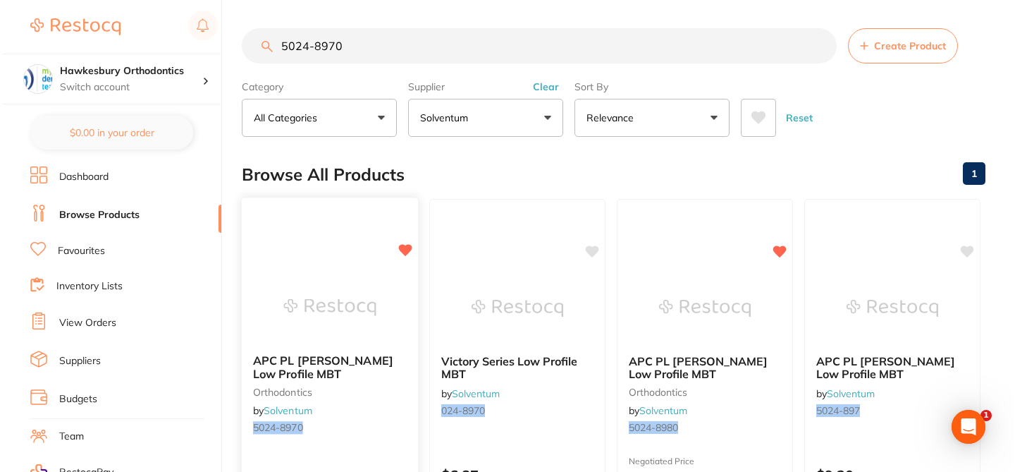
scroll to position [0, 0]
type input "5024-8970"
click at [382, 398] on div "APC PL Vict Srs Low Profile MBT orthodontics by Solventum 5024-8970" at bounding box center [328, 397] width 176 height 108
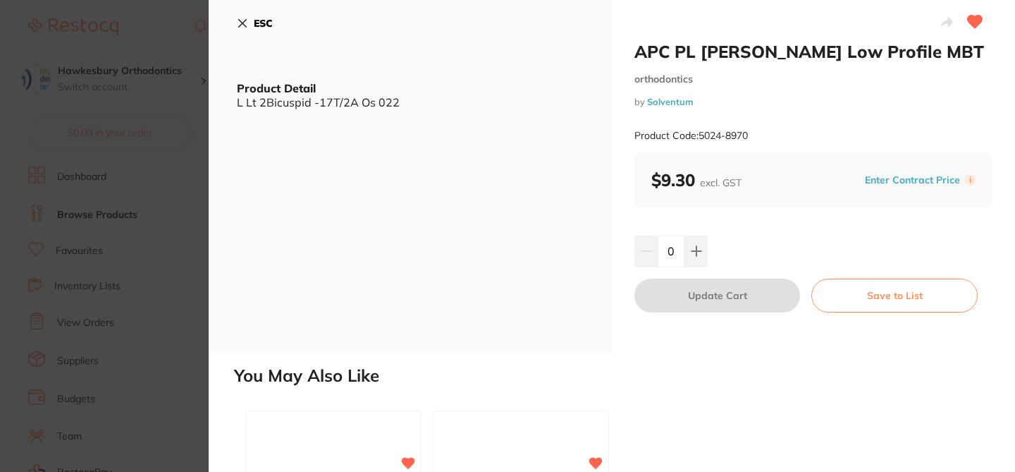
click at [892, 177] on button "Enter Contract Price" at bounding box center [913, 179] width 104 height 13
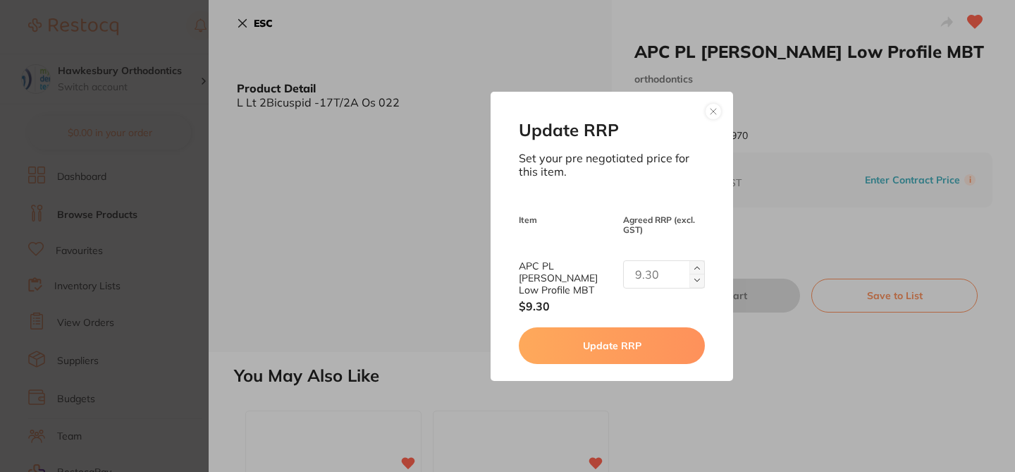
click at [658, 278] on input "text" at bounding box center [664, 274] width 82 height 28
type input "5.65"
click at [642, 338] on button "Update RRP" at bounding box center [611, 345] width 185 height 37
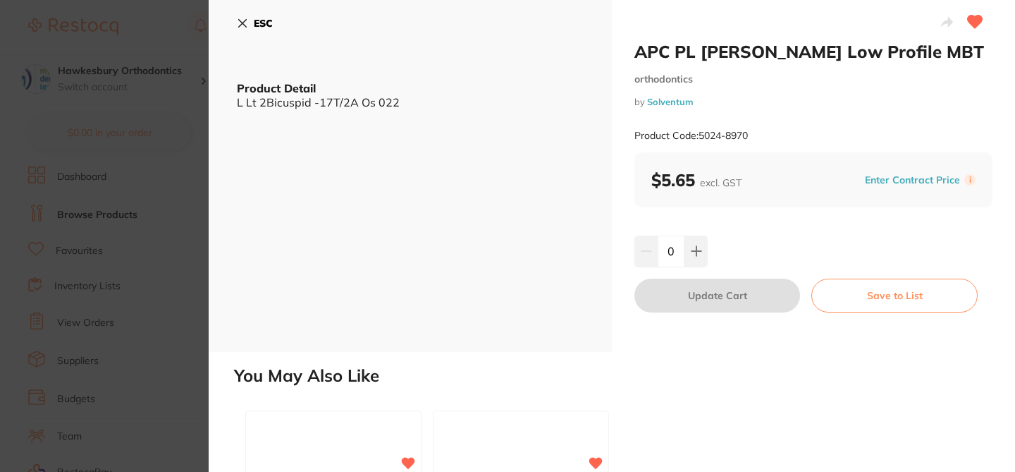
click at [240, 15] on button "ESC" at bounding box center [255, 23] width 36 height 24
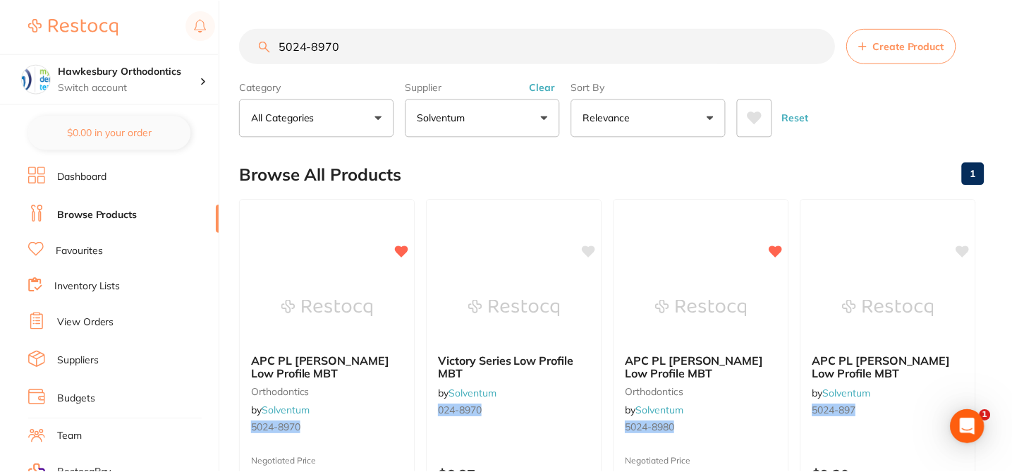
scroll to position [11, 0]
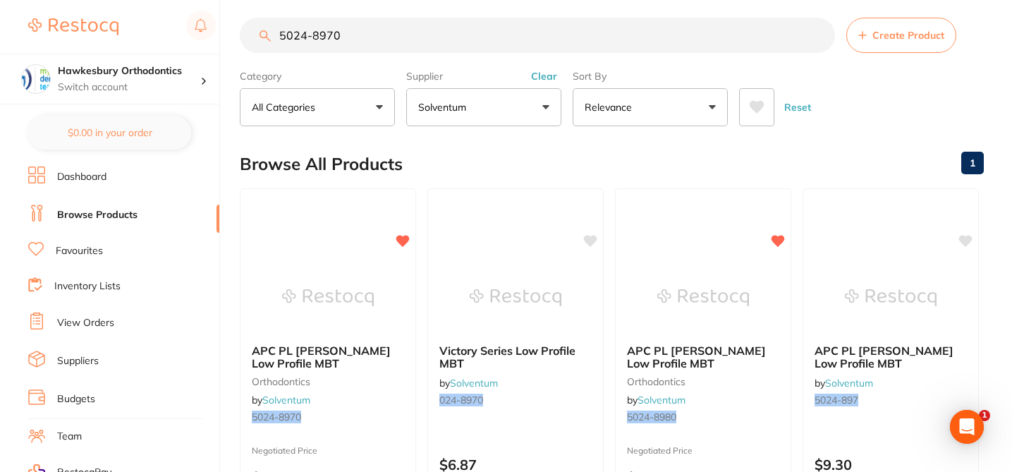
drag, startPoint x: 359, startPoint y: 34, endPoint x: 259, endPoint y: 25, distance: 101.2
click at [259, 25] on input "5024-8970" at bounding box center [537, 35] width 595 height 35
paste input "0"
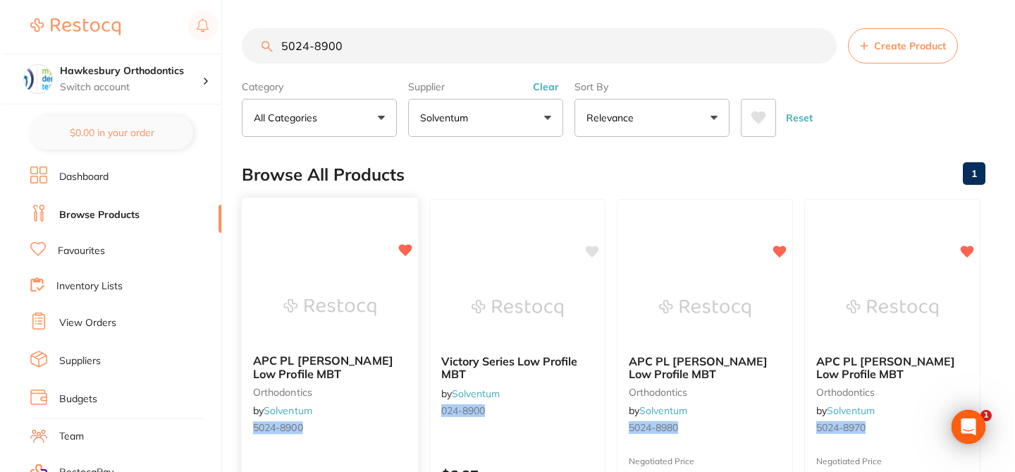
scroll to position [0, 0]
type input "5024-8900"
click at [381, 405] on div "APC PL Vict Srs Low Profile MBT orthodontics by Solventum 5024-8900" at bounding box center [328, 397] width 176 height 108
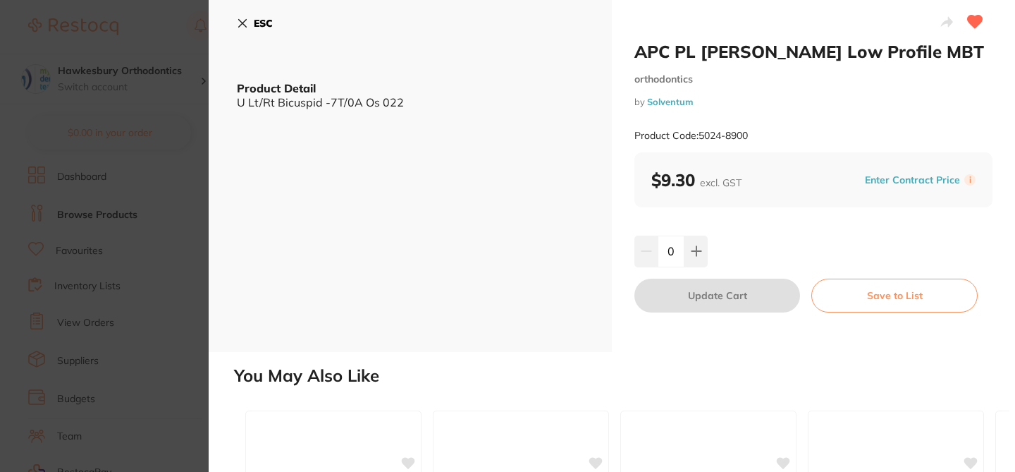
click at [881, 179] on button "Enter Contract Price" at bounding box center [913, 179] width 104 height 13
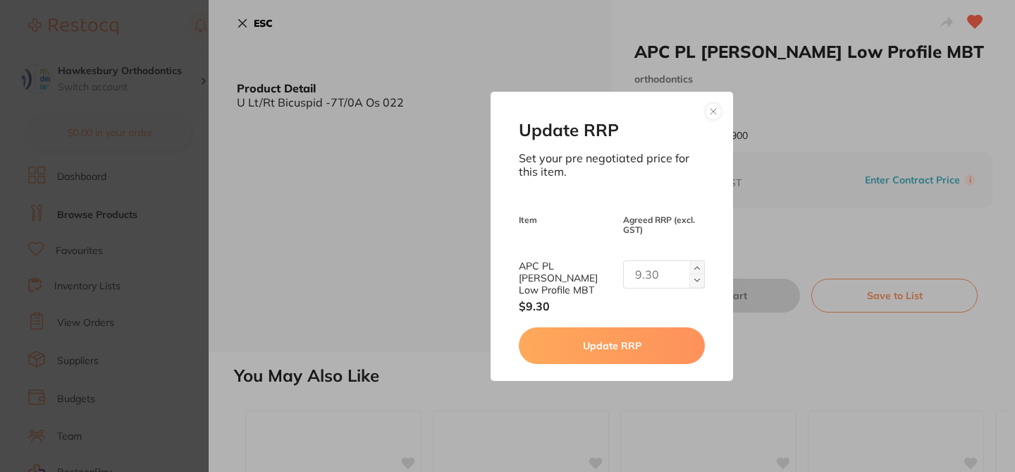
click at [654, 278] on input "text" at bounding box center [664, 274] width 82 height 28
type input "5.65"
click at [642, 337] on button "Update RRP" at bounding box center [611, 345] width 185 height 37
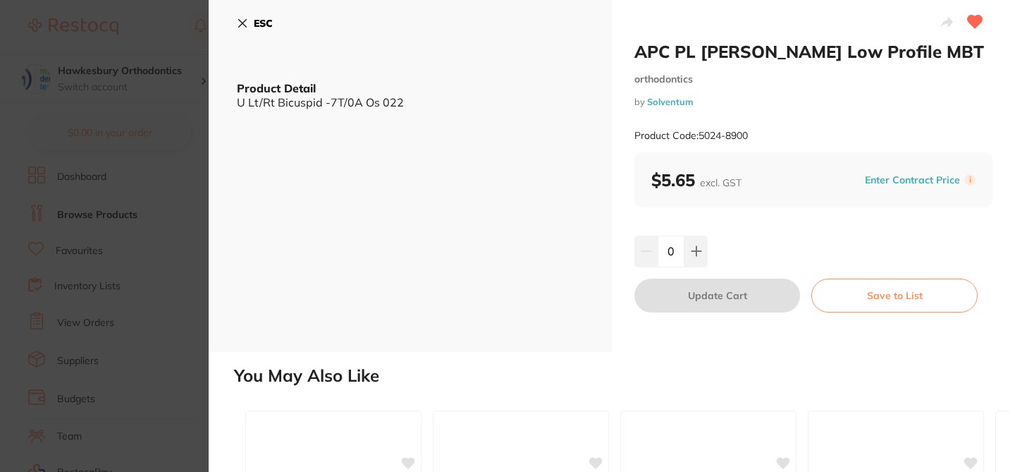
scroll to position [1, 0]
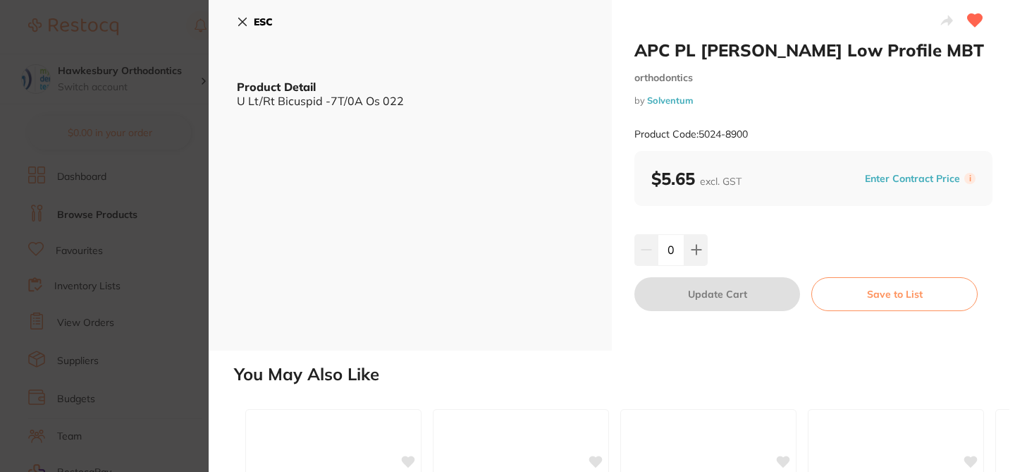
click at [247, 19] on button "ESC" at bounding box center [255, 22] width 36 height 24
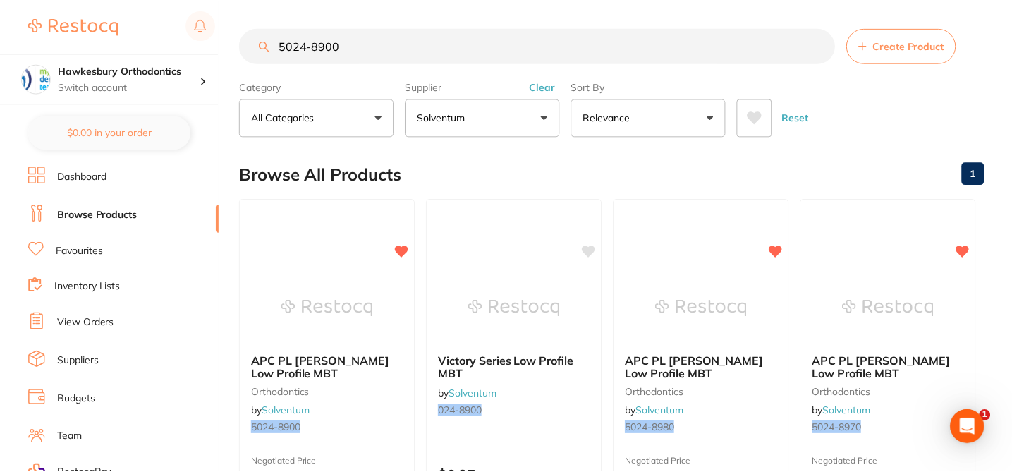
scroll to position [11, 0]
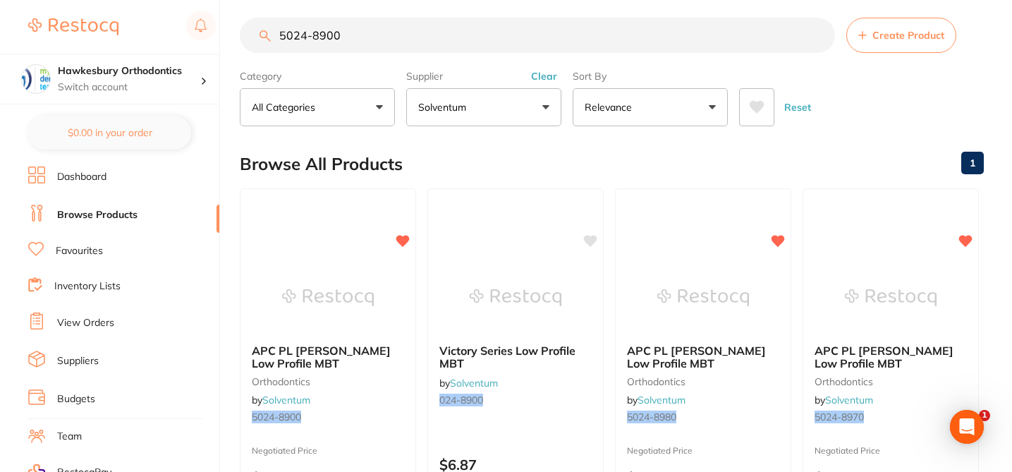
drag, startPoint x: 344, startPoint y: 43, endPoint x: 262, endPoint y: 32, distance: 83.2
click at [262, 33] on div "5024-8900 Create Product" at bounding box center [612, 35] width 744 height 35
paste input "711"
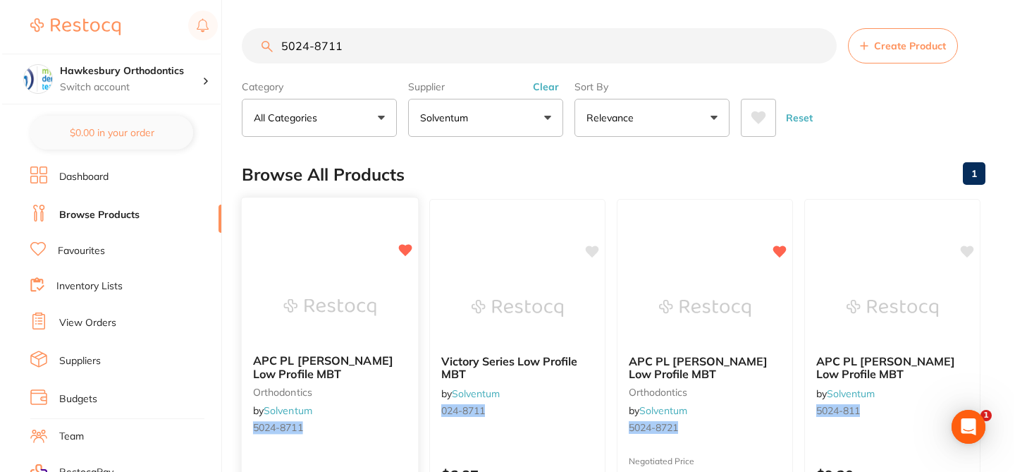
scroll to position [0, 0]
type input "5024-8711"
click at [376, 434] on div "APC PL Vict Srs Low Profile MBT orthodontics by Solventum 5024-8711" at bounding box center [328, 397] width 176 height 108
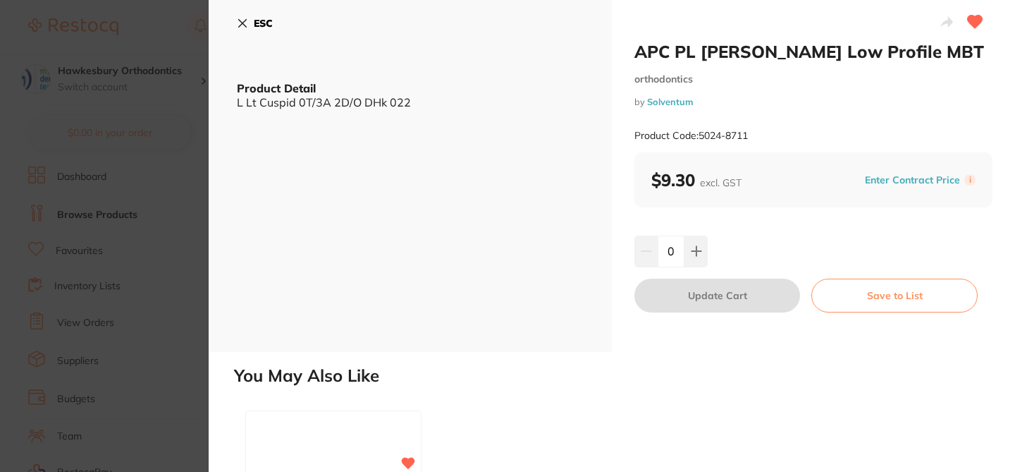
click at [881, 178] on button "Enter Contract Price" at bounding box center [913, 179] width 104 height 13
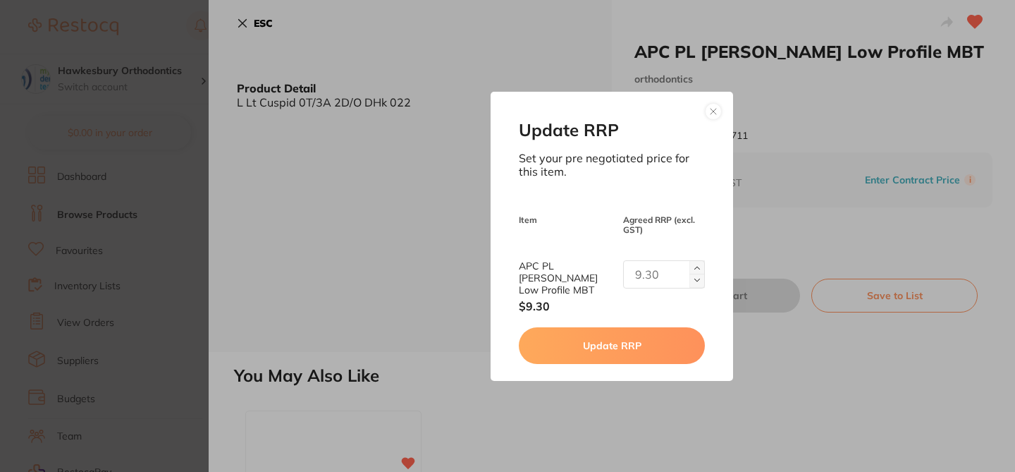
click at [657, 281] on input "text" at bounding box center [664, 274] width 82 height 28
type input "5.65"
click at [641, 340] on button "Update RRP" at bounding box center [611, 345] width 185 height 37
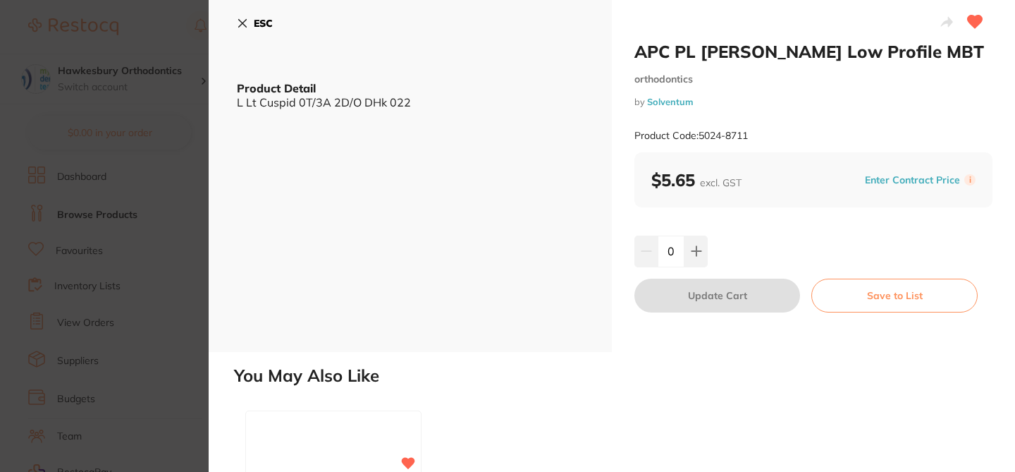
click at [240, 19] on icon at bounding box center [242, 23] width 11 height 11
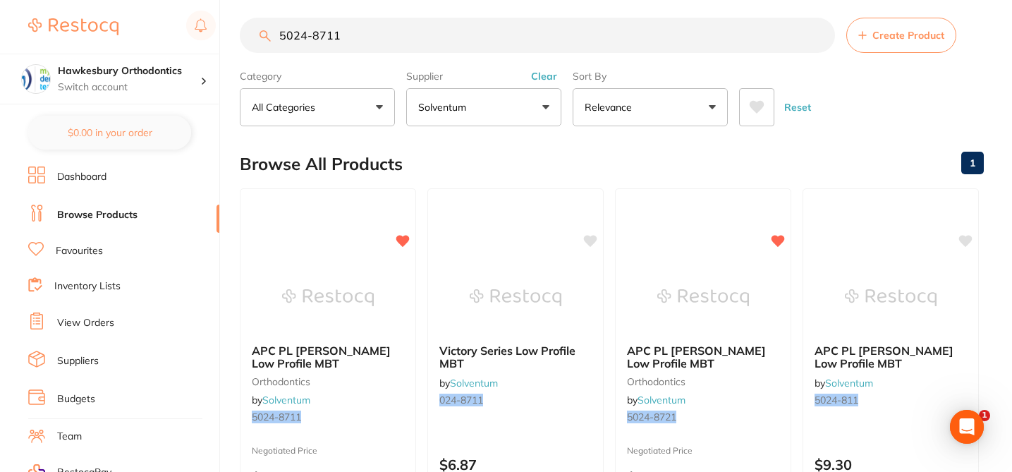
drag, startPoint x: 348, startPoint y: 37, endPoint x: 282, endPoint y: 37, distance: 66.3
click at [282, 37] on input "5024-8711" at bounding box center [537, 35] width 595 height 35
paste input "06-305"
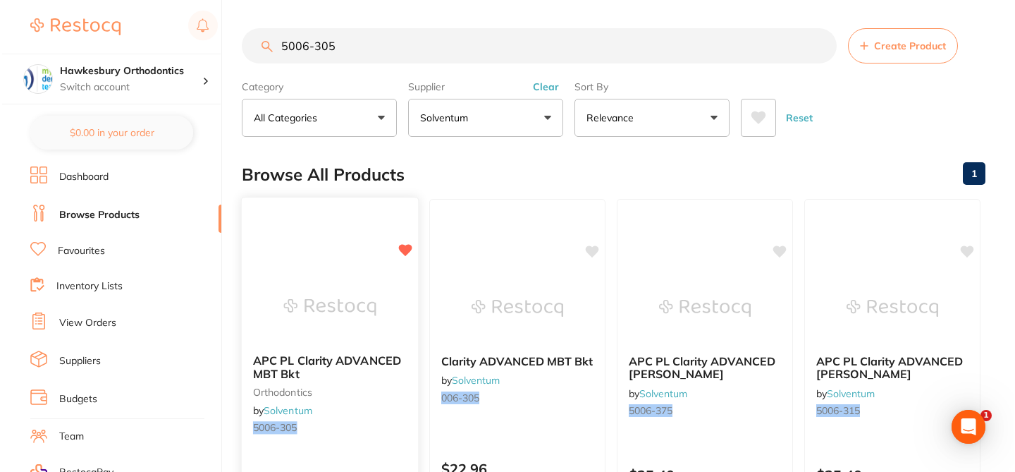
scroll to position [0, 0]
type input "5006-305"
click at [375, 417] on div "APC PL Clarity ADVANCED MBT Bkt orthodontics by Solventum 5006-305" at bounding box center [328, 397] width 176 height 108
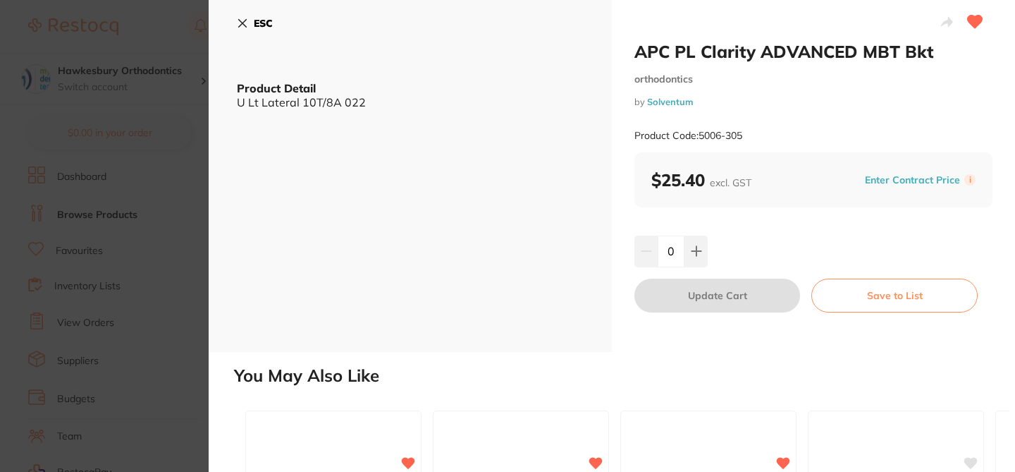
click at [869, 178] on button "Enter Contract Price" at bounding box center [913, 179] width 104 height 13
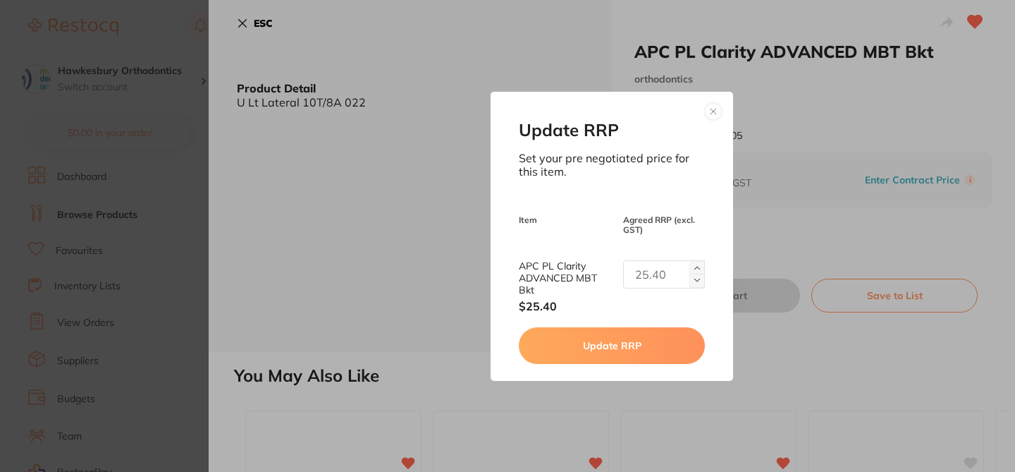
click at [656, 272] on input "text" at bounding box center [664, 274] width 82 height 28
type input "19.48"
click at [598, 331] on button "Update RRP" at bounding box center [611, 345] width 185 height 37
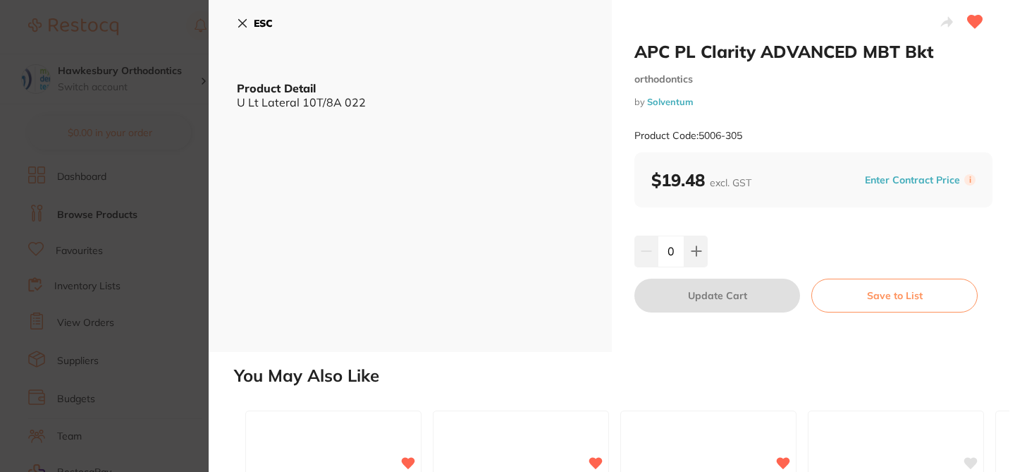
click at [242, 20] on icon at bounding box center [242, 23] width 11 height 11
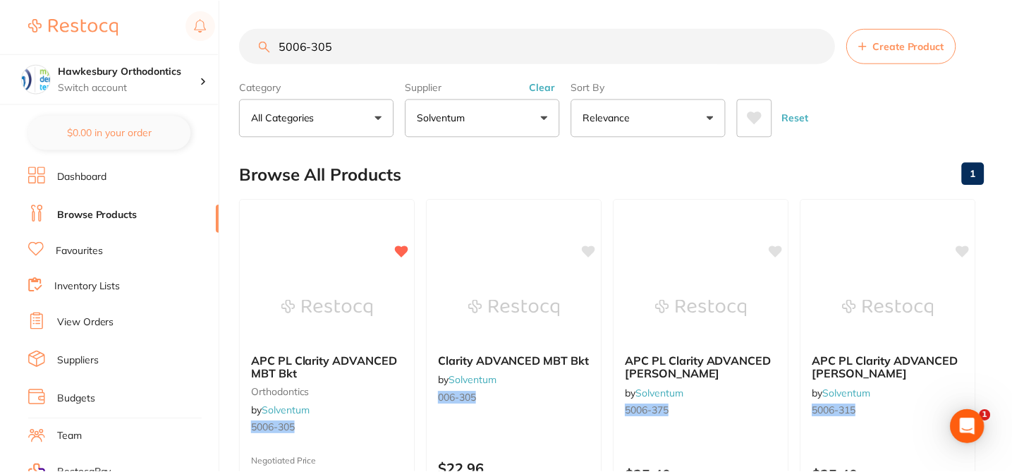
scroll to position [11, 0]
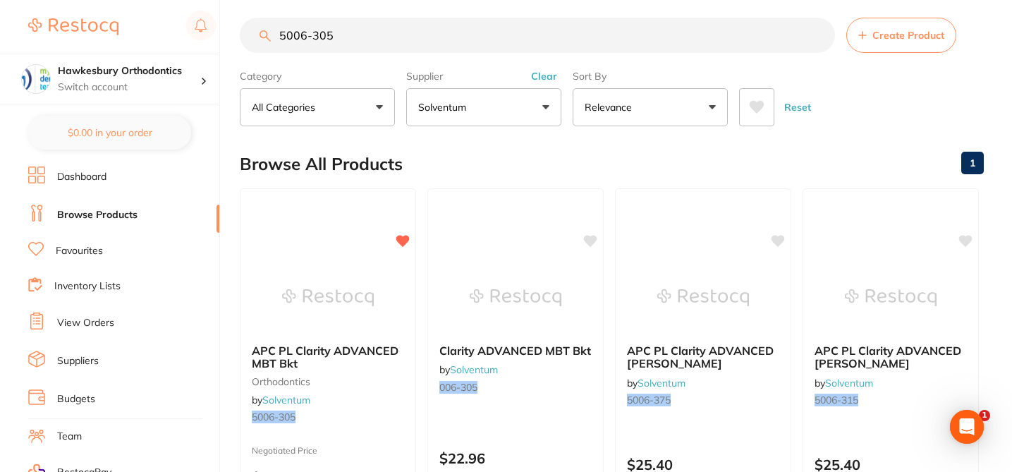
drag, startPoint x: 340, startPoint y: 32, endPoint x: 245, endPoint y: 21, distance: 96.5
click at [245, 21] on input "5006-305" at bounding box center [537, 35] width 595 height 35
paste input "9"
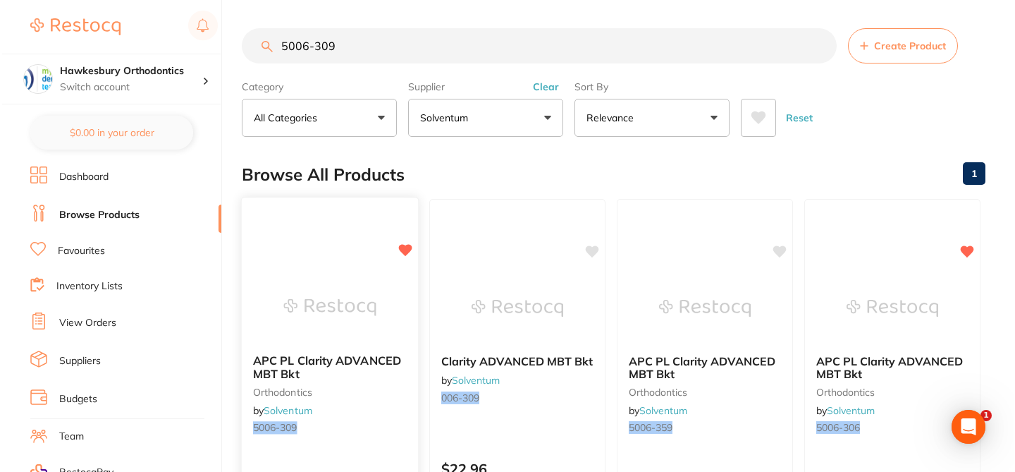
scroll to position [0, 0]
type input "5006-309"
click at [405, 427] on div "APC PL Clarity ADVANCED MBT Bkt orthodontics by Solventum 5006-309" at bounding box center [328, 397] width 176 height 108
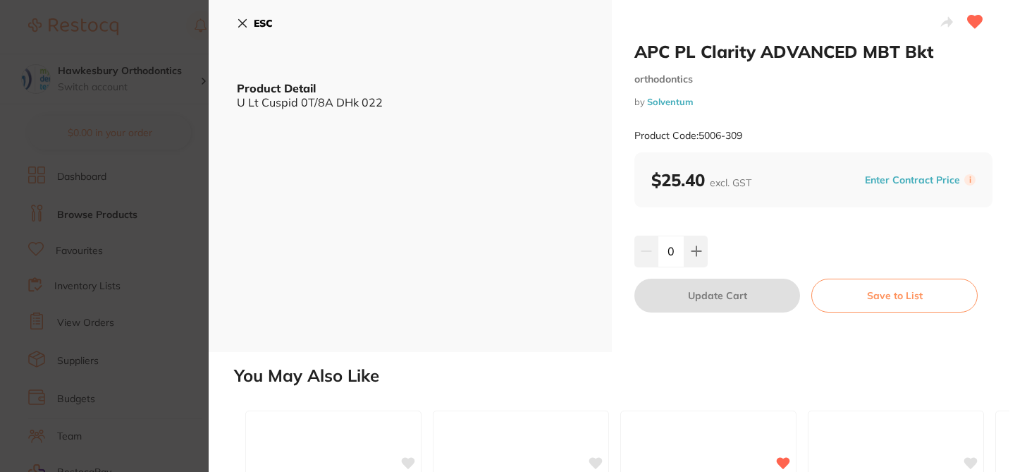
click at [900, 180] on button "Enter Contract Price" at bounding box center [913, 179] width 104 height 13
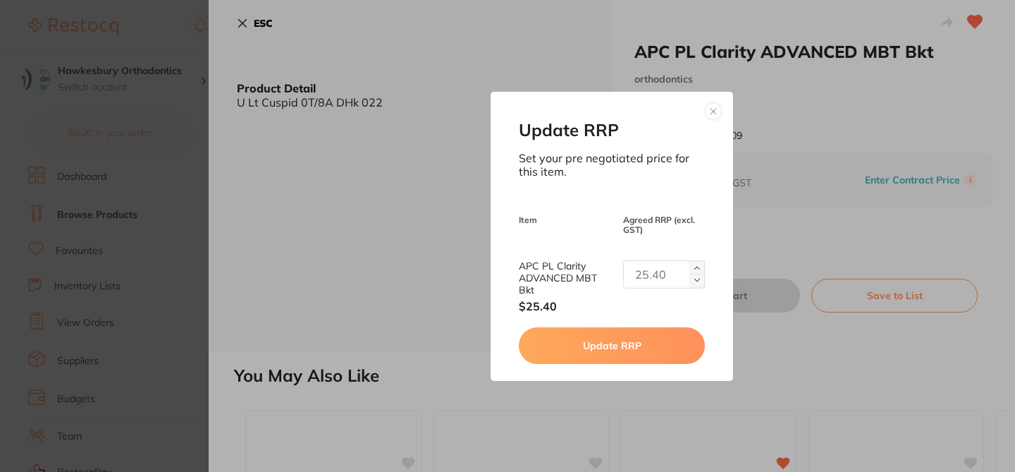
click at [651, 269] on input "text" at bounding box center [664, 274] width 82 height 28
type input "19.48"
click at [641, 351] on button "Update RRP" at bounding box center [611, 345] width 185 height 37
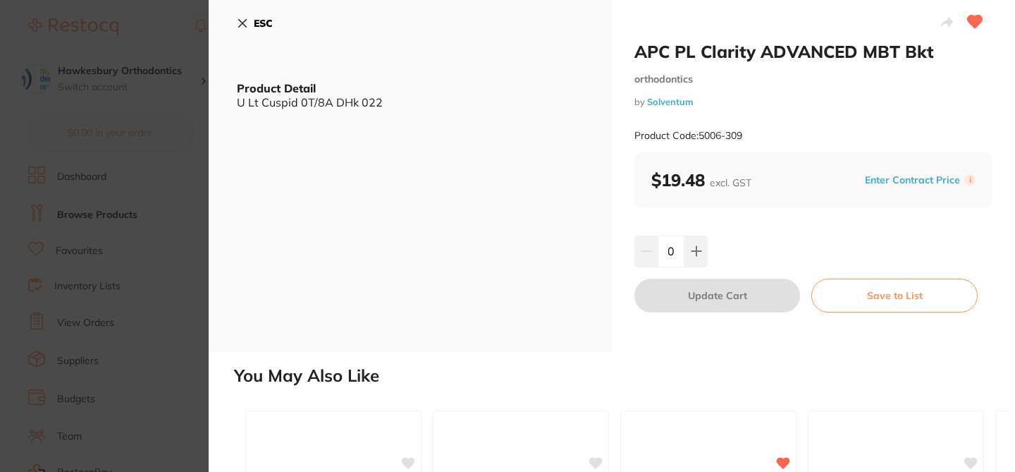
click at [239, 20] on icon at bounding box center [242, 23] width 11 height 11
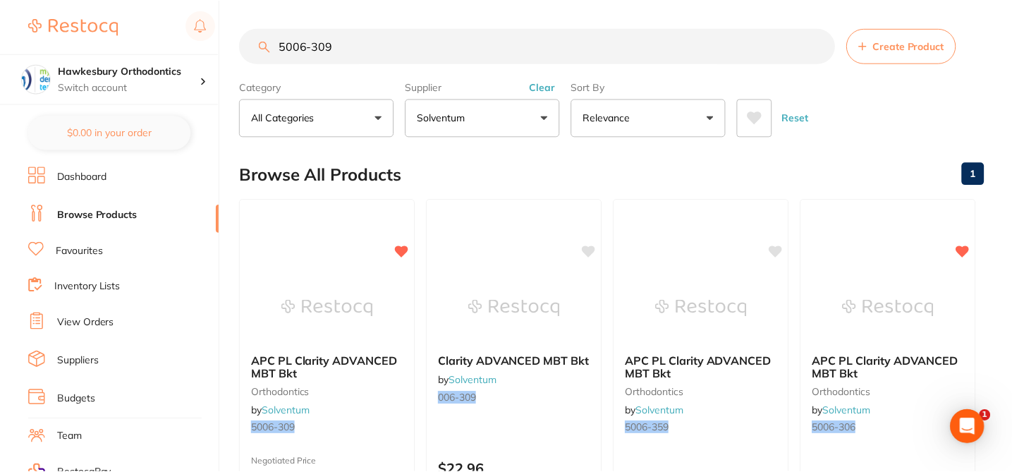
scroll to position [11, 0]
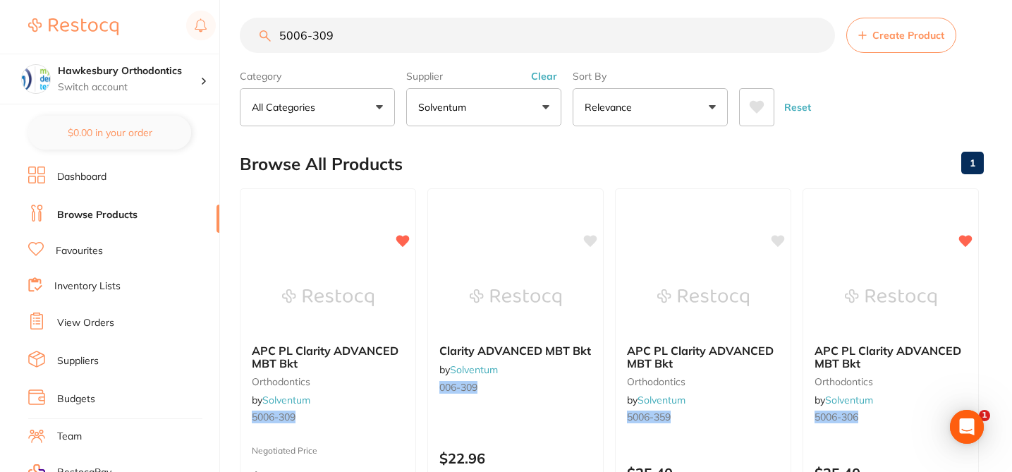
click at [329, 36] on input "5006-309" at bounding box center [537, 35] width 595 height 35
drag, startPoint x: 328, startPoint y: 37, endPoint x: 269, endPoint y: 36, distance: 59.2
click at [269, 37] on div "5006-309 Create Product" at bounding box center [612, 35] width 744 height 35
paste input "2"
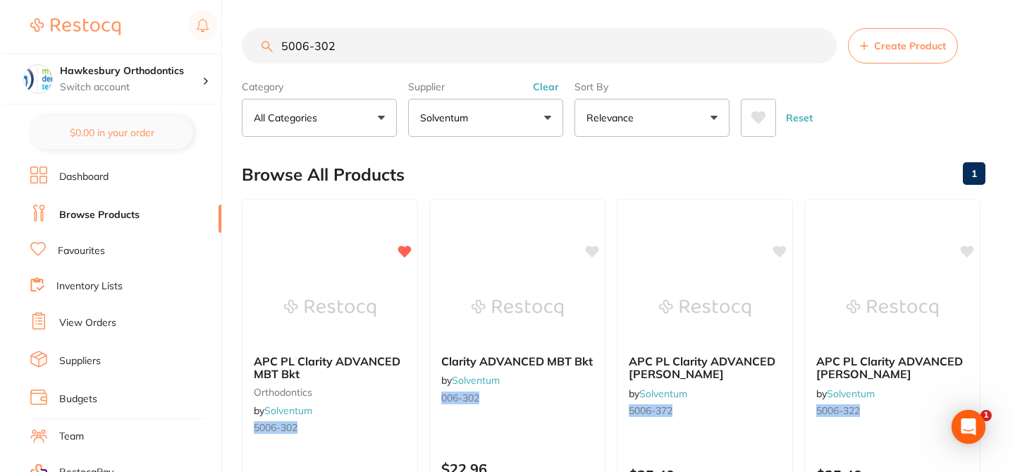
scroll to position [0, 0]
type input "5006-302"
click at [356, 235] on div "APC PL Clarity ADVANCED MBT Bkt orthodontics by Solventum 5006-302 $25.40 Add t…" at bounding box center [328, 402] width 178 height 410
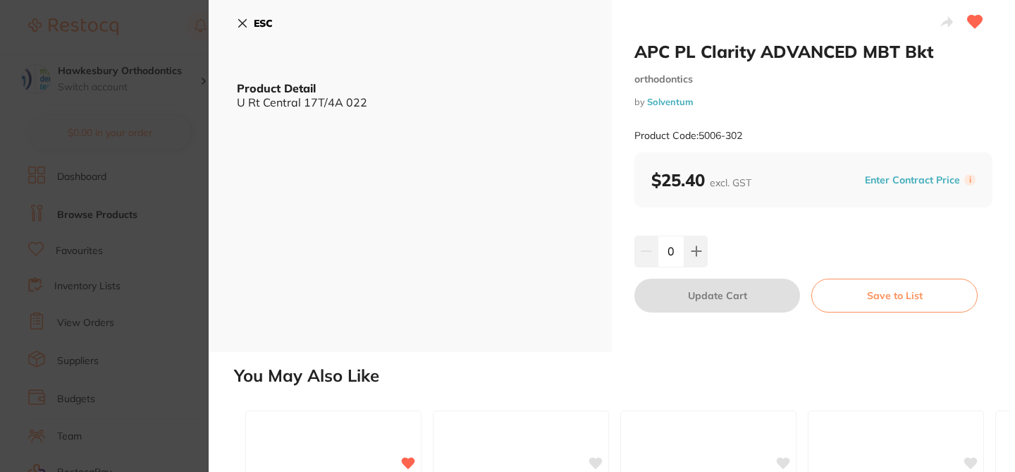
click at [889, 177] on button "Enter Contract Price" at bounding box center [913, 179] width 104 height 13
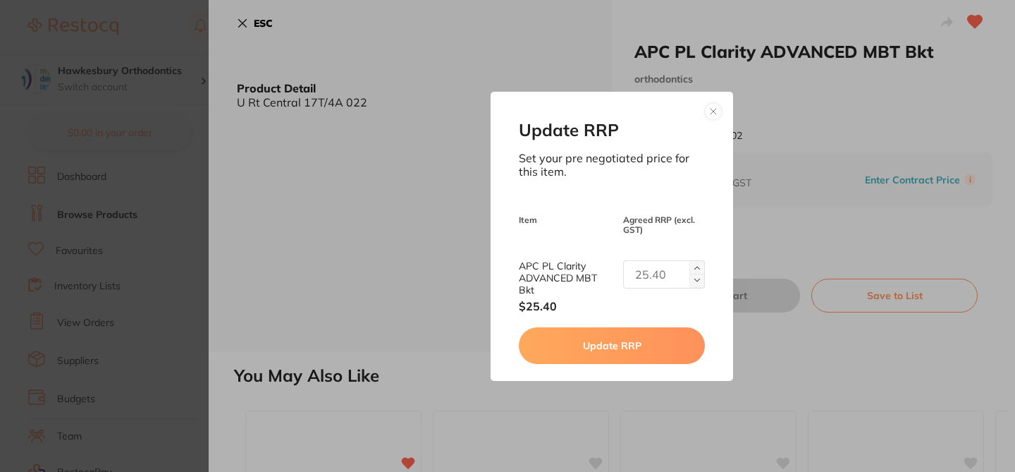
click at [661, 271] on input "text" at bounding box center [664, 274] width 82 height 28
type input "19.48"
click at [638, 355] on button "Update RRP" at bounding box center [611, 345] width 185 height 37
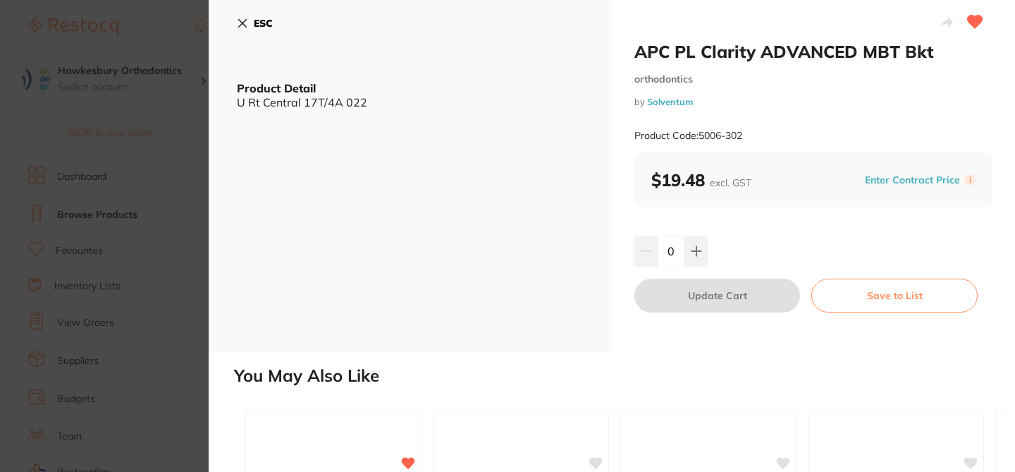
click at [240, 22] on icon at bounding box center [242, 23] width 11 height 11
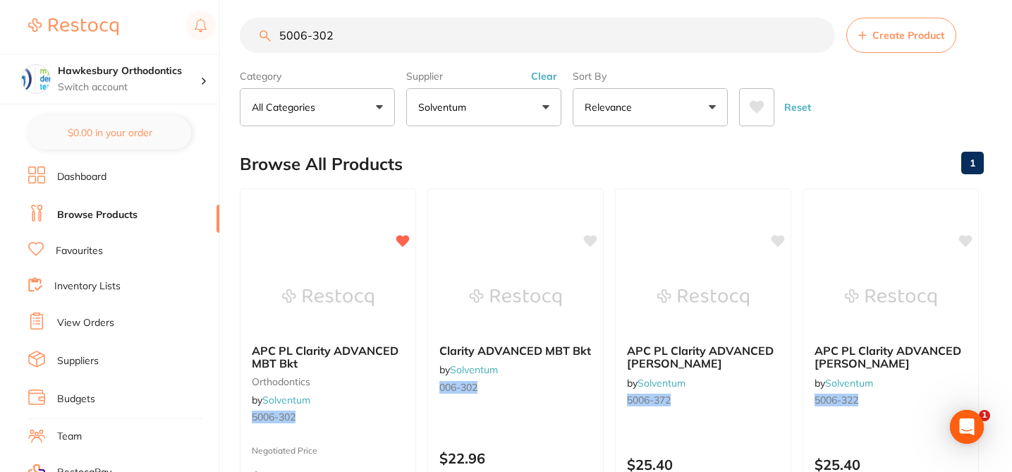
drag, startPoint x: 342, startPoint y: 35, endPoint x: 247, endPoint y: 23, distance: 95.2
click at [247, 35] on input "5006-302" at bounding box center [537, 35] width 595 height 35
paste input "10"
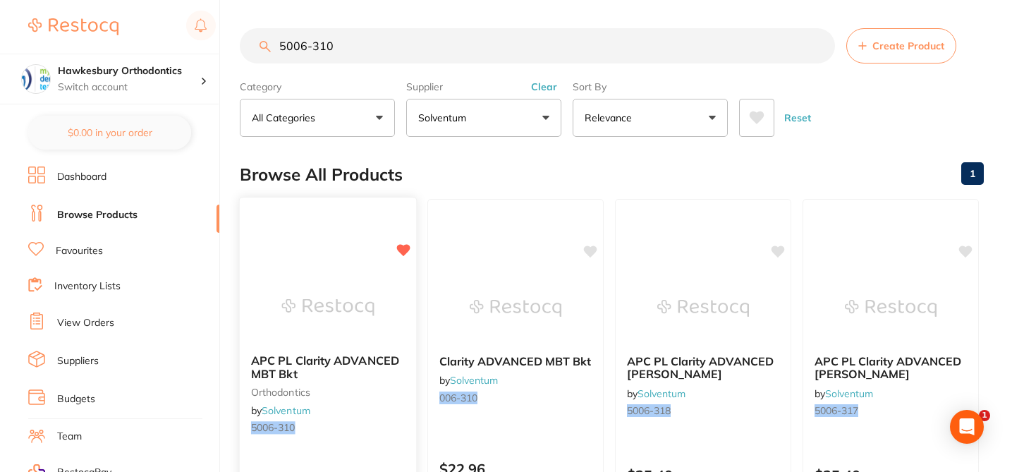
type input "5006-310"
click at [345, 416] on div "APC PL Clarity ADVANCED MBT Bkt orthodontics by Solventum 5006-310" at bounding box center [328, 397] width 176 height 108
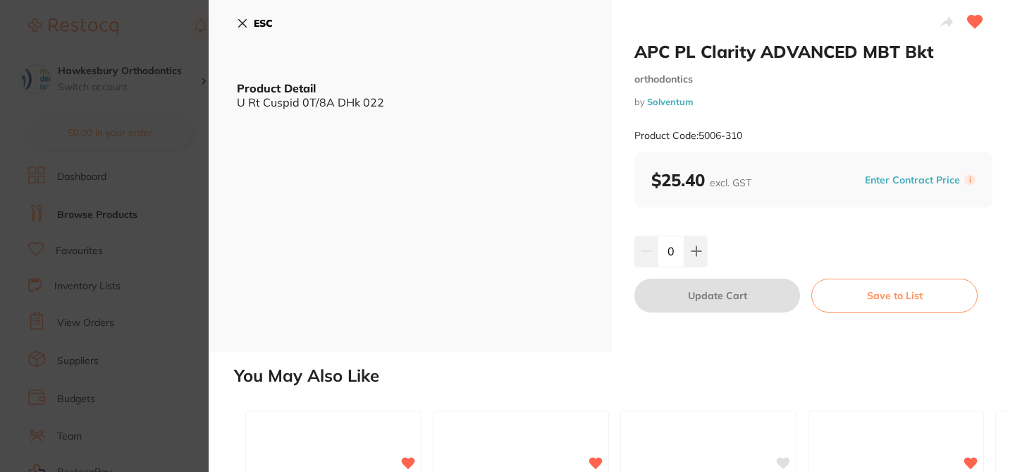
click at [893, 179] on button "Enter Contract Price" at bounding box center [913, 179] width 104 height 13
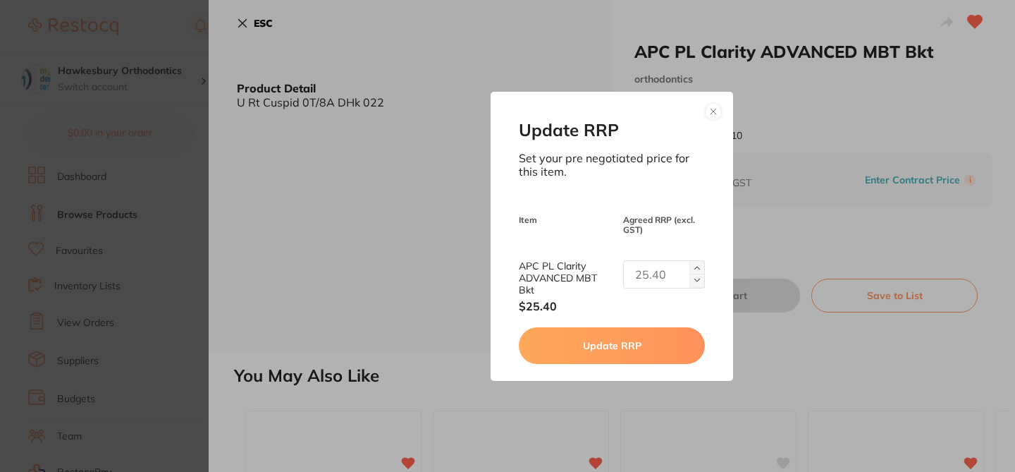
click at [659, 264] on input "text" at bounding box center [664, 274] width 82 height 28
type input "19.48"
click at [629, 343] on button "Update RRP" at bounding box center [611, 345] width 185 height 37
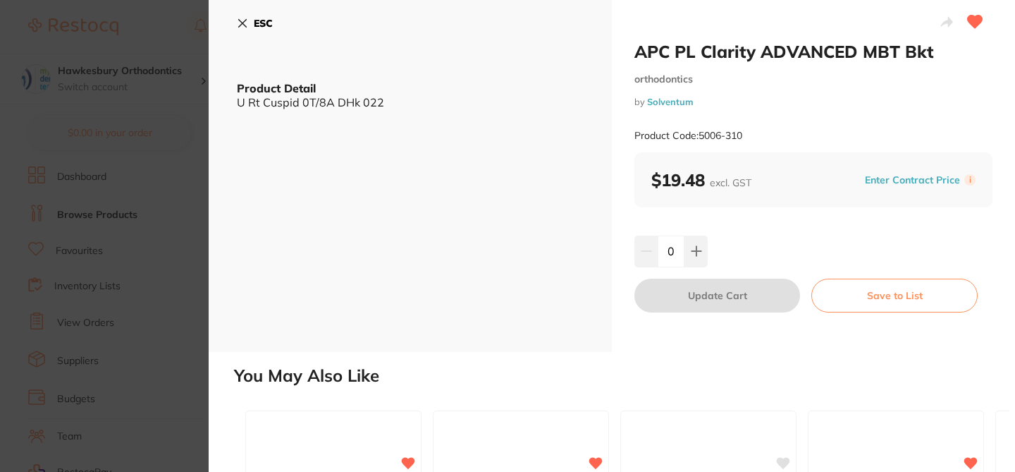
click at [246, 20] on icon at bounding box center [243, 24] width 8 height 8
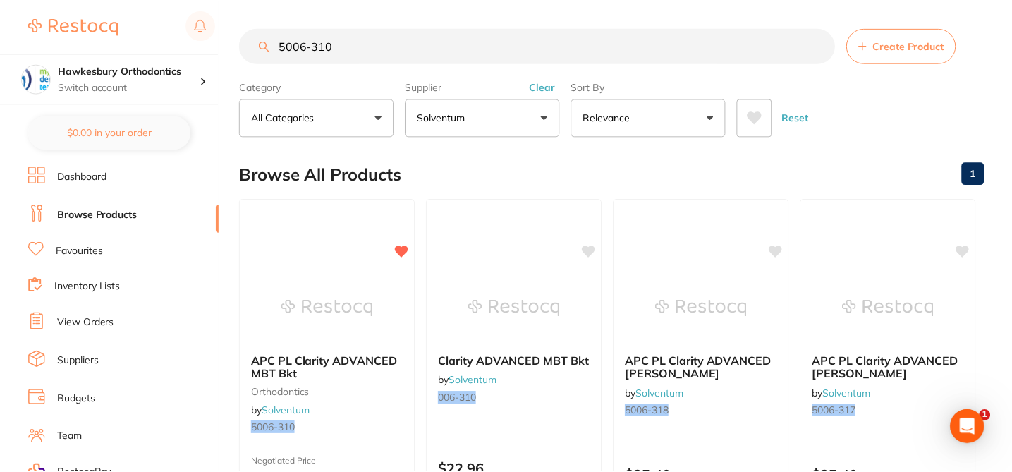
scroll to position [11, 0]
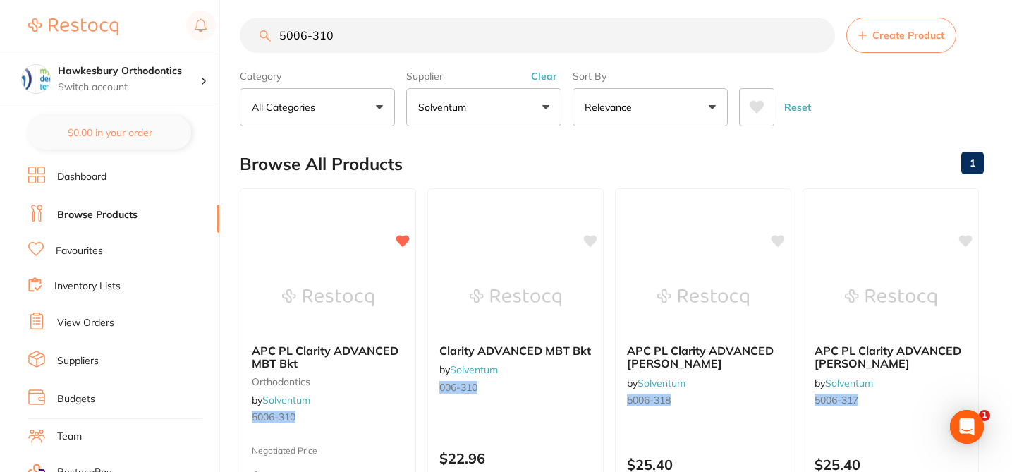
drag, startPoint x: 351, startPoint y: 35, endPoint x: 245, endPoint y: 30, distance: 106.6
click at [245, 30] on input "5006-310" at bounding box center [537, 35] width 595 height 35
paste input "01"
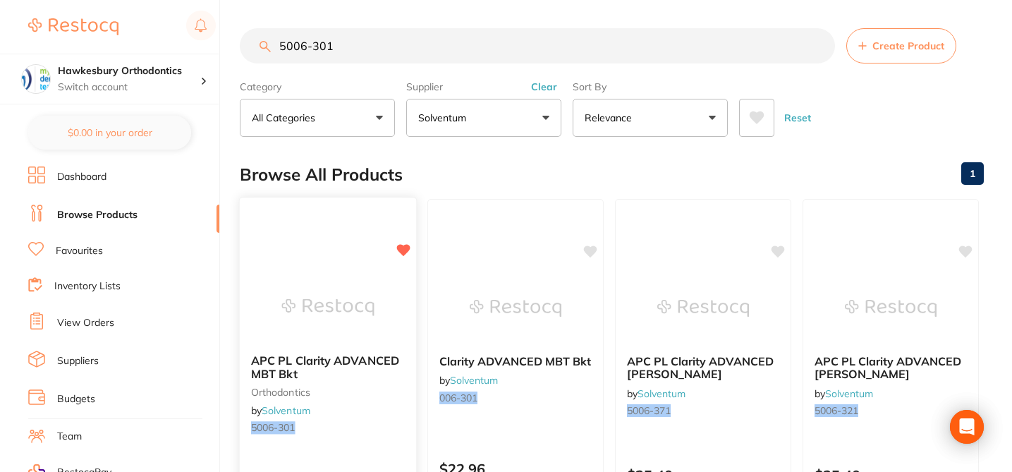
type input "5006-301"
click at [378, 365] on span "APC PL Clarity ADVANCED MBT Bkt" at bounding box center [325, 366] width 148 height 27
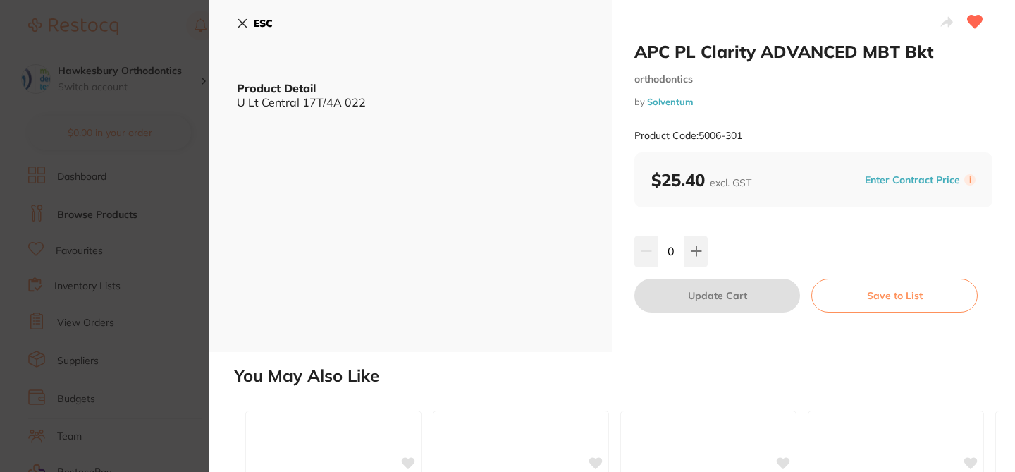
click at [882, 178] on button "Enter Contract Price" at bounding box center [913, 179] width 104 height 13
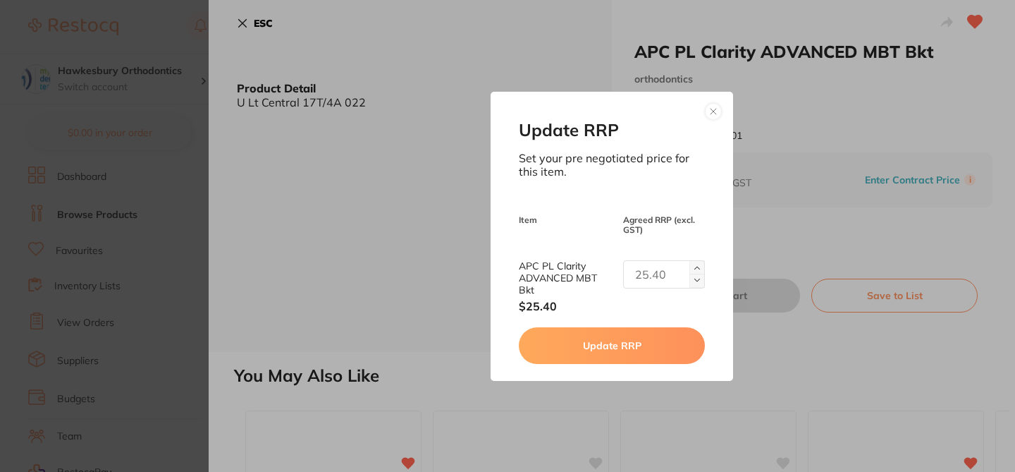
click at [659, 271] on input "text" at bounding box center [664, 274] width 82 height 28
type input "19.48"
click at [651, 349] on button "Update RRP" at bounding box center [611, 345] width 185 height 37
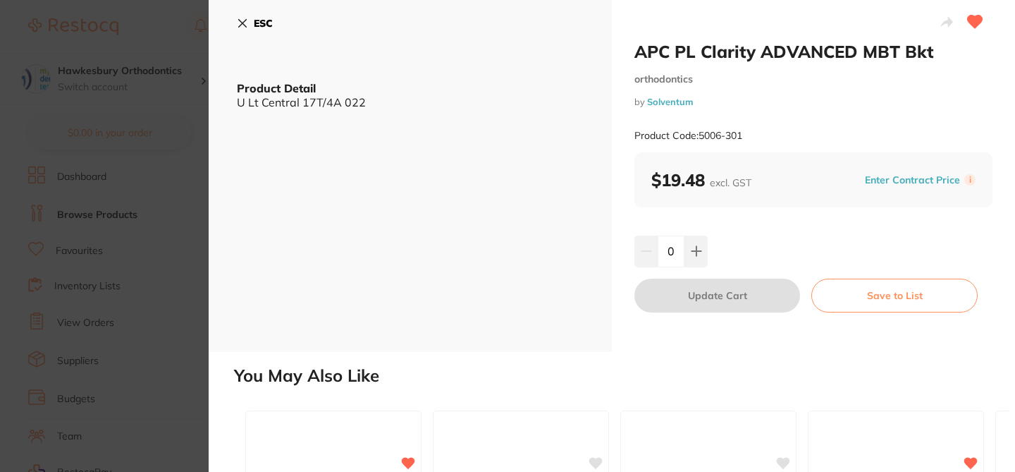
click at [247, 18] on icon at bounding box center [242, 23] width 11 height 11
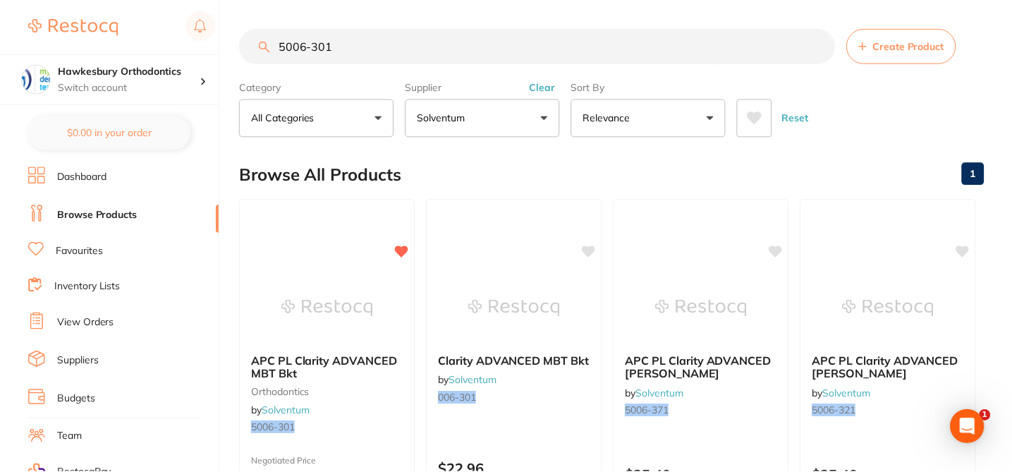
scroll to position [11, 0]
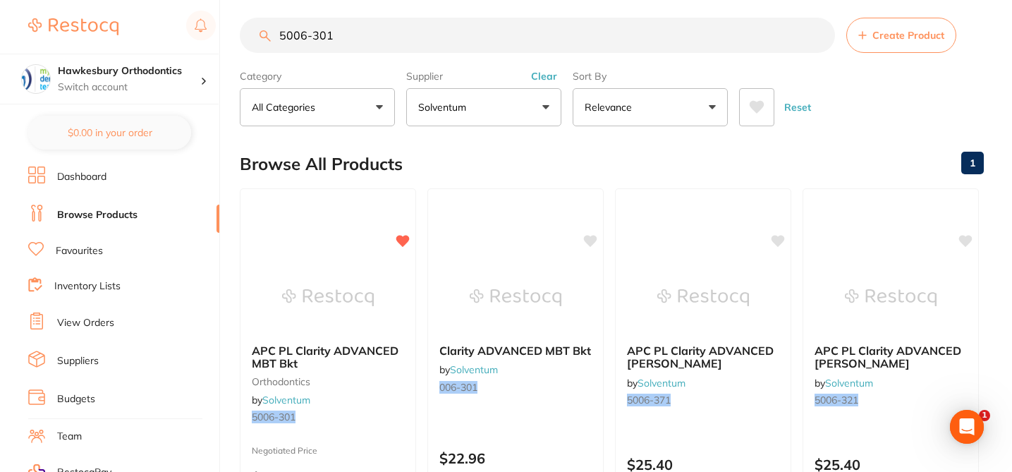
drag, startPoint x: 350, startPoint y: 35, endPoint x: 235, endPoint y: 22, distance: 116.4
click at [235, 22] on div "$5,917.93 Hawkesbury Orthodontics Switch account Hawkesbury Orthodontics $0.00 …" at bounding box center [506, 225] width 1012 height 472
paste input "712-050"
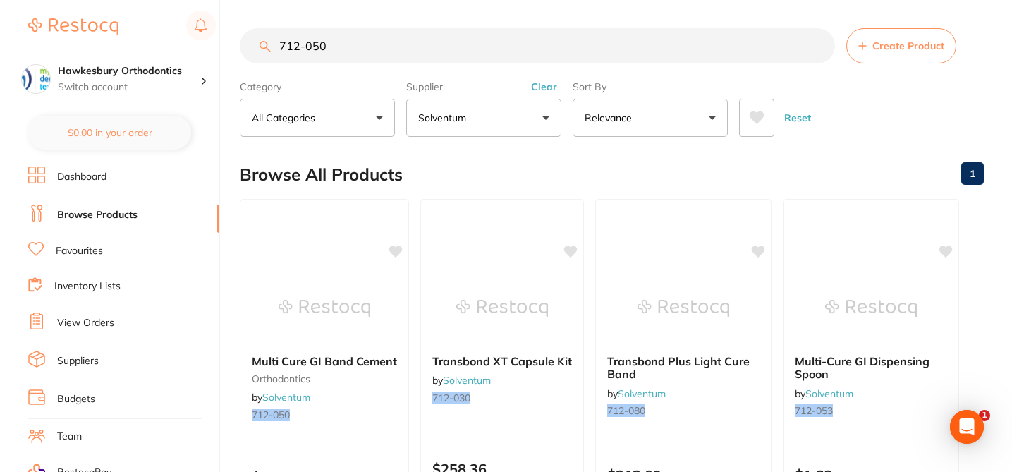
scroll to position [0, 0]
click at [463, 153] on div "Browse All Products 1" at bounding box center [612, 174] width 744 height 47
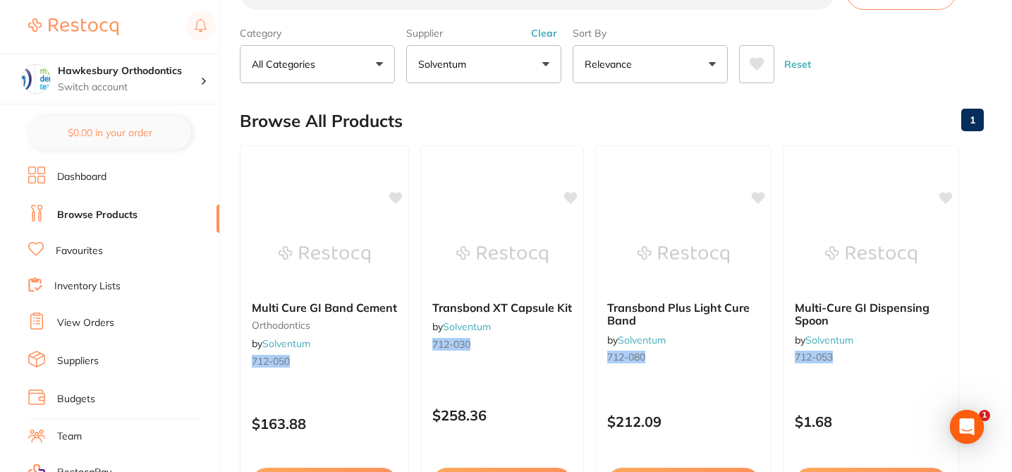
scroll to position [56, 0]
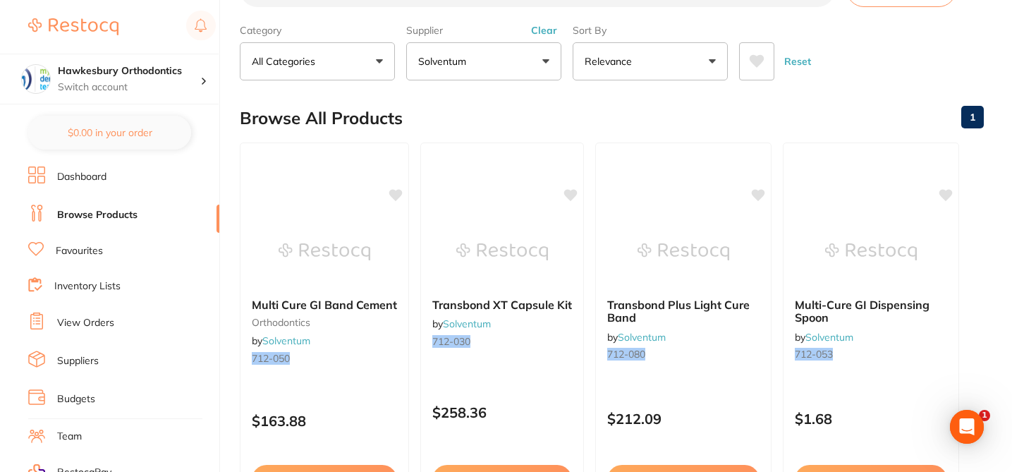
click at [472, 121] on div "Browse All Products 1" at bounding box center [612, 117] width 744 height 47
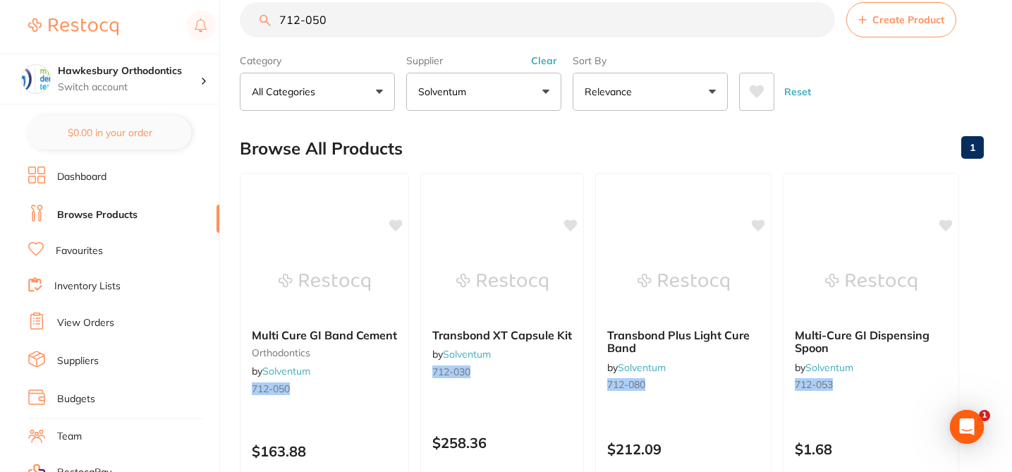
scroll to position [0, 0]
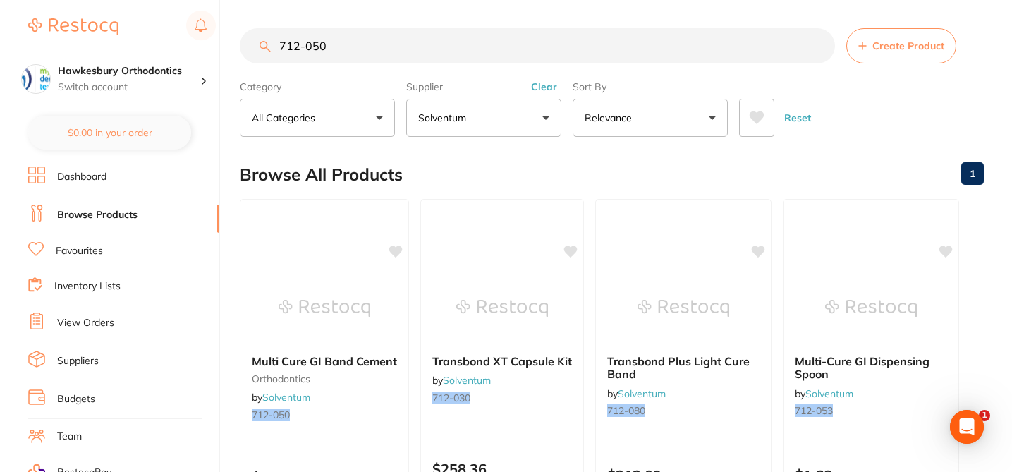
drag, startPoint x: 345, startPoint y: 46, endPoint x: 264, endPoint y: 30, distance: 83.2
click at [264, 30] on input "712-050" at bounding box center [537, 45] width 595 height 35
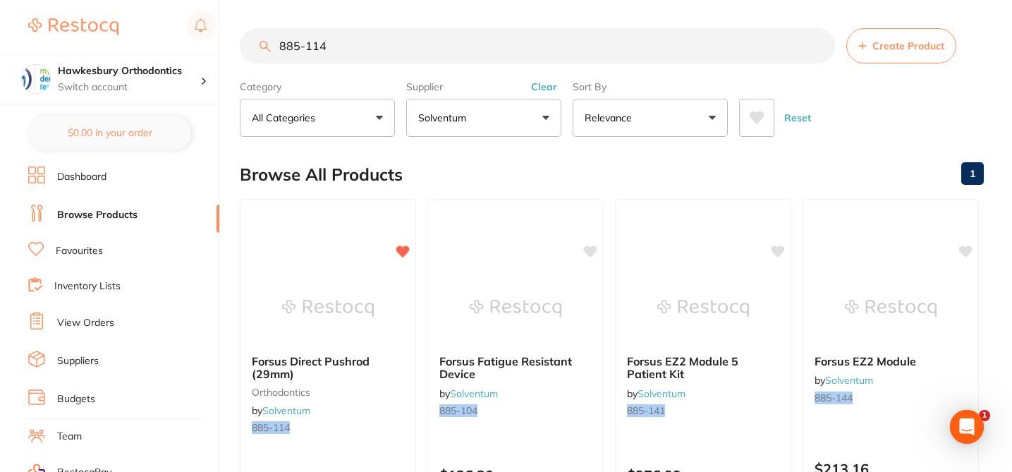
click at [397, 415] on div "Forsus Direct Pushrod (29mm) orthodontics by Solventum 885-114" at bounding box center [327, 396] width 175 height 106
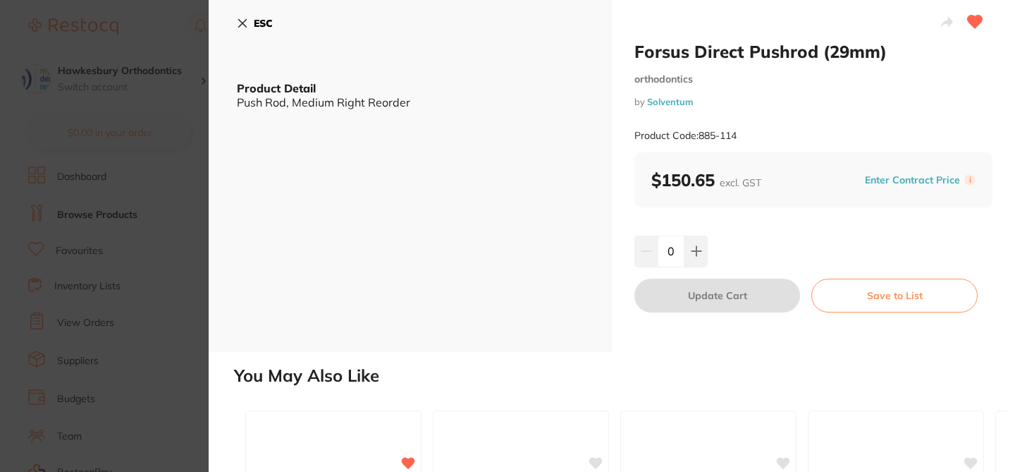
click at [242, 16] on button "ESC" at bounding box center [255, 23] width 36 height 24
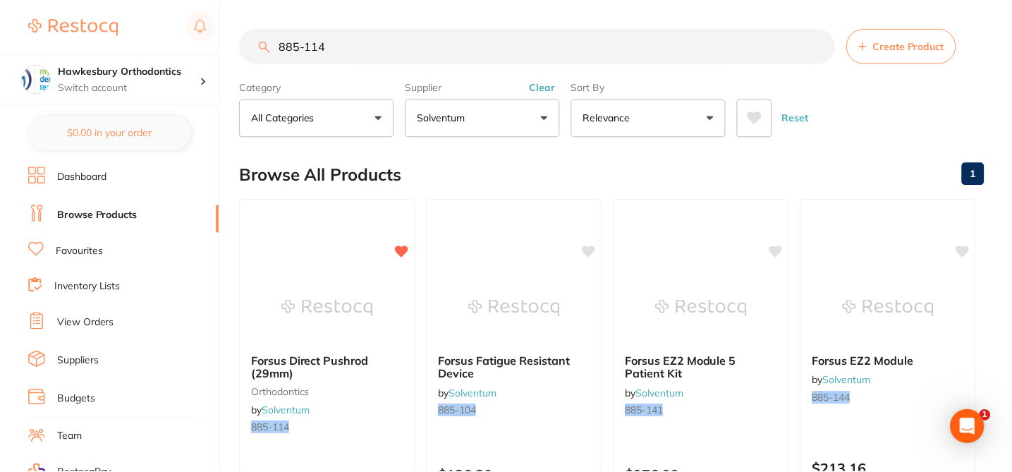
scroll to position [1, 0]
click at [326, 50] on input "885-114" at bounding box center [537, 44] width 595 height 35
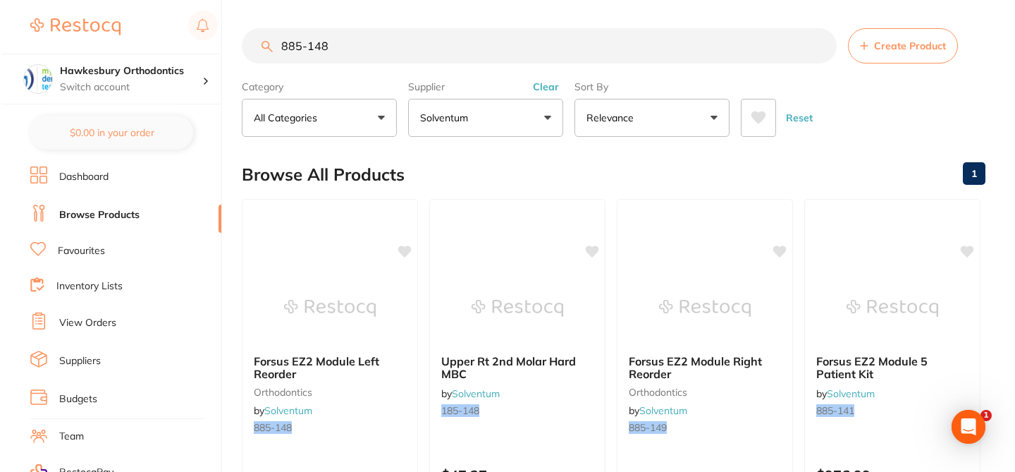
scroll to position [0, 0]
click at [471, 169] on div "Browse All Products 1" at bounding box center [612, 174] width 744 height 47
click at [401, 252] on icon at bounding box center [403, 250] width 13 height 12
click at [401, 408] on div "Forsus EZ2 Module Left Reorder orthodontics by Solventum 885-148" at bounding box center [328, 397] width 176 height 108
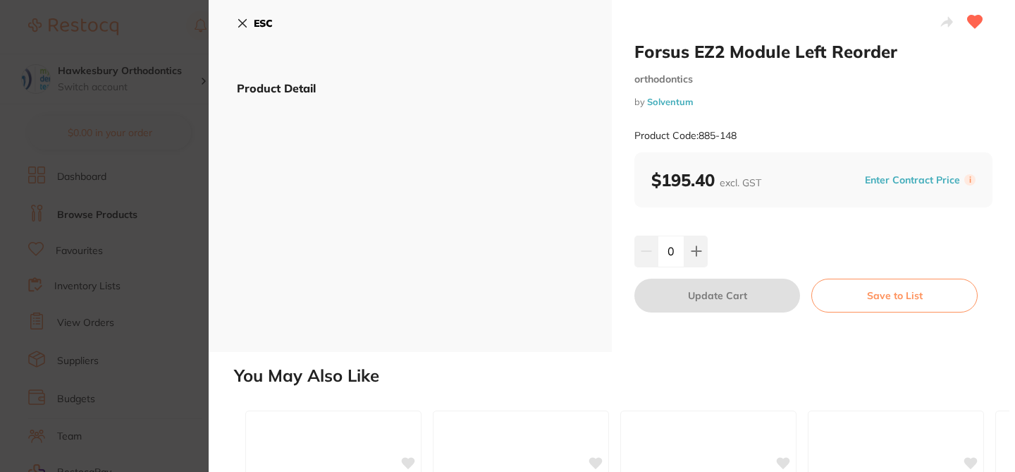
click at [240, 19] on icon at bounding box center [242, 23] width 11 height 11
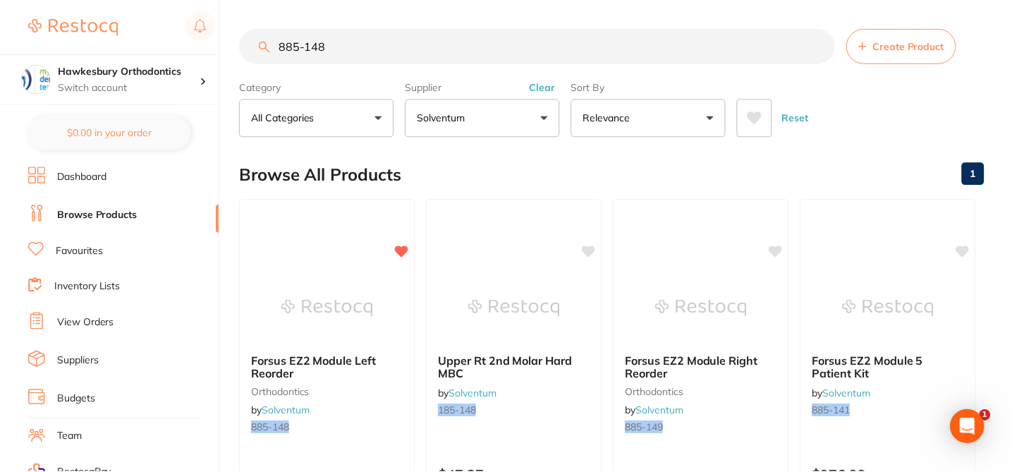
scroll to position [1, 0]
click at [338, 44] on input "885-148" at bounding box center [537, 44] width 595 height 35
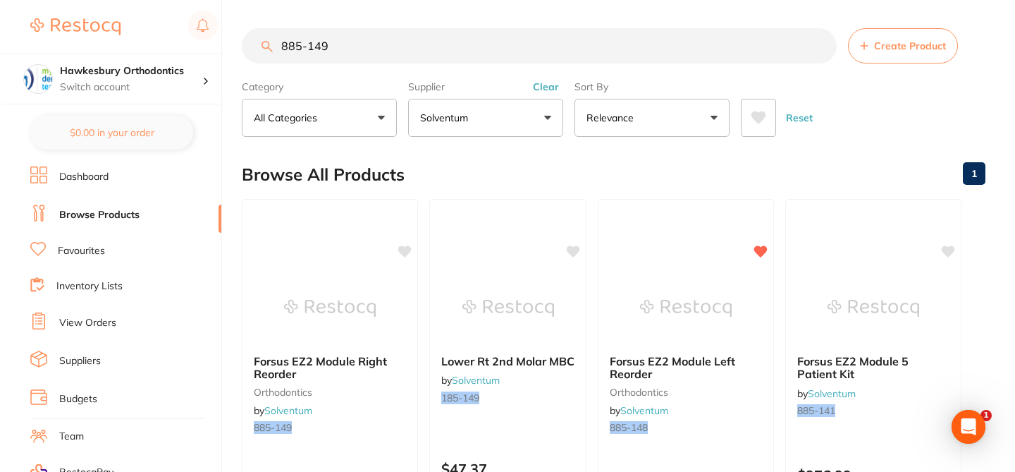
scroll to position [0, 0]
click at [405, 241] on div "Forsus EZ2 Module Right Reorder orthodontics by Solventum 885-149 $195.40 Add t…" at bounding box center [328, 402] width 178 height 410
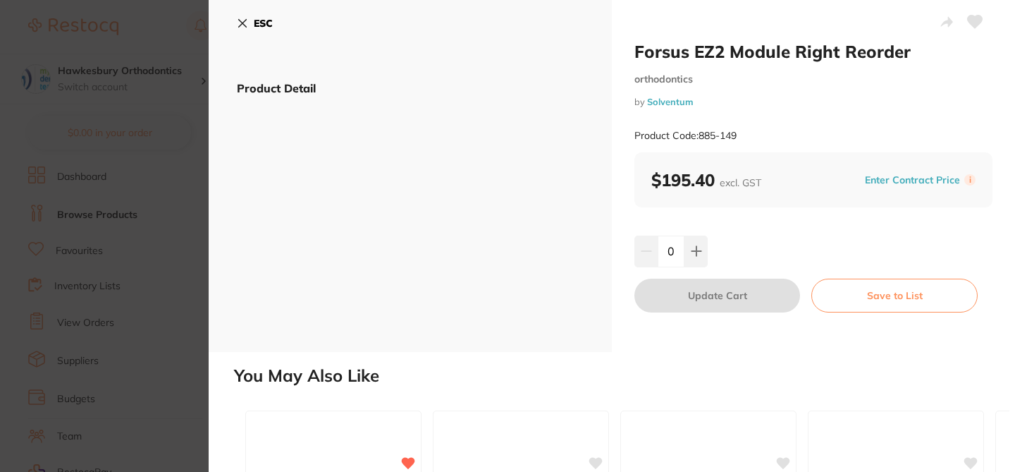
click at [970, 23] on icon at bounding box center [975, 22] width 15 height 13
click at [242, 18] on icon at bounding box center [242, 23] width 11 height 11
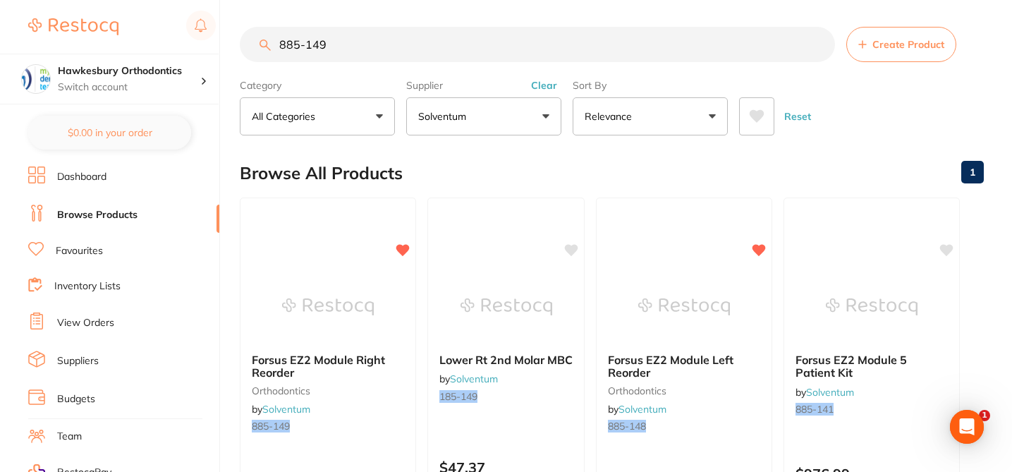
click at [338, 50] on input "885-149" at bounding box center [537, 44] width 595 height 35
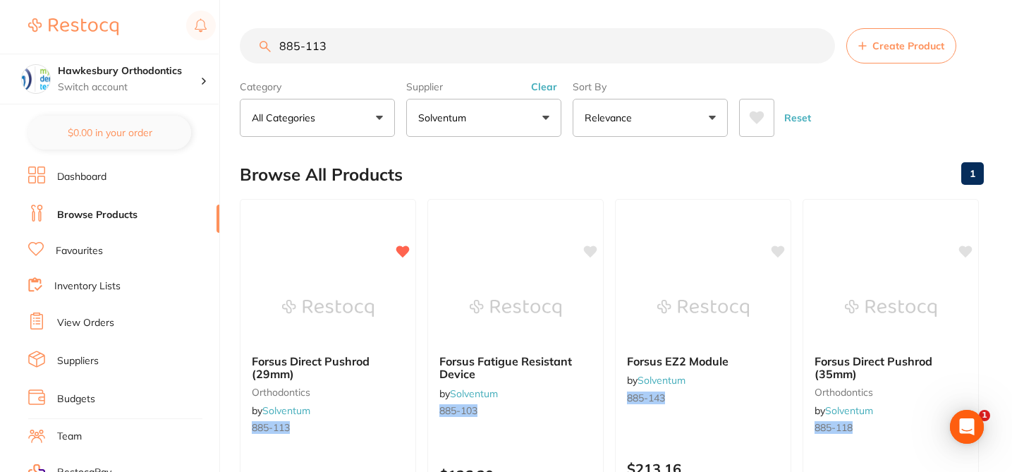
click at [474, 177] on div "Browse All Products 1" at bounding box center [612, 174] width 744 height 47
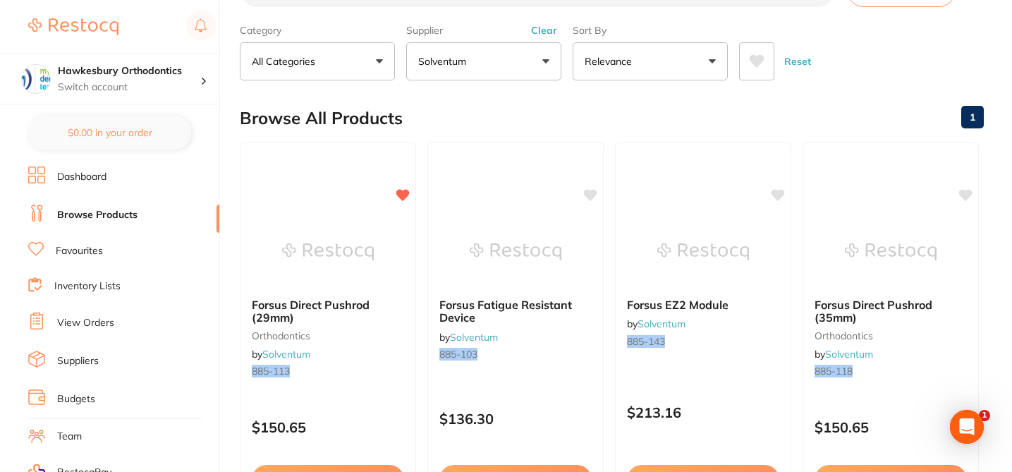
scroll to position [28, 0]
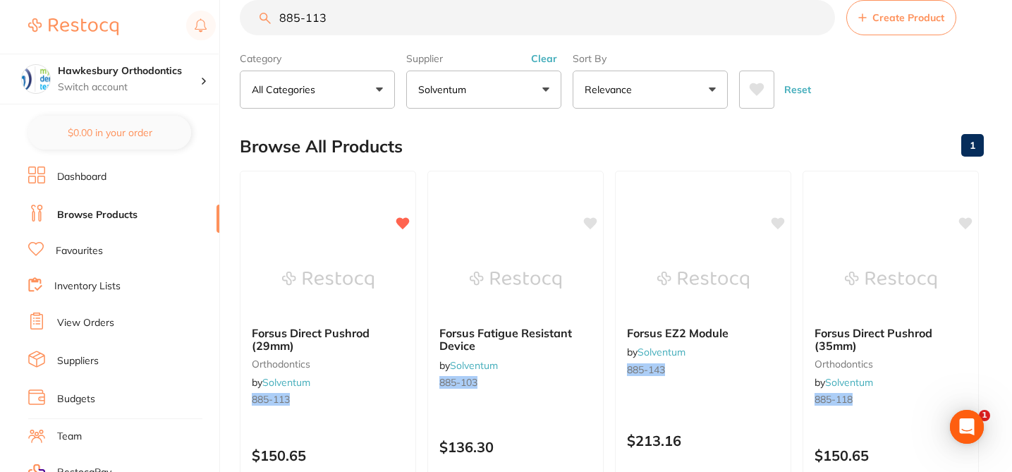
drag, startPoint x: 353, startPoint y: 20, endPoint x: 252, endPoint y: 21, distance: 100.8
click at [252, 21] on input "885-113" at bounding box center [537, 17] width 595 height 35
paste input "712-050"
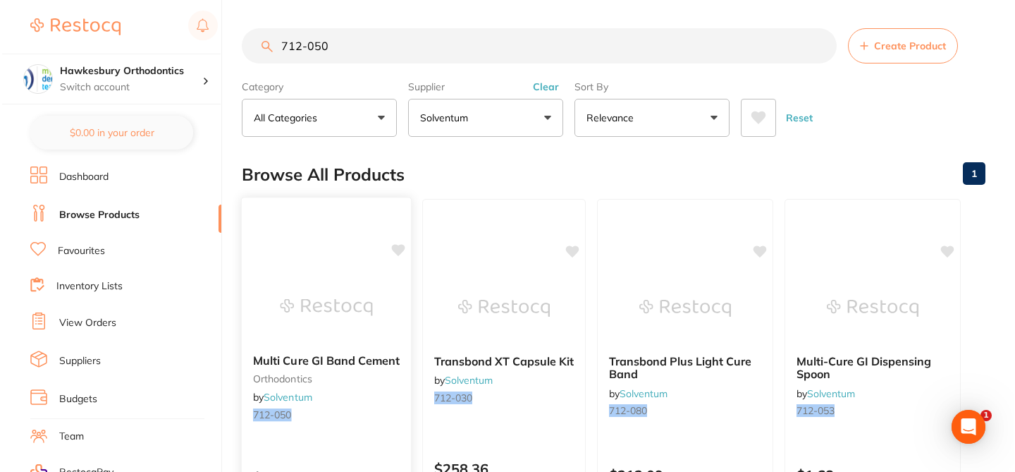
scroll to position [0, 0]
type input "712-050"
click at [399, 248] on icon at bounding box center [396, 250] width 13 height 12
click at [369, 342] on img at bounding box center [324, 306] width 92 height 71
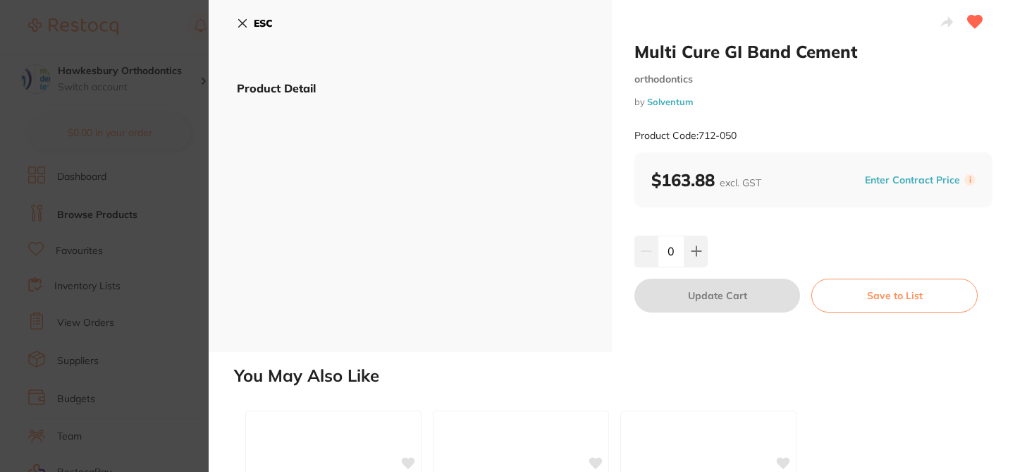
click at [873, 178] on button "Enter Contract Price" at bounding box center [913, 179] width 104 height 13
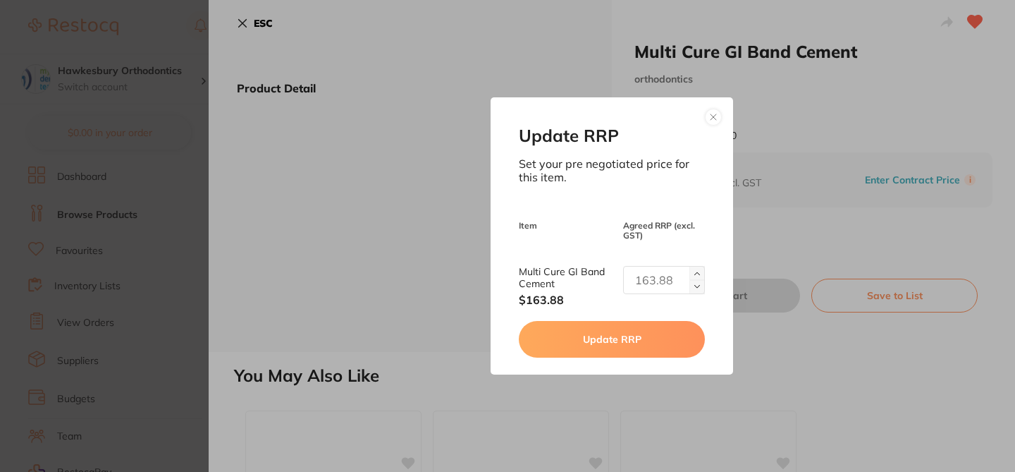
click at [661, 277] on input "text" at bounding box center [664, 280] width 82 height 28
type input "167.88"
click at [627, 346] on button "Update RRP" at bounding box center [611, 339] width 185 height 37
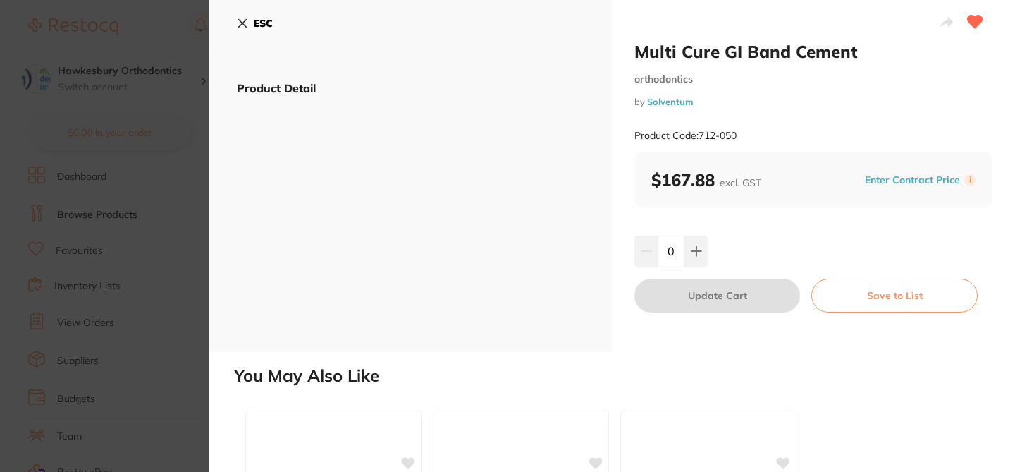
click at [239, 15] on button "ESC" at bounding box center [255, 23] width 36 height 24
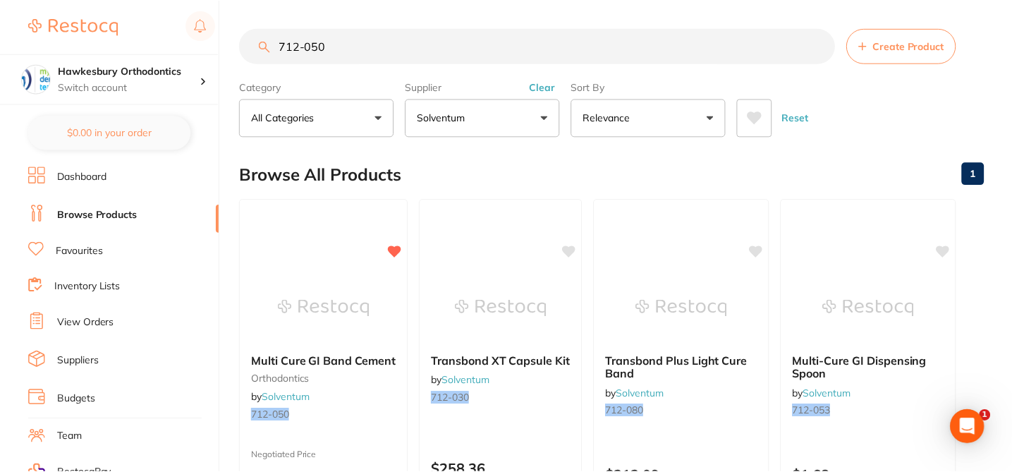
scroll to position [28, 0]
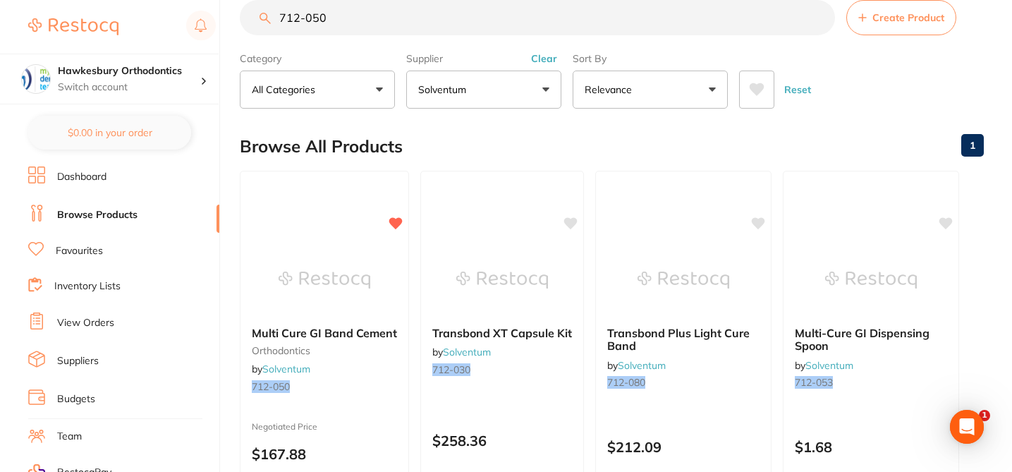
click at [340, 19] on input "712-050" at bounding box center [537, 17] width 595 height 35
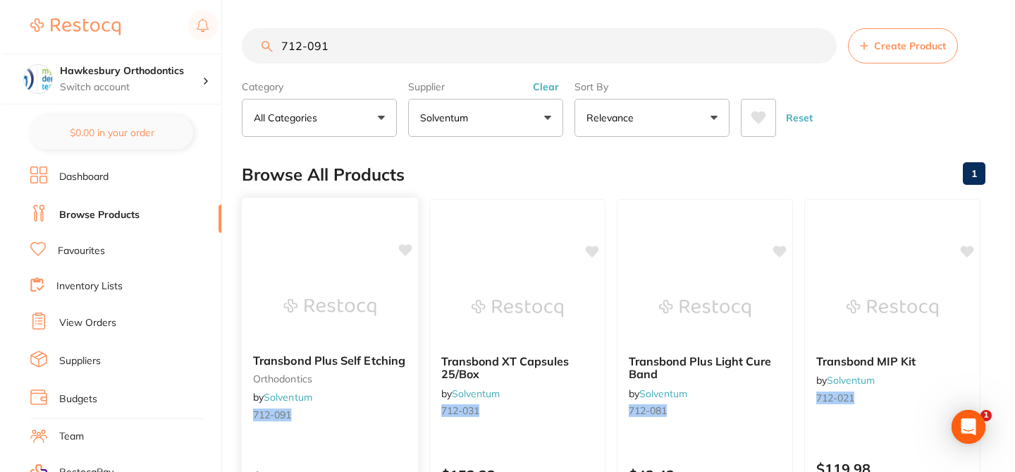
scroll to position [0, 0]
click at [370, 293] on img at bounding box center [327, 306] width 92 height 71
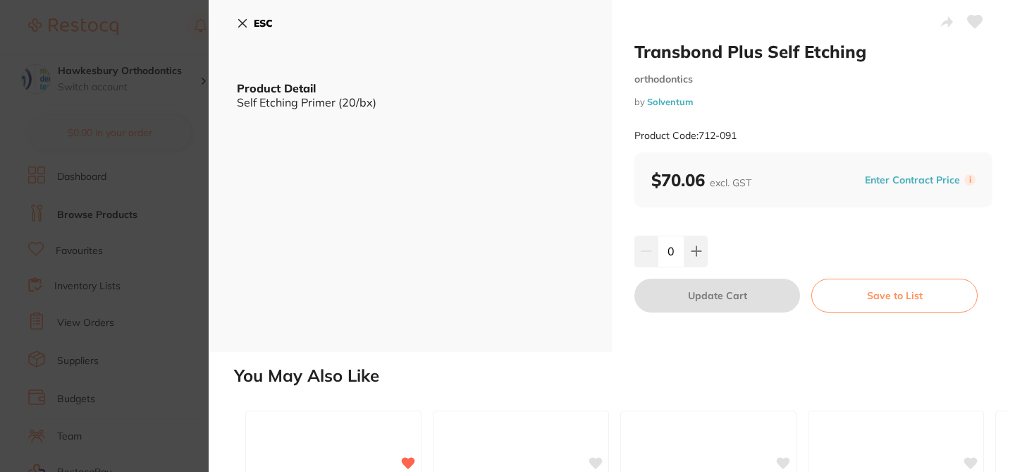
click at [976, 22] on icon at bounding box center [975, 22] width 15 height 13
click at [247, 19] on icon at bounding box center [242, 23] width 11 height 11
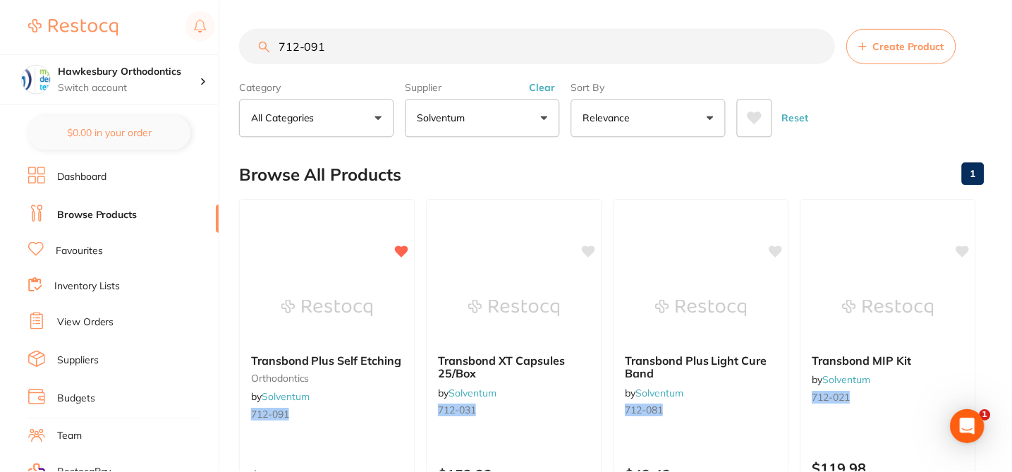
scroll to position [28, 0]
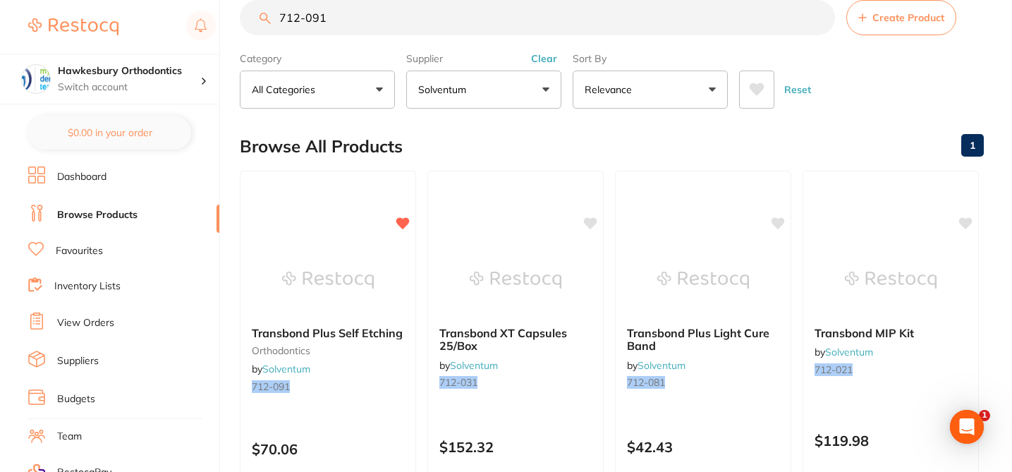
drag, startPoint x: 340, startPoint y: 21, endPoint x: 221, endPoint y: 6, distance: 120.1
click at [221, 11] on div "$5,917.93 Hawkesbury Orthodontics Switch account Hawkesbury Orthodontics $0.00 …" at bounding box center [506, 208] width 1012 height 472
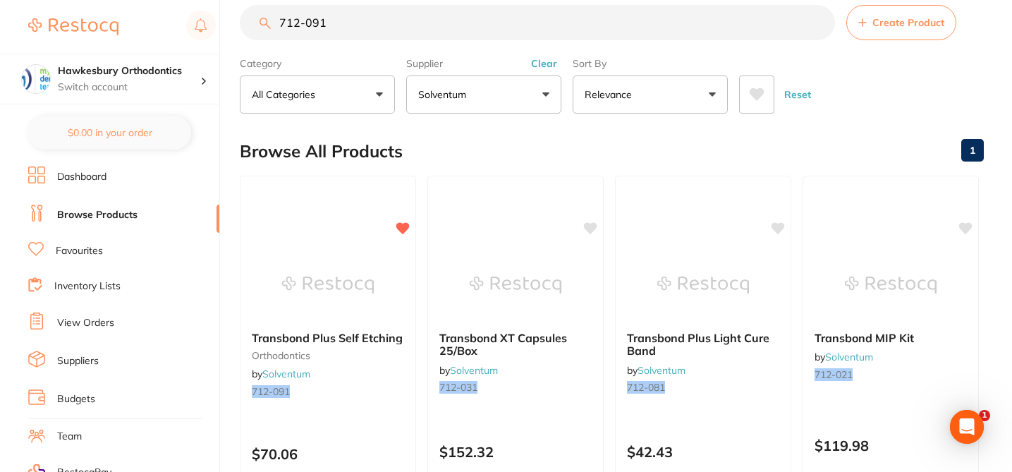
paste input "5067-97"
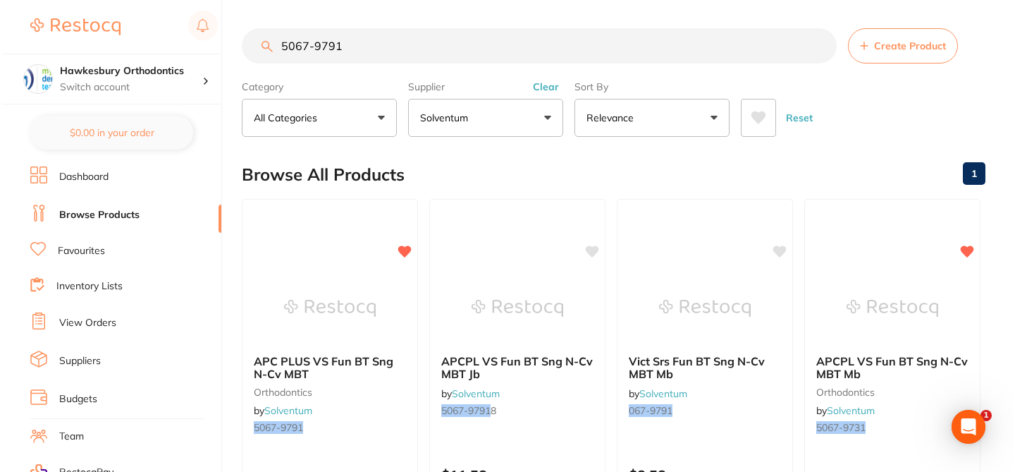
scroll to position [0, 0]
type input "5067-9791"
click at [352, 437] on div "APC PLUS VS Fun BT Sng N-Cv MBT orthodontics by Solventum 5067-9791" at bounding box center [328, 397] width 176 height 108
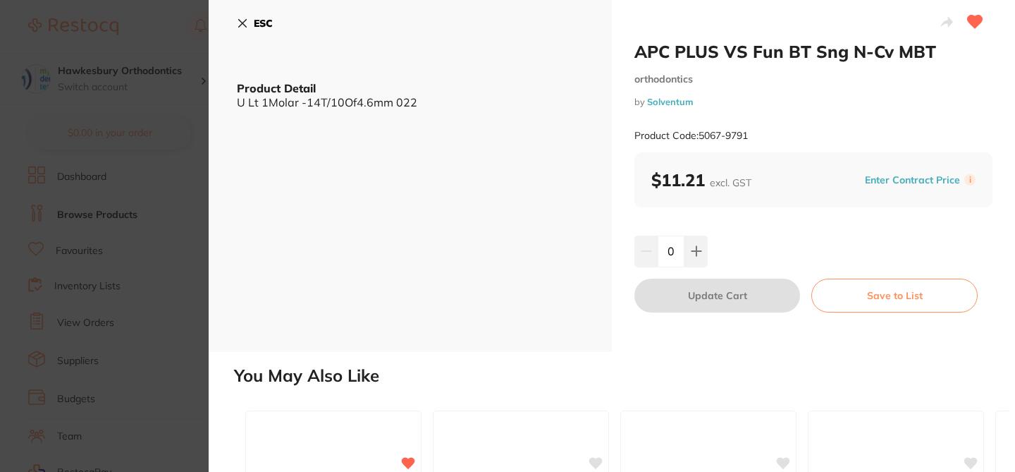
click at [892, 183] on button "Enter Contract Price" at bounding box center [913, 179] width 104 height 13
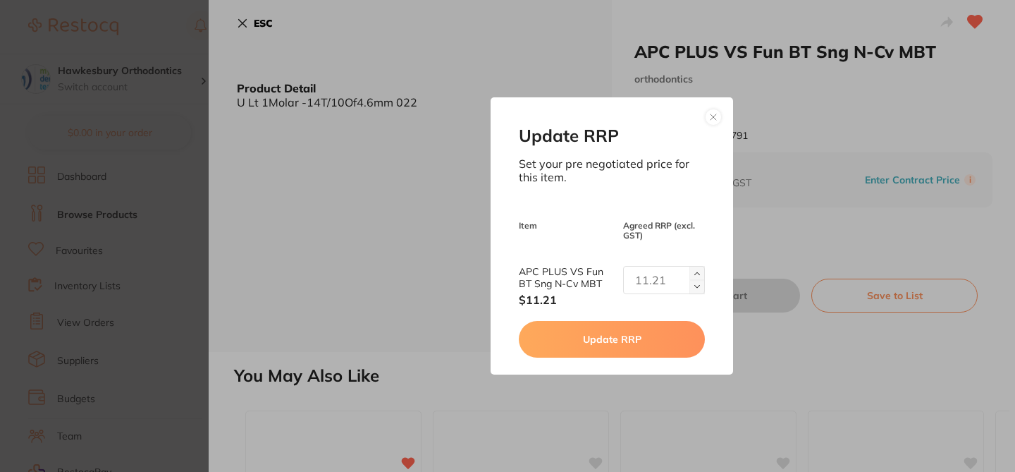
click at [636, 278] on input "text" at bounding box center [664, 280] width 82 height 28
paste input "text"
type input "7.73"
click at [612, 341] on button "Update RRP" at bounding box center [611, 339] width 185 height 37
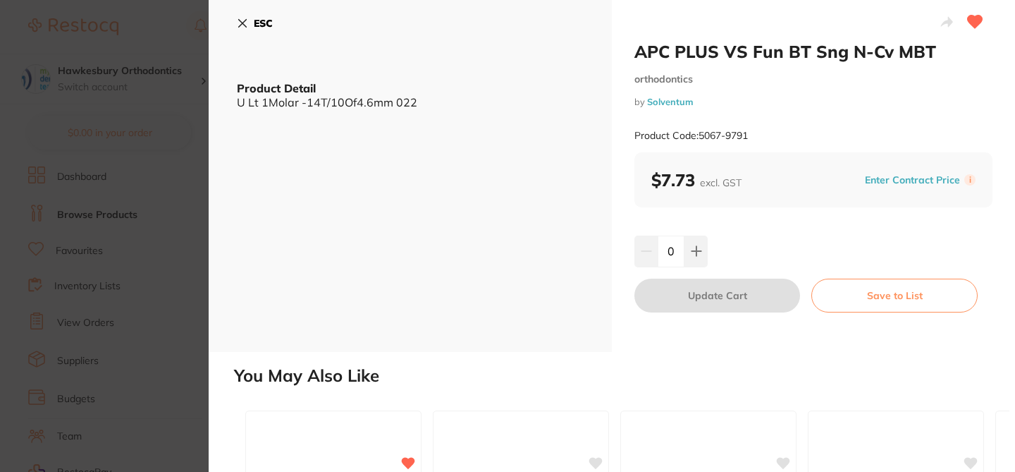
click at [245, 18] on icon at bounding box center [242, 23] width 11 height 11
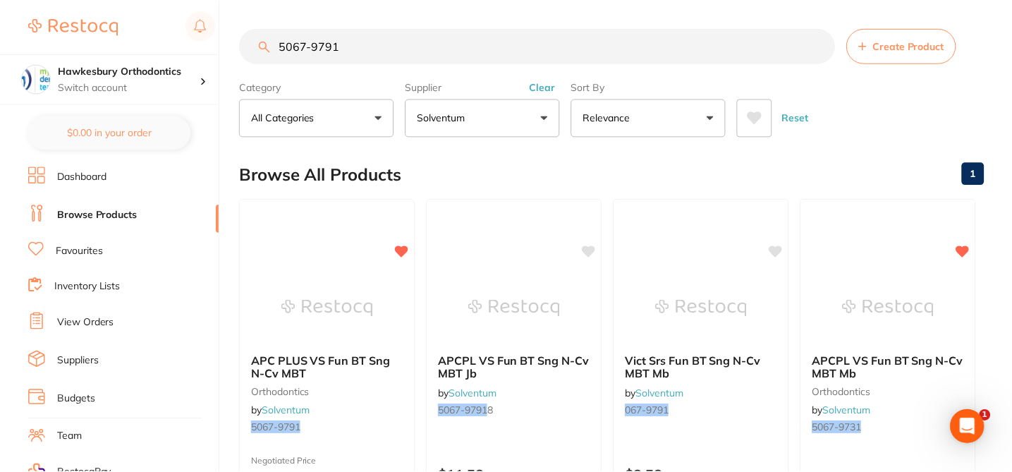
scroll to position [23, 0]
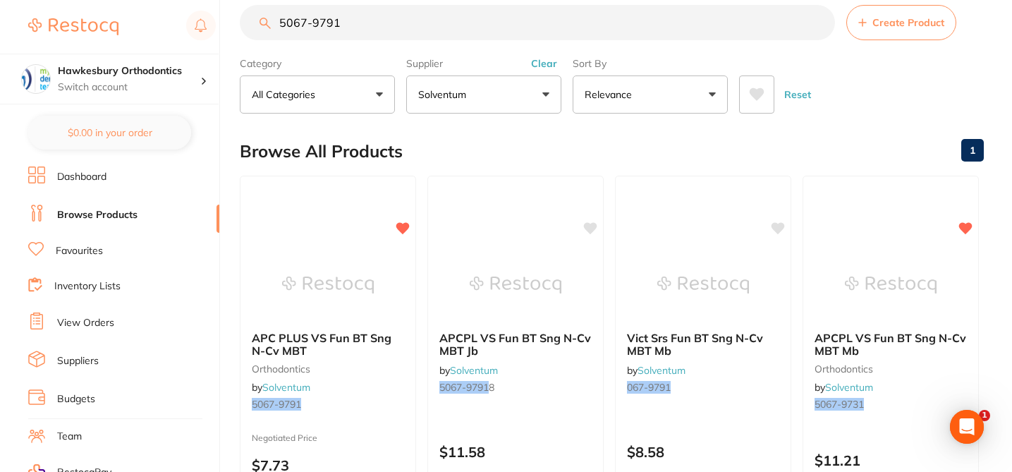
drag, startPoint x: 347, startPoint y: 24, endPoint x: 237, endPoint y: 18, distance: 110.1
click at [238, 19] on div "$5,917.93 Hawkesbury Orthodontics Switch account Hawkesbury Orthodontics $0.00 …" at bounding box center [506, 213] width 1012 height 472
paste input "82"
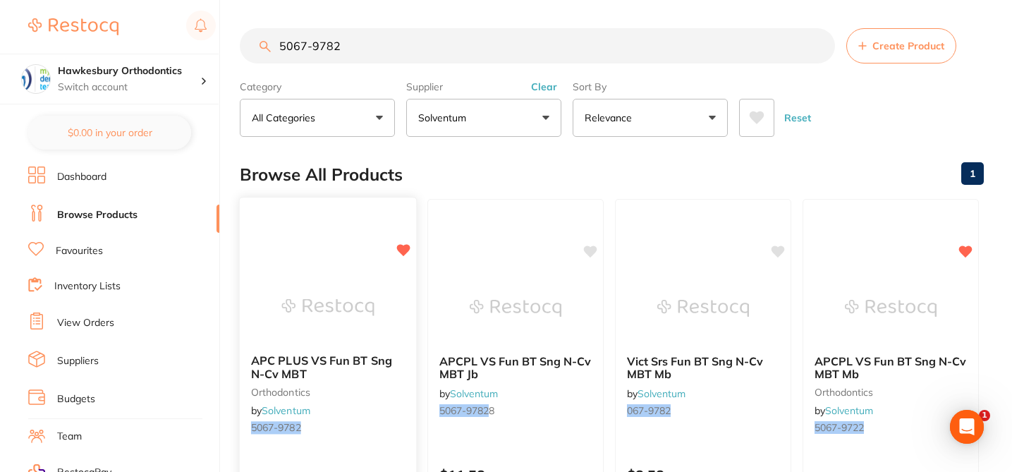
type input "5067-9782"
click at [386, 324] on div at bounding box center [328, 306] width 176 height 71
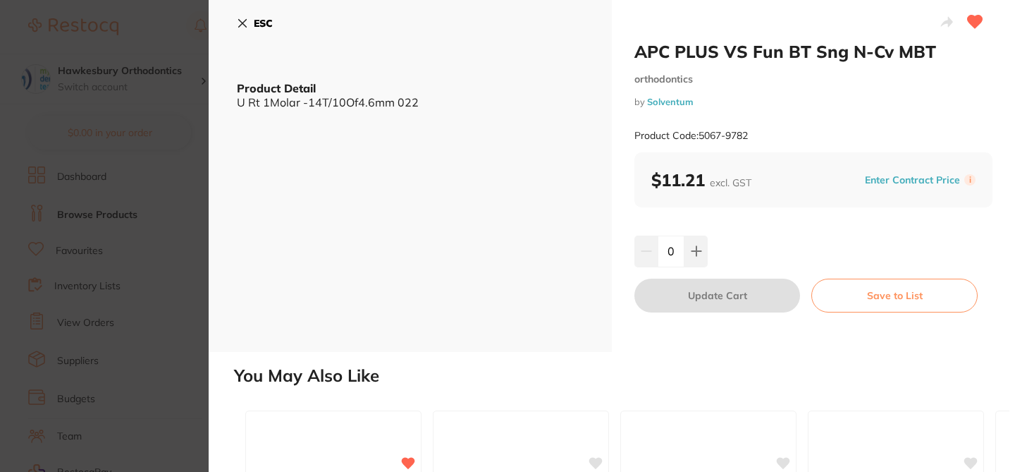
click at [875, 182] on button "Enter Contract Price" at bounding box center [913, 179] width 104 height 13
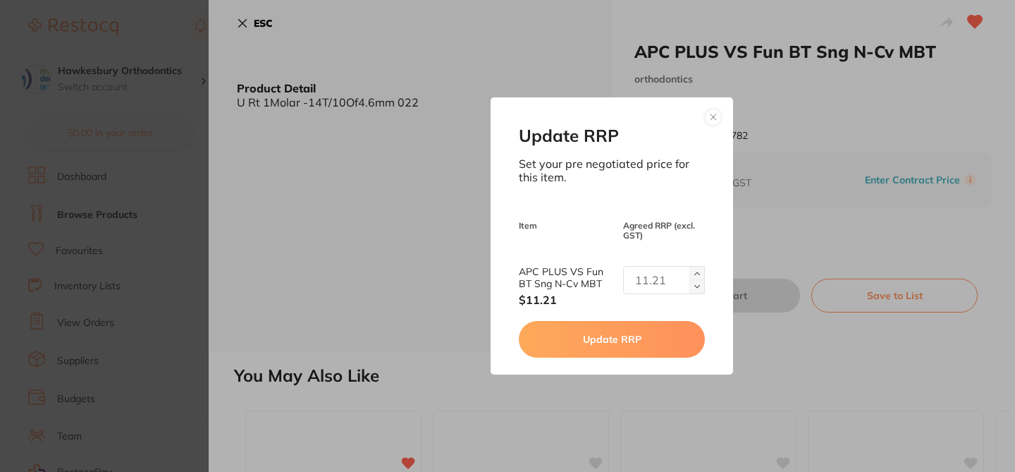
click at [639, 282] on input "text" at bounding box center [664, 280] width 82 height 28
type input "7.73"
click at [641, 340] on button "Update RRP" at bounding box center [611, 339] width 185 height 37
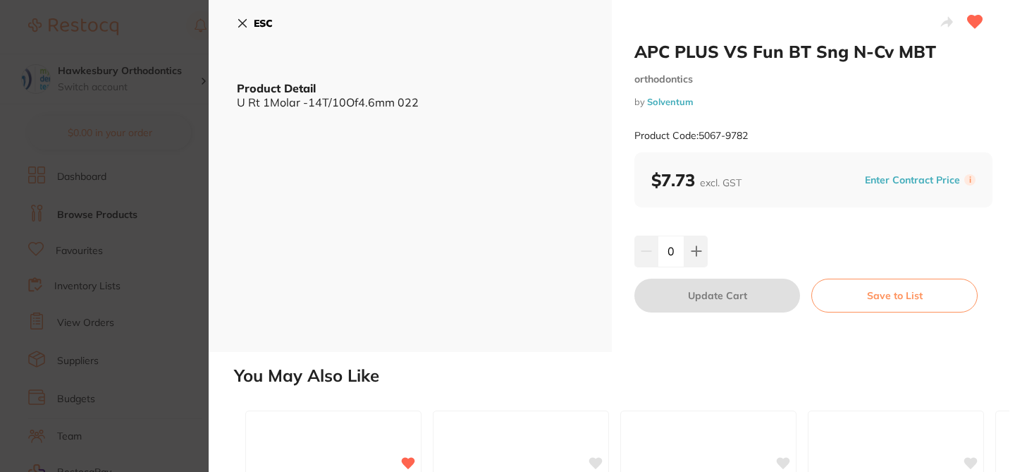
click at [242, 19] on icon at bounding box center [242, 23] width 11 height 11
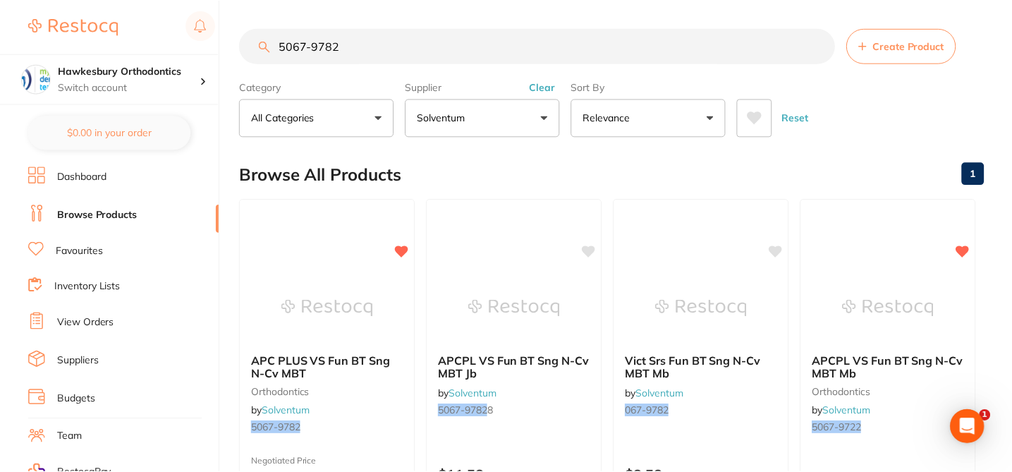
scroll to position [23, 0]
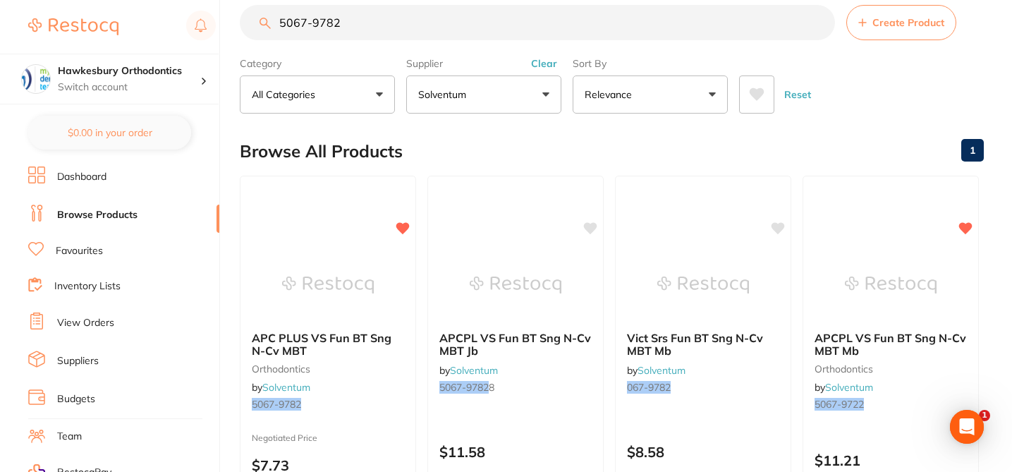
drag, startPoint x: 350, startPoint y: 23, endPoint x: 258, endPoint y: 14, distance: 92.8
click at [258, 14] on input "5067-9782" at bounding box center [537, 22] width 595 height 35
paste input "6374"
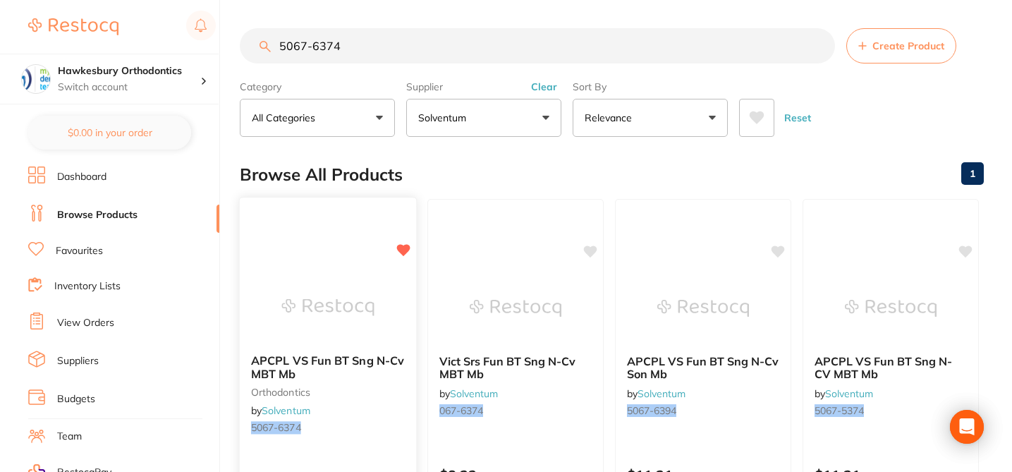
type input "5067-6374"
click at [362, 316] on img at bounding box center [327, 306] width 92 height 71
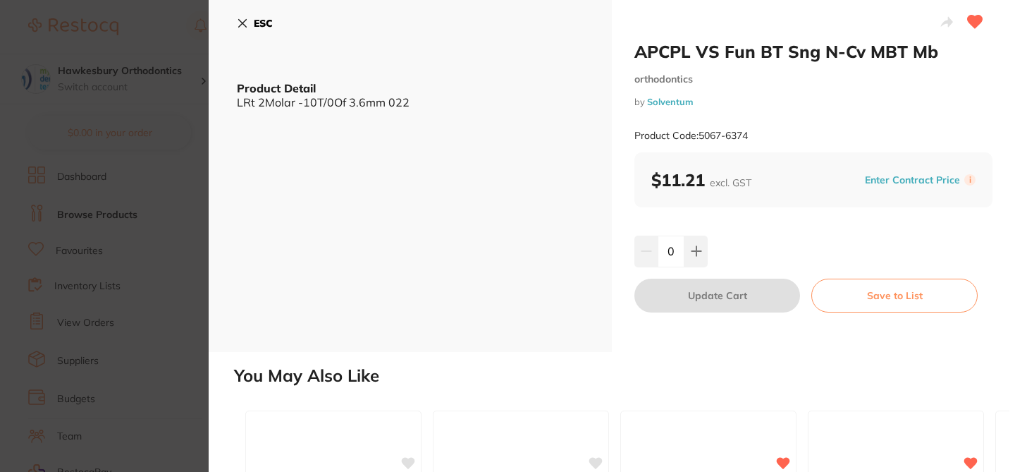
click at [887, 175] on button "Enter Contract Price" at bounding box center [913, 179] width 104 height 13
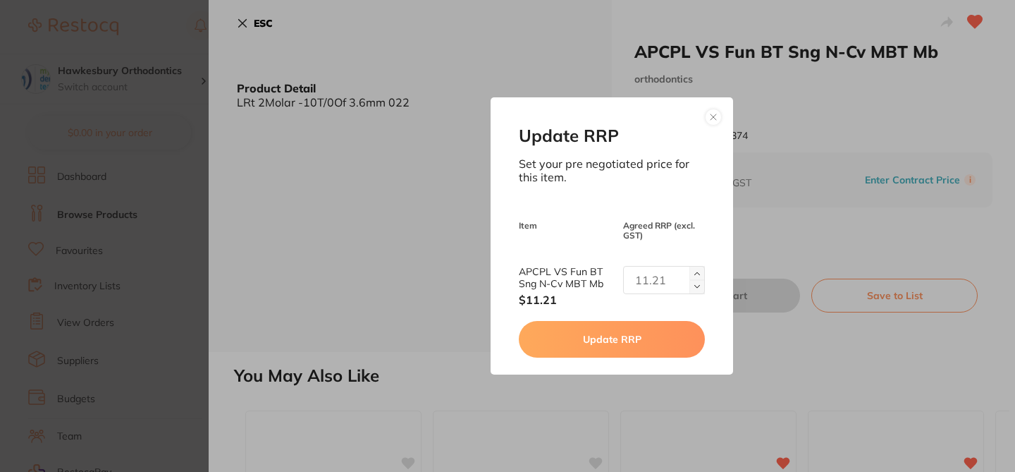
click at [634, 281] on input "text" at bounding box center [664, 280] width 82 height 28
click at [648, 277] on input "text" at bounding box center [664, 280] width 82 height 28
type input "7.73"
click at [637, 333] on button "Update RRP" at bounding box center [611, 339] width 185 height 37
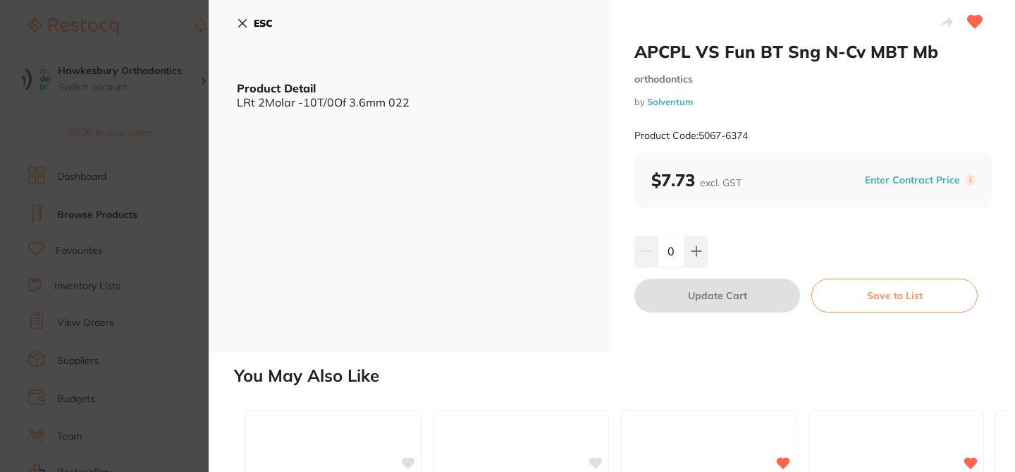
click at [242, 16] on button "ESC" at bounding box center [255, 23] width 36 height 24
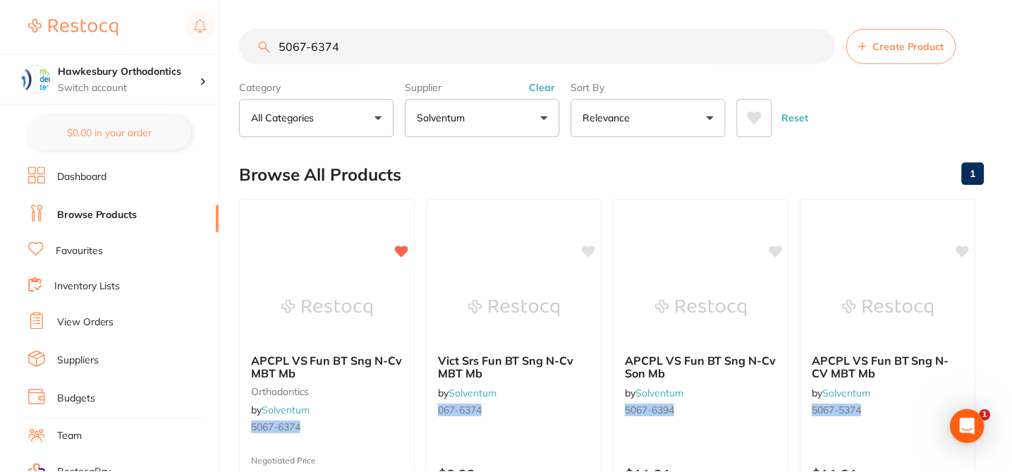
scroll to position [23, 0]
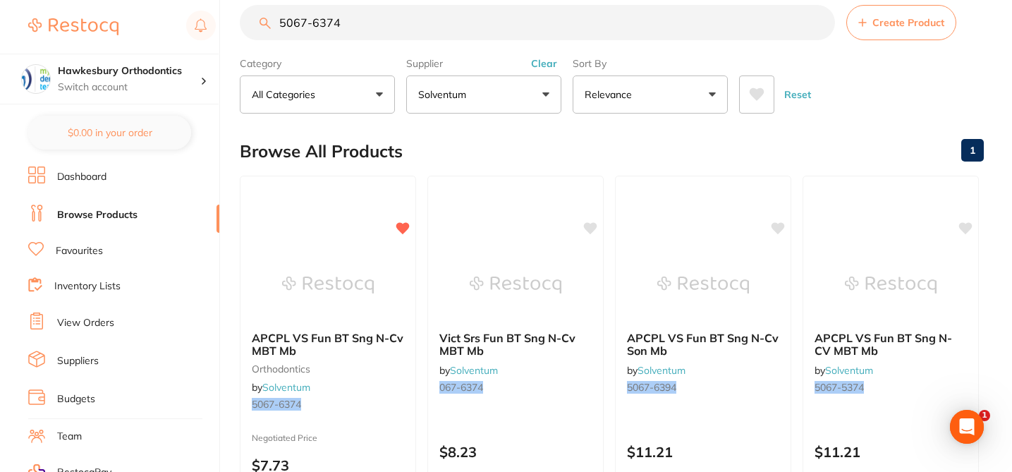
drag, startPoint x: 355, startPoint y: 20, endPoint x: 242, endPoint y: 16, distance: 112.9
click at [242, 16] on input "5067-6374" at bounding box center [537, 22] width 595 height 35
paste input "9722"
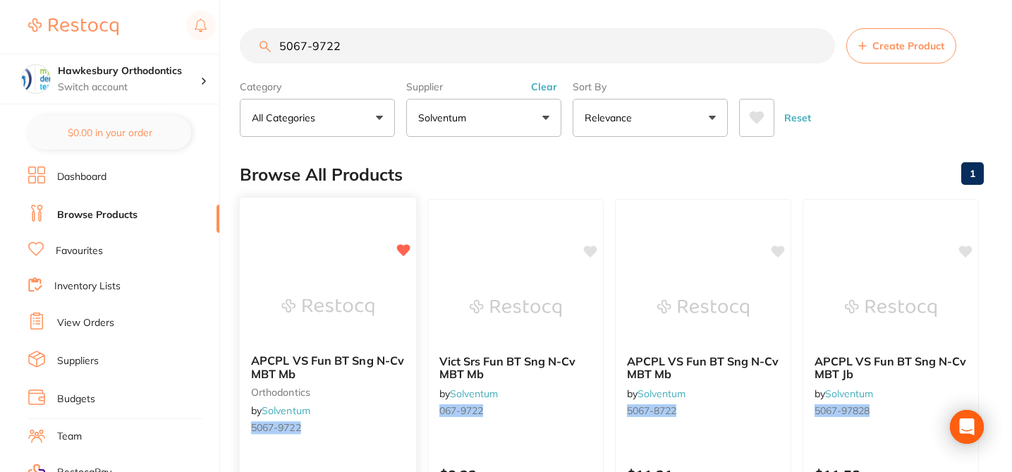
type input "5067-9722"
click at [372, 412] on div "APCPL VS Fun BT Sng N-Cv MBT Mb orthodontics by Solventum 5067-9722" at bounding box center [328, 397] width 176 height 108
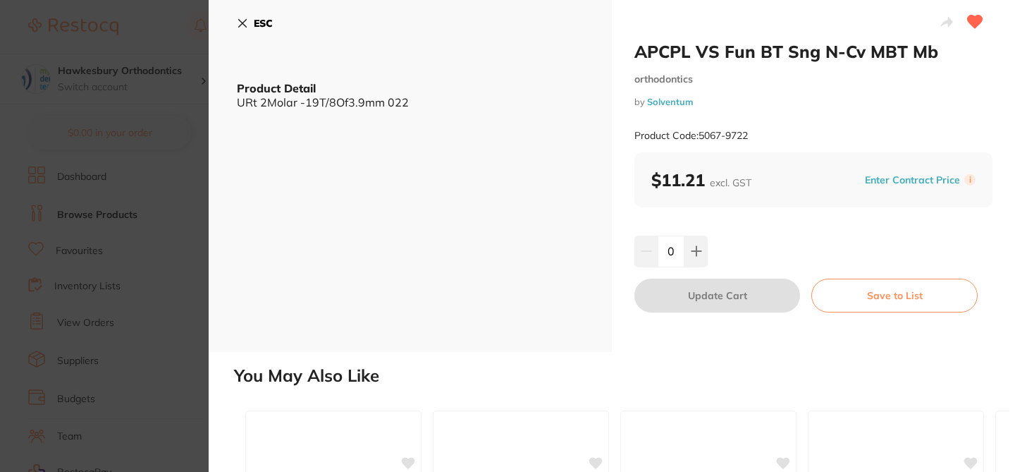
click at [880, 185] on button "Enter Contract Price" at bounding box center [913, 179] width 104 height 13
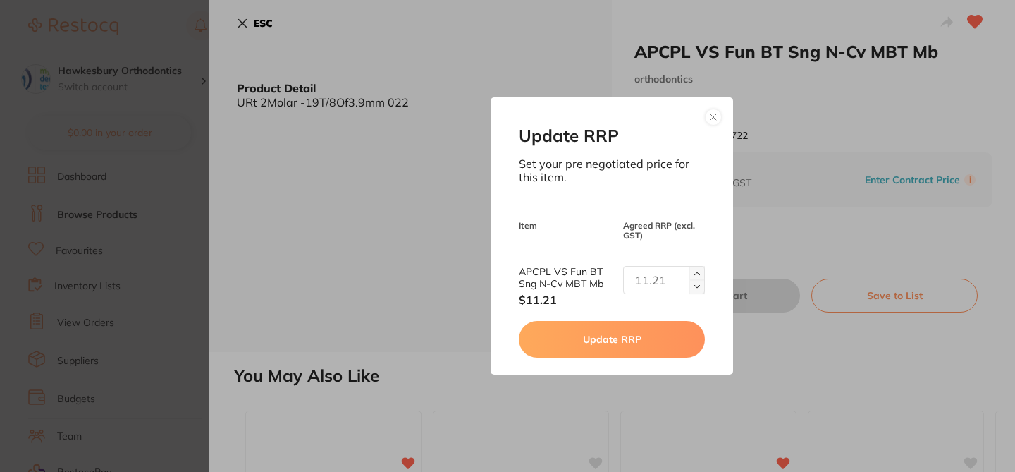
click at [667, 273] on input "text" at bounding box center [664, 280] width 82 height 28
type input "7.73"
click at [650, 346] on button "Update RRP" at bounding box center [611, 339] width 185 height 37
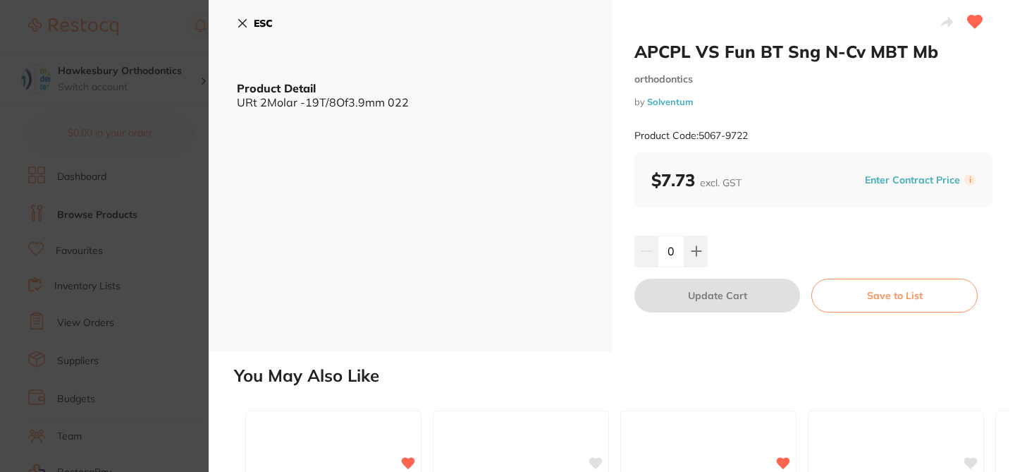
click at [245, 14] on button "ESC" at bounding box center [255, 23] width 36 height 24
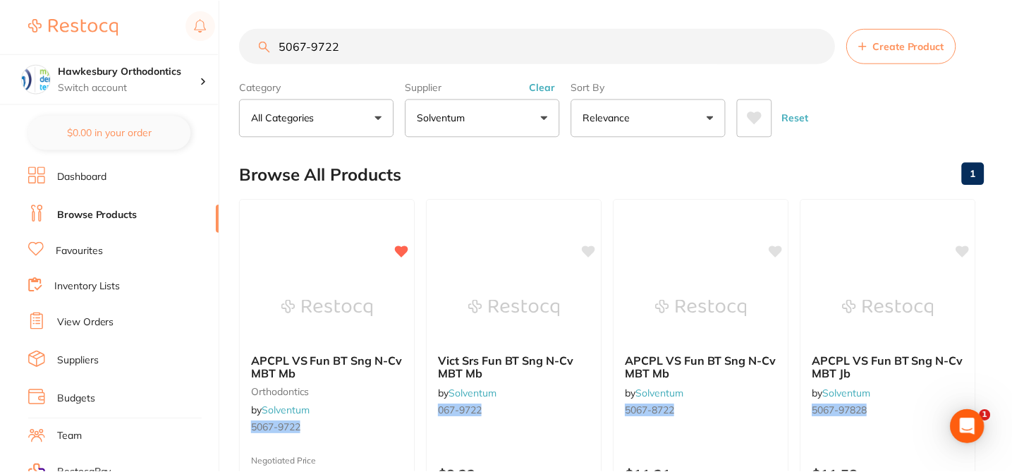
scroll to position [23, 0]
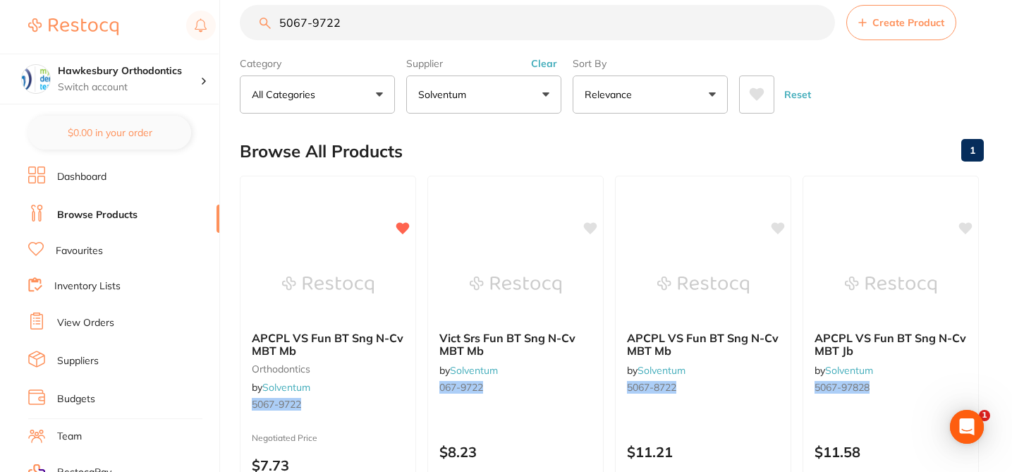
drag, startPoint x: 359, startPoint y: 19, endPoint x: 253, endPoint y: 23, distance: 105.8
click at [253, 23] on input "5067-9722" at bounding box center [537, 22] width 595 height 35
paste input "6214"
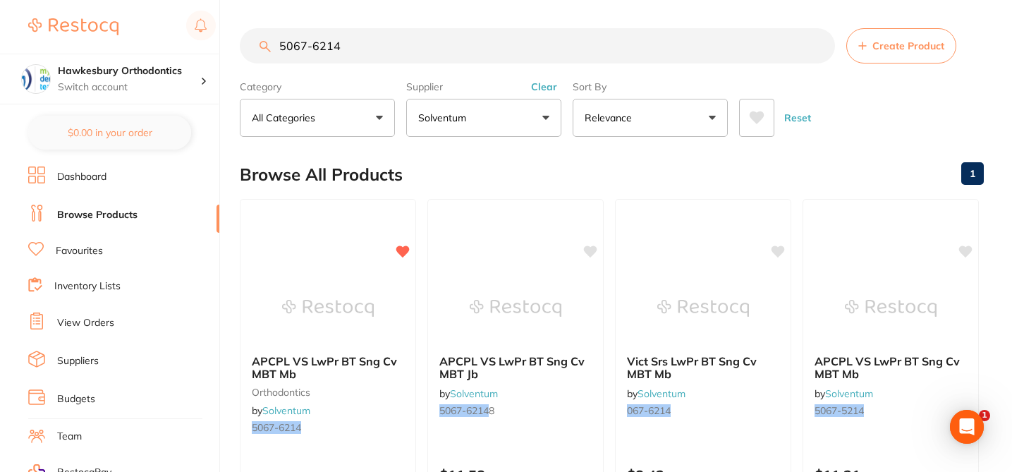
scroll to position [0, 0]
type input "5067-6214"
click at [358, 419] on div "APCPL VS LwPr BT Sng Cv MBT Mb orthodontics by Solventum 5067-6214" at bounding box center [328, 397] width 176 height 108
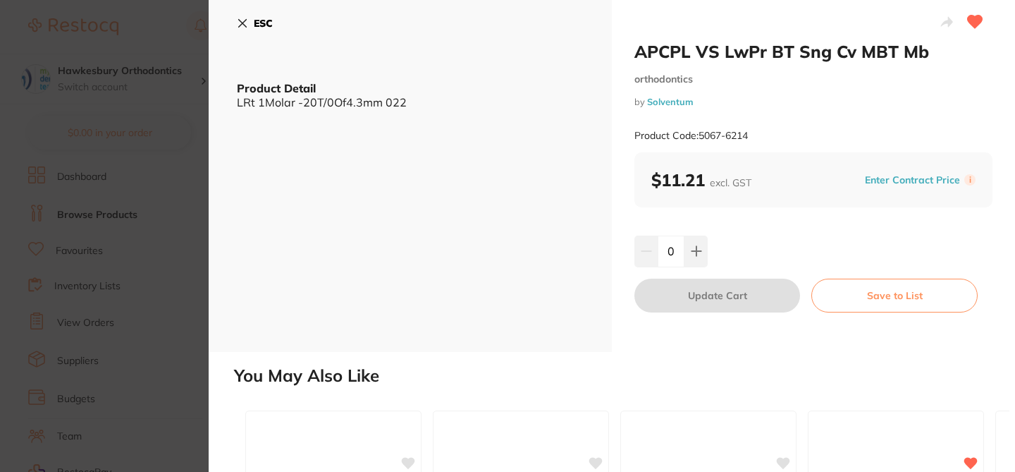
click at [886, 179] on button "Enter Contract Price" at bounding box center [913, 179] width 104 height 13
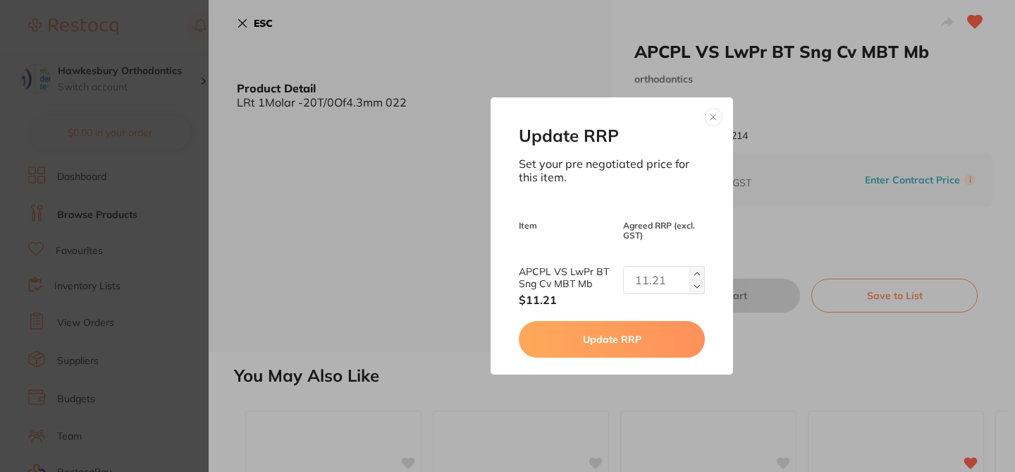
click at [667, 273] on input "text" at bounding box center [664, 280] width 82 height 28
type input "7.73"
click at [637, 348] on button "Update RRP" at bounding box center [611, 339] width 185 height 37
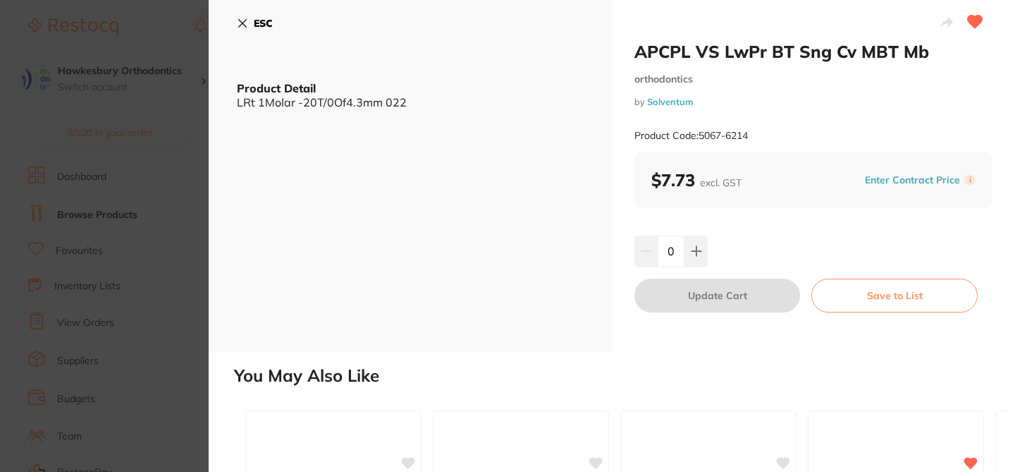
click at [245, 21] on icon at bounding box center [242, 23] width 11 height 11
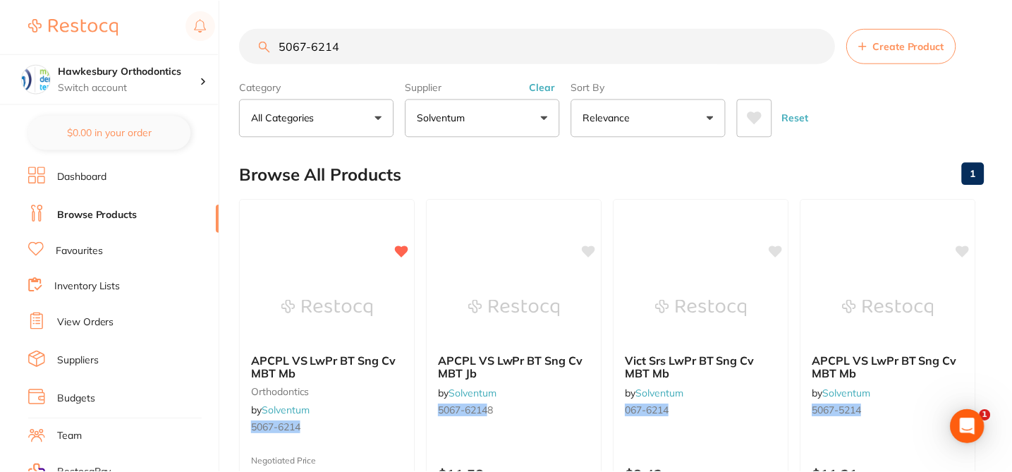
scroll to position [23, 0]
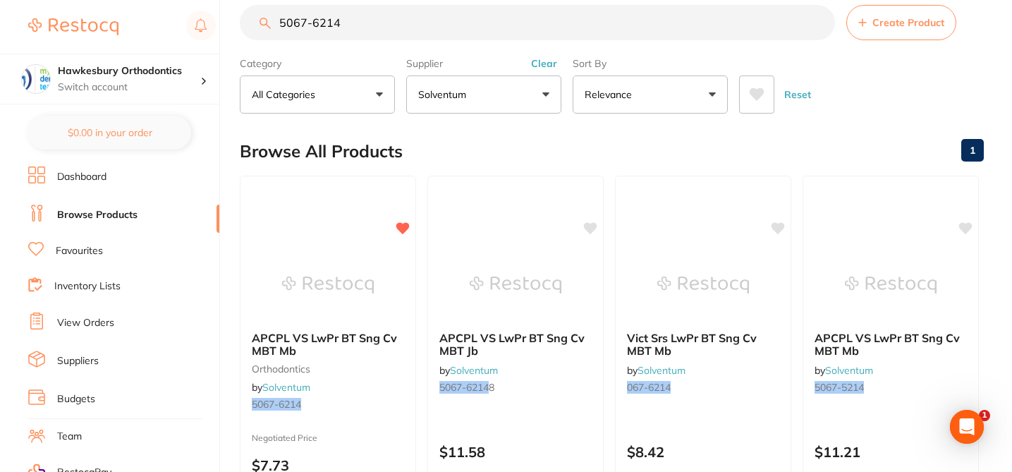
drag, startPoint x: 359, startPoint y: 22, endPoint x: 233, endPoint y: 13, distance: 126.5
click at [233, 13] on div "$5,917.93 Hawkesbury Orthodontics Switch account Hawkesbury Orthodontics $0.00 …" at bounding box center [506, 213] width 1012 height 472
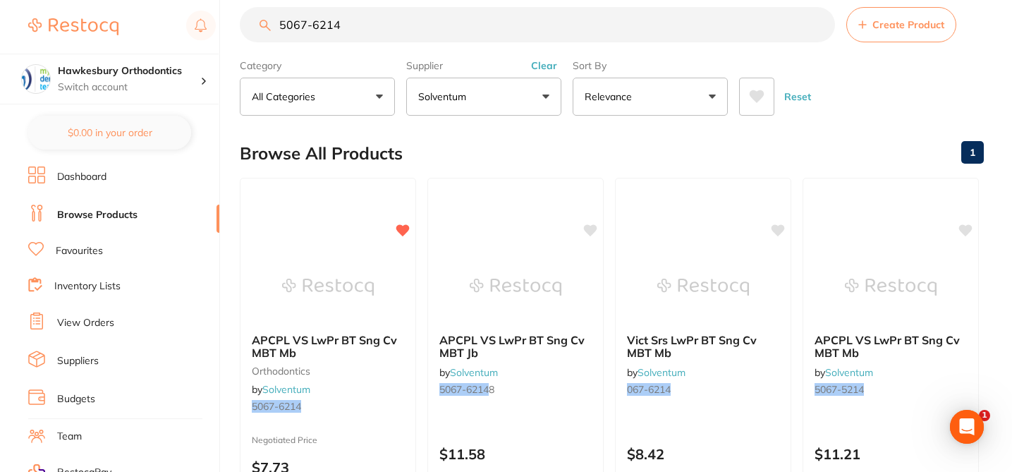
paste input "03"
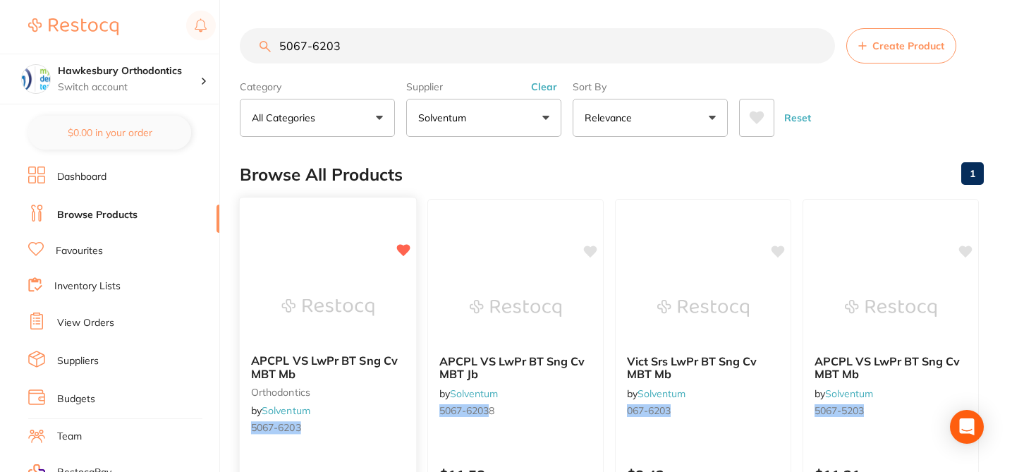
type input "5067-6203"
click at [379, 300] on div at bounding box center [328, 306] width 176 height 71
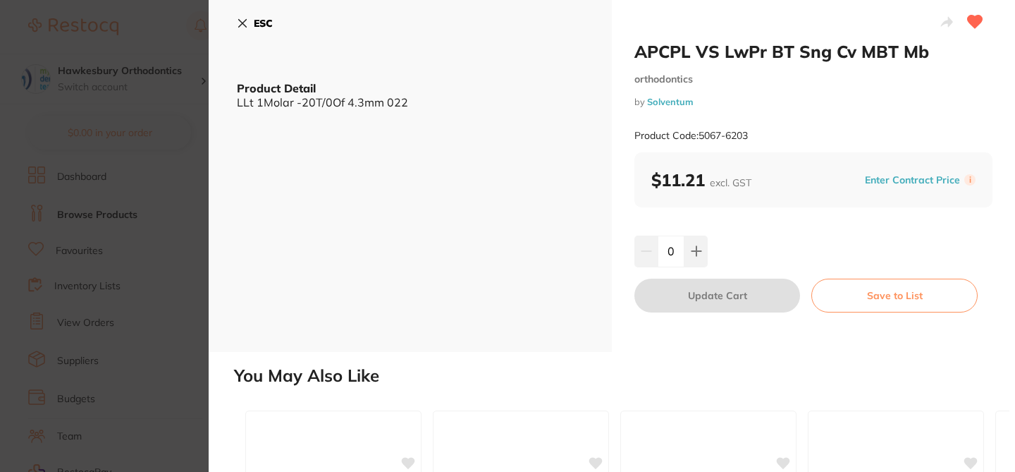
click at [878, 180] on button "Enter Contract Price" at bounding box center [913, 179] width 104 height 13
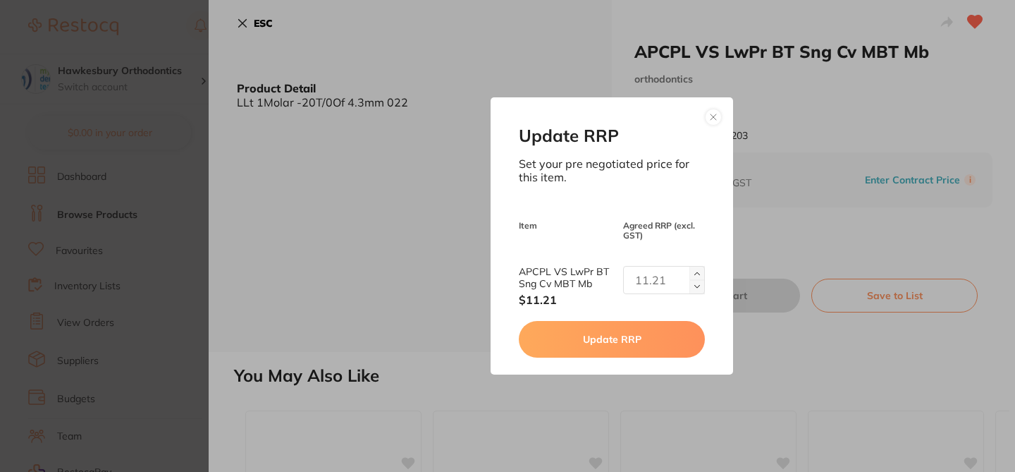
click at [651, 279] on input "text" at bounding box center [664, 280] width 82 height 28
type input "7.73"
click at [647, 343] on button "Update RRP" at bounding box center [611, 339] width 185 height 37
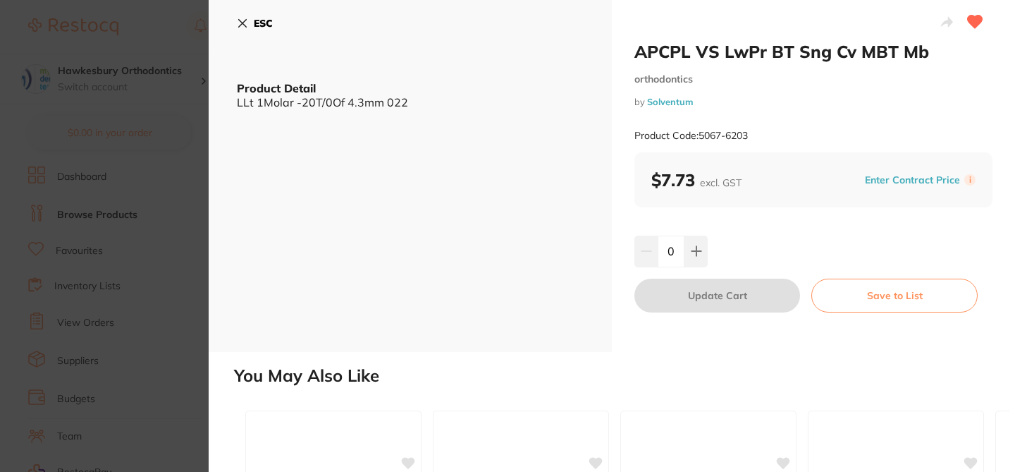
click at [242, 18] on icon at bounding box center [242, 23] width 11 height 11
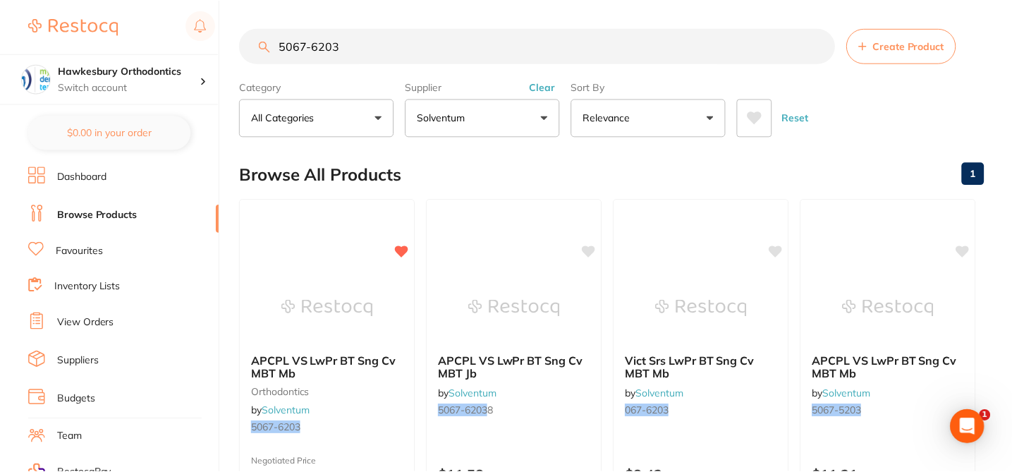
scroll to position [21, 0]
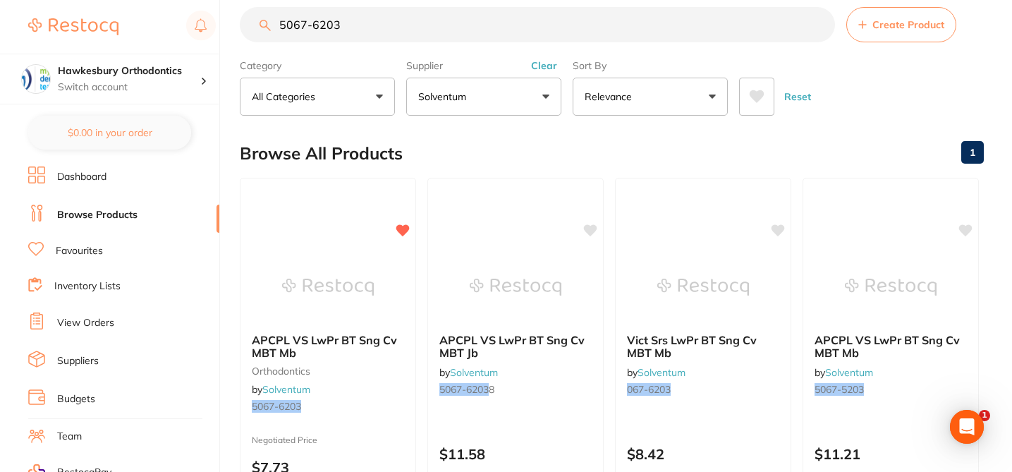
drag, startPoint x: 346, startPoint y: 29, endPoint x: 257, endPoint y: 21, distance: 89.2
click at [257, 21] on input "5067-6203" at bounding box center [537, 24] width 595 height 35
paste input "36"
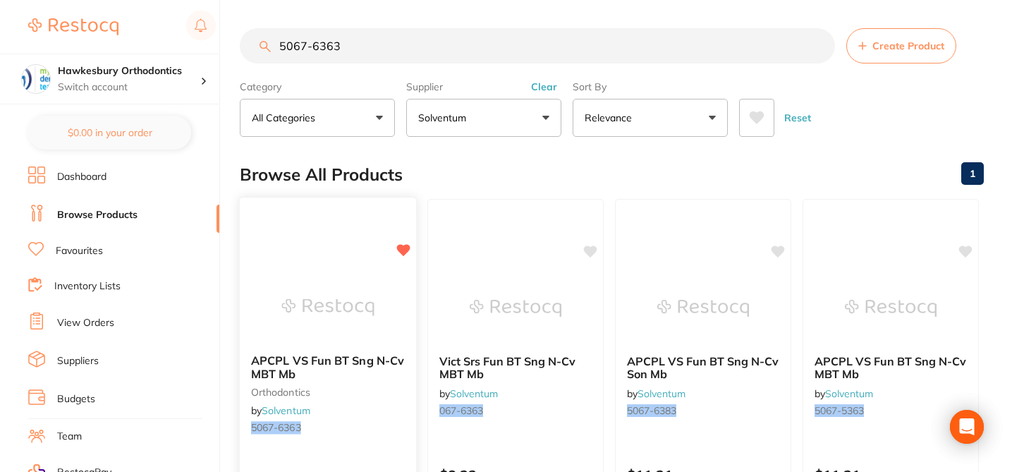
type input "5067-6363"
click at [383, 400] on div "APCPL VS Fun BT Sng N-Cv MBT Mb orthodontics by Solventum 5067-6363" at bounding box center [328, 397] width 176 height 108
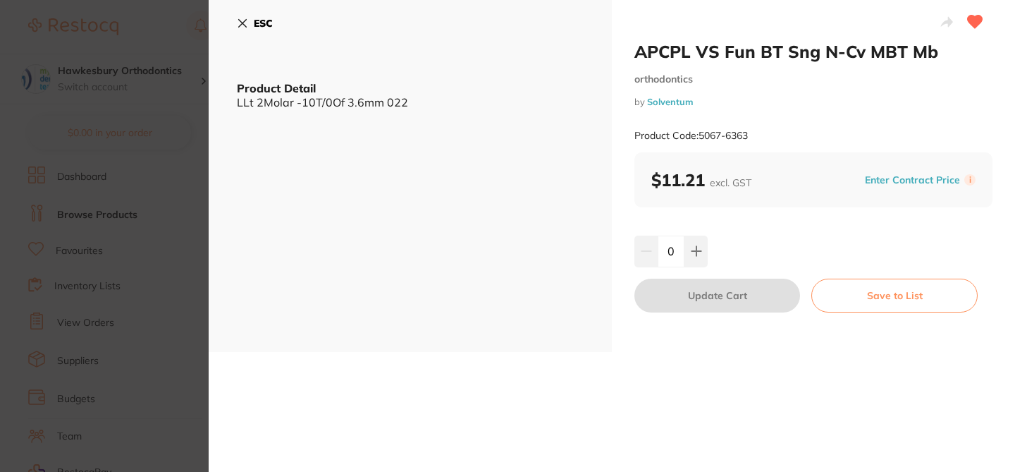
click at [876, 178] on button "Enter Contract Price" at bounding box center [913, 179] width 104 height 13
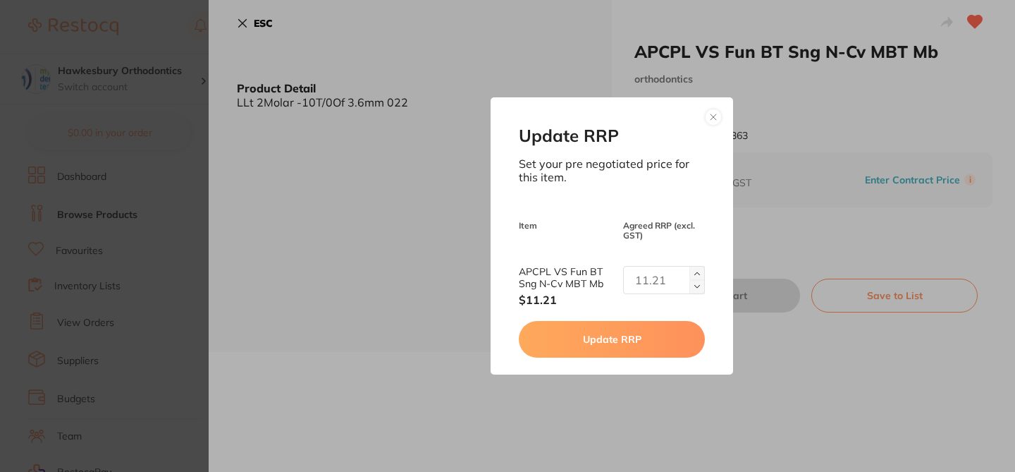
click at [656, 276] on input "text" at bounding box center [664, 280] width 82 height 28
type input "7.73"
click at [630, 352] on button "Update RRP" at bounding box center [611, 339] width 185 height 37
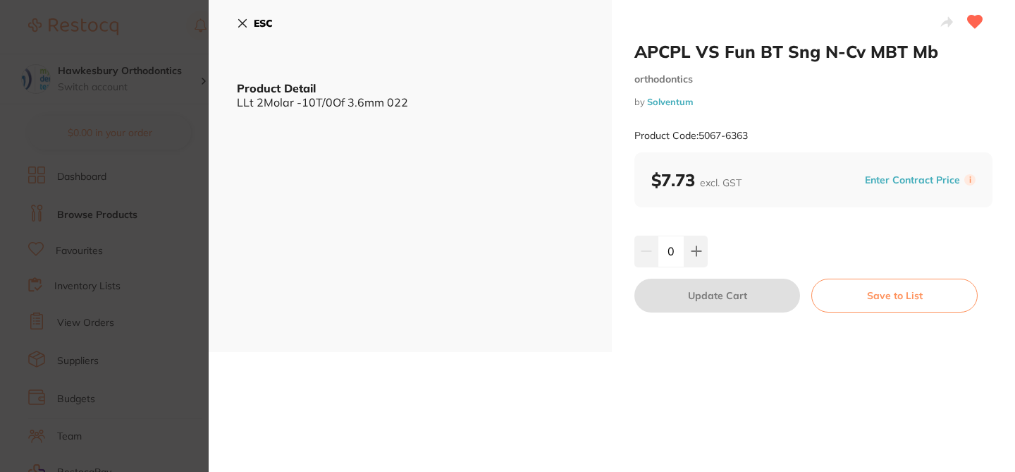
click at [244, 18] on icon at bounding box center [242, 23] width 11 height 11
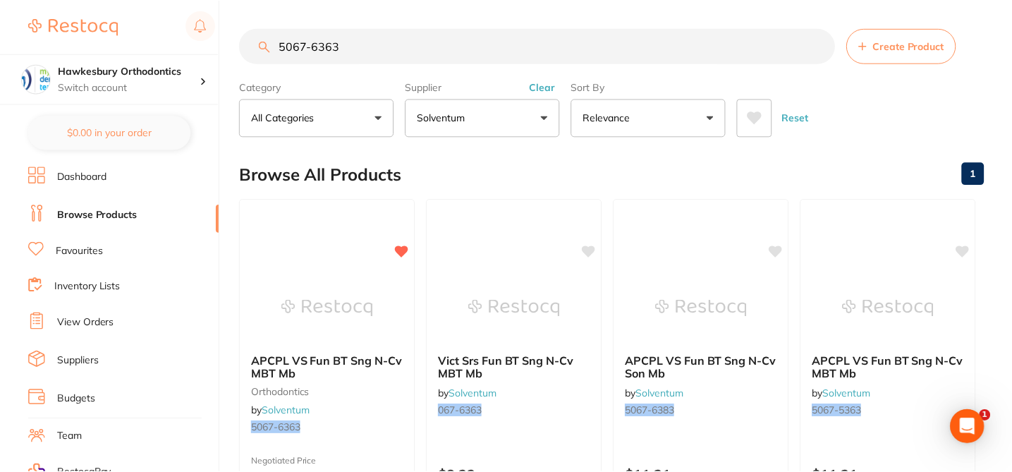
scroll to position [21, 0]
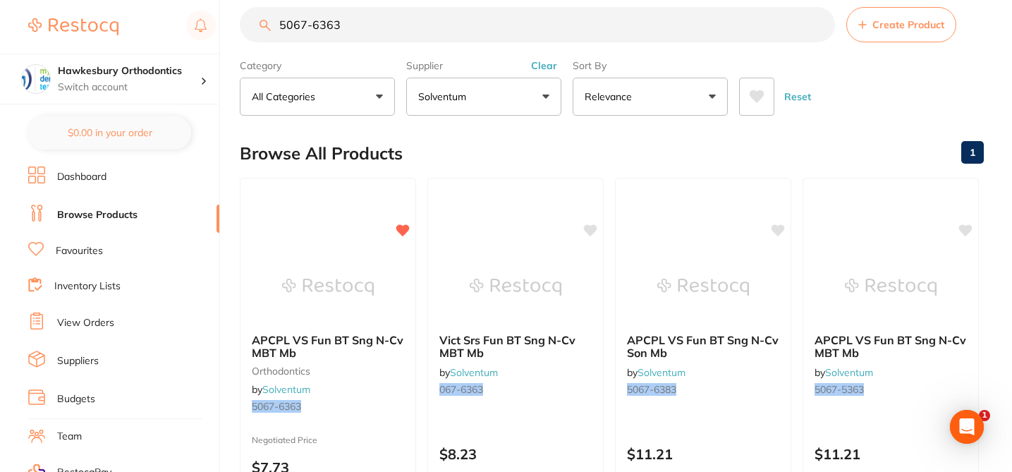
drag, startPoint x: 336, startPoint y: 20, endPoint x: 251, endPoint y: 14, distance: 85.5
click at [251, 14] on input "5067-6363" at bounding box center [537, 24] width 595 height 35
paste input "9731"
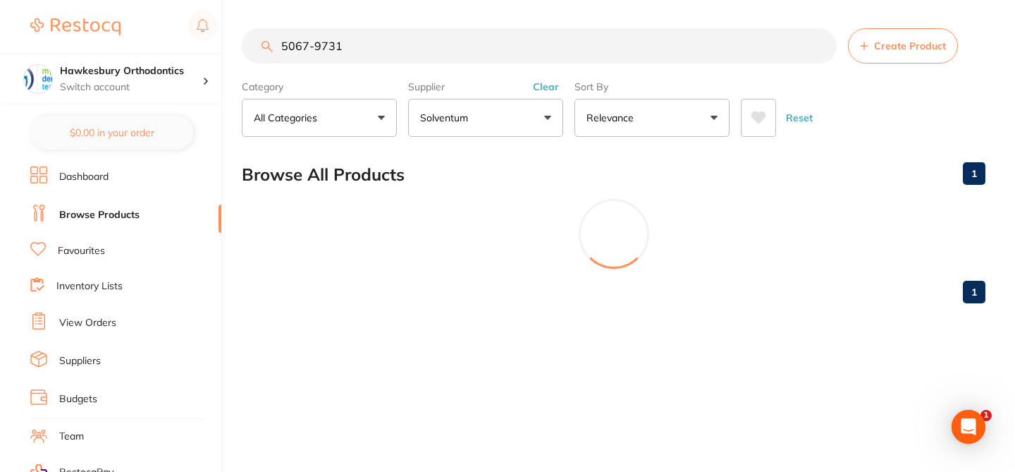
scroll to position [0, 0]
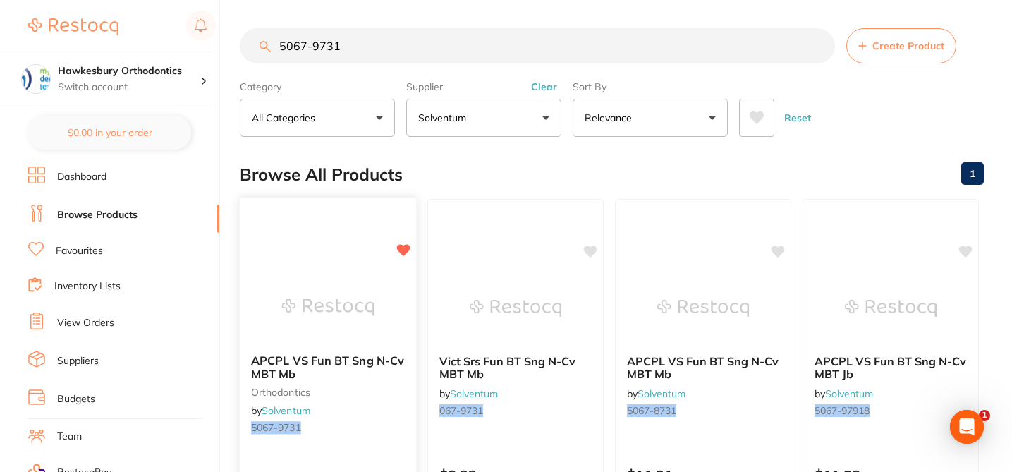
type input "5067-9731"
click at [386, 409] on div "APCPL VS Fun BT Sng N-Cv MBT Mb orthodontics by Solventum 5067-9731" at bounding box center [328, 397] width 176 height 108
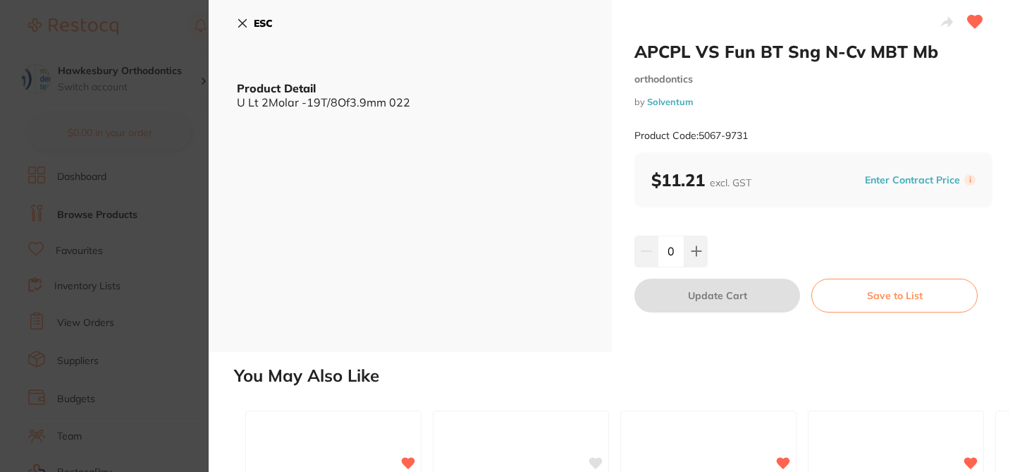
click at [871, 176] on button "Enter Contract Price" at bounding box center [913, 179] width 104 height 13
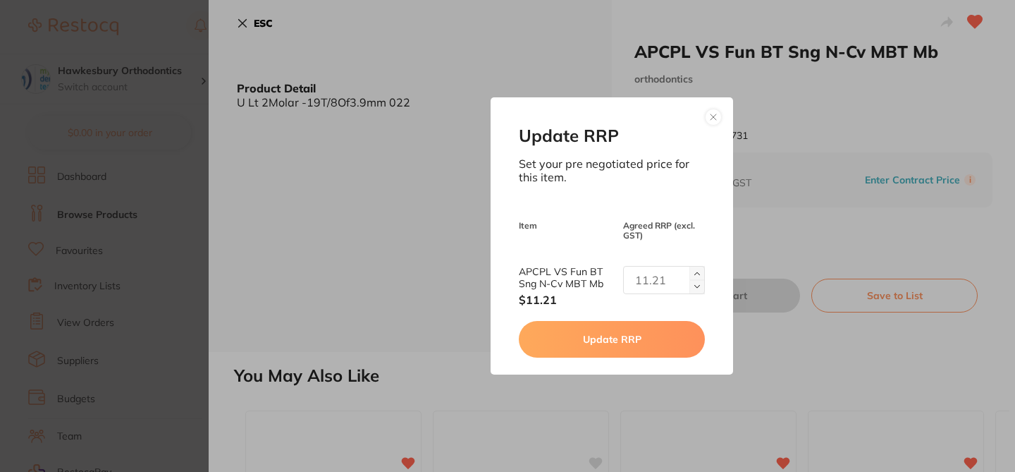
click at [659, 271] on input "text" at bounding box center [664, 280] width 82 height 28
type input "7.73"
click at [656, 349] on button "Update RRP" at bounding box center [611, 339] width 185 height 37
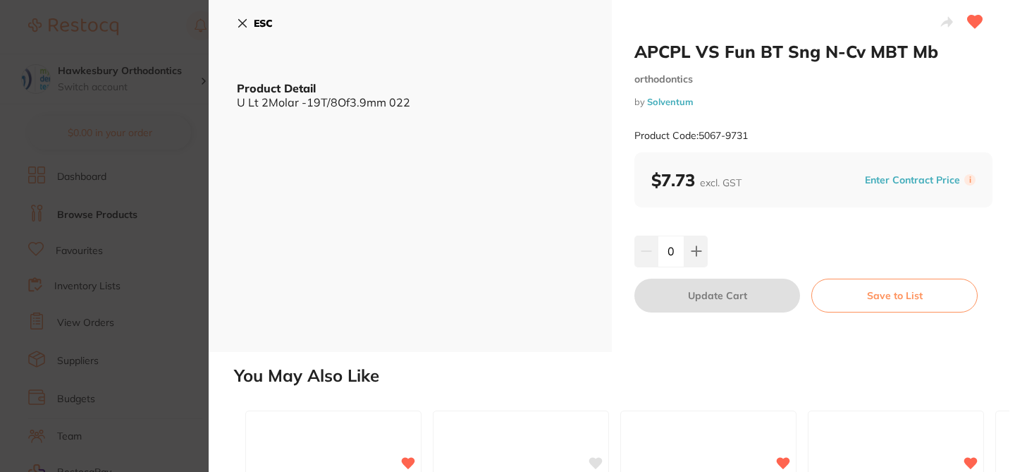
click at [166, 90] on section "APCPL VS Fun BT Sng N-Cv MBT Mb orthodontics by Solventum Product Code: 5067-97…" at bounding box center [507, 236] width 1015 height 472
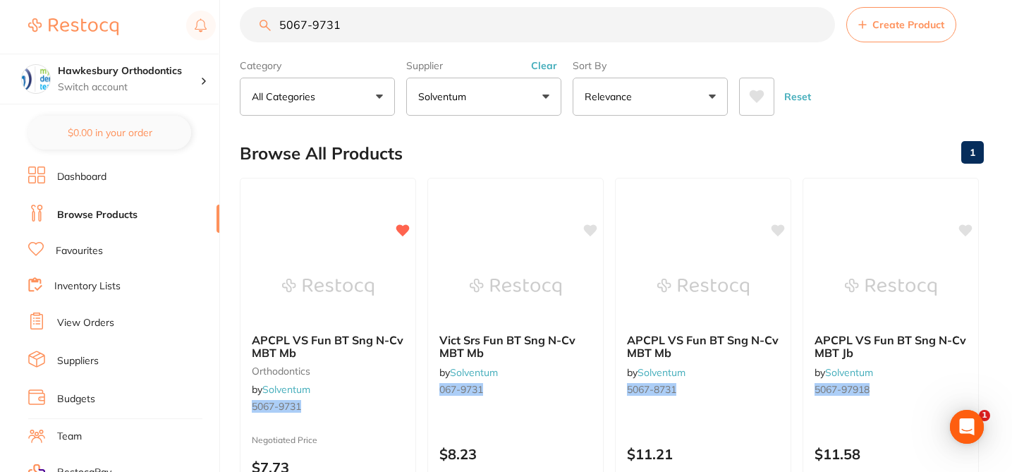
drag, startPoint x: 348, startPoint y: 27, endPoint x: 251, endPoint y: 23, distance: 96.7
click at [251, 23] on input "5067-9731" at bounding box center [537, 24] width 595 height 35
paste input "24-875"
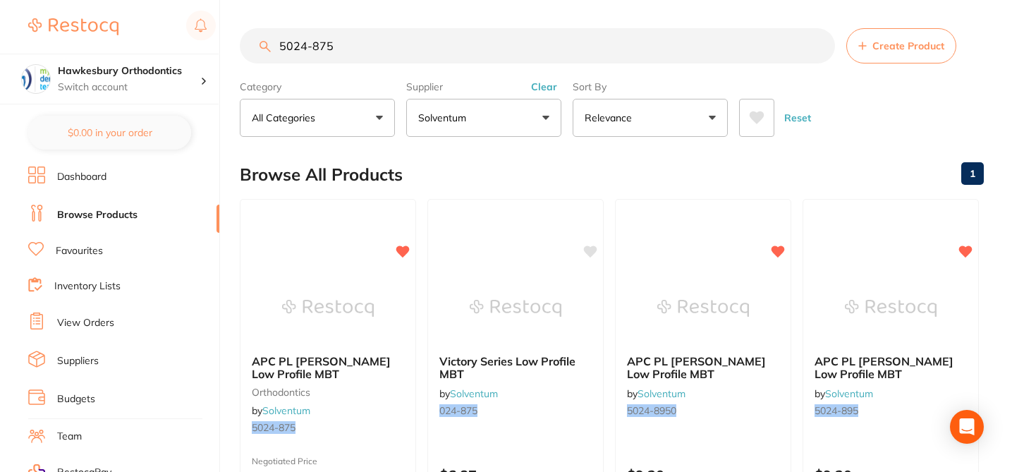
type input "5024-875"
